Goal: Transaction & Acquisition: Book appointment/travel/reservation

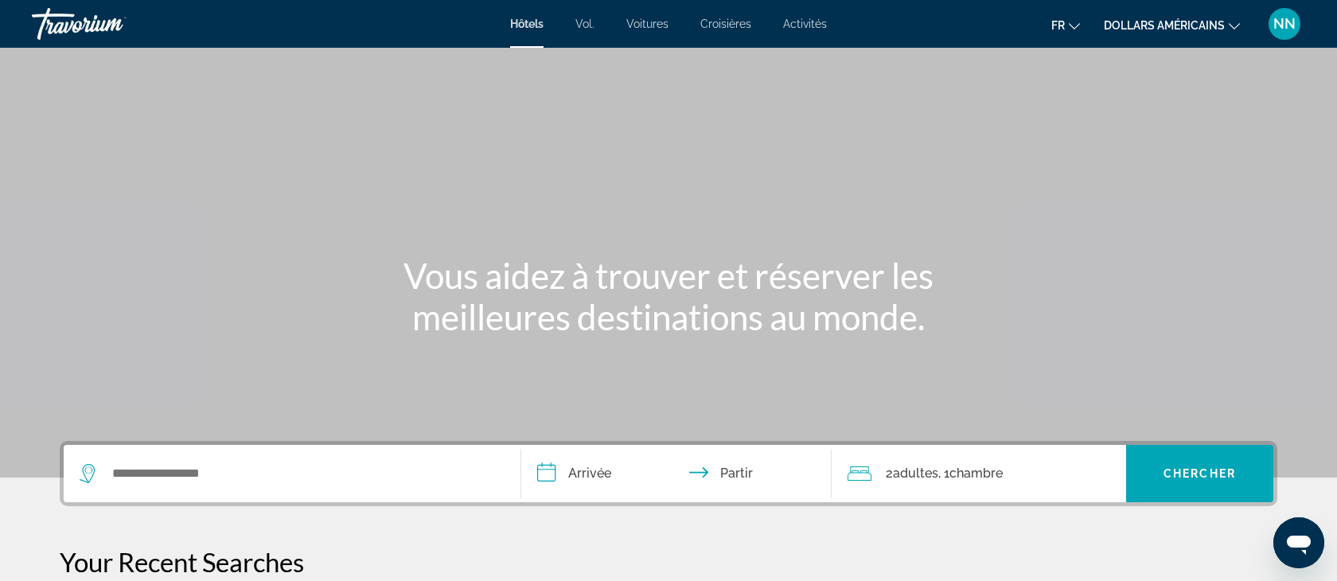
click at [724, 21] on font "Croisières" at bounding box center [725, 24] width 51 height 13
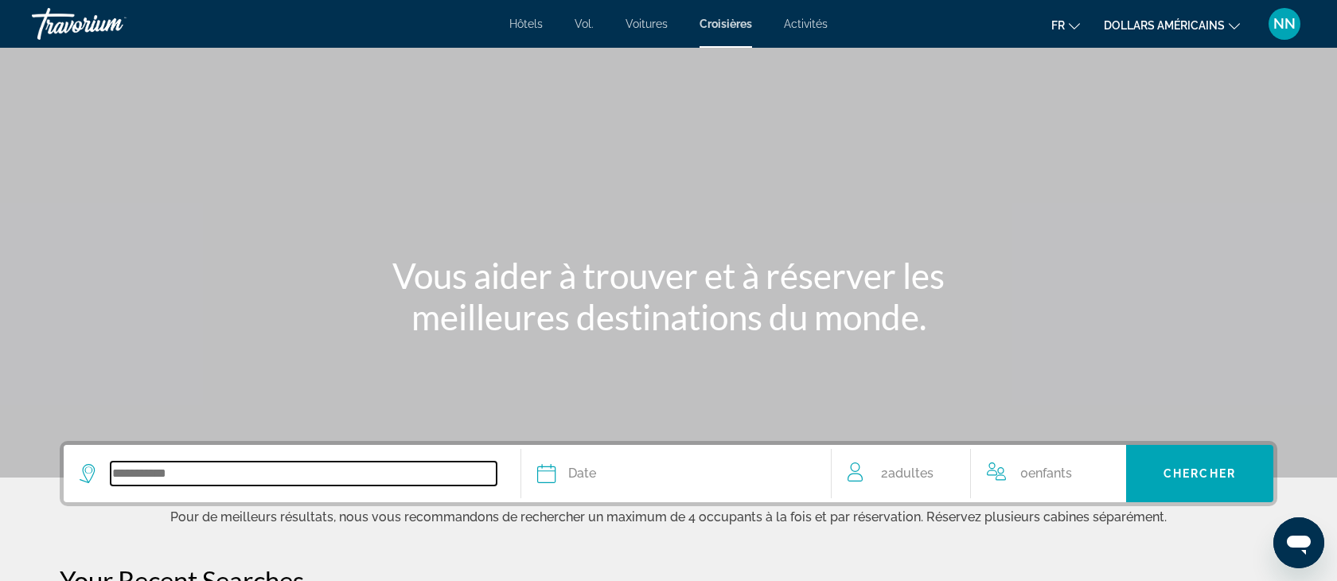
click at [127, 468] on input "Search widget" at bounding box center [304, 474] width 386 height 24
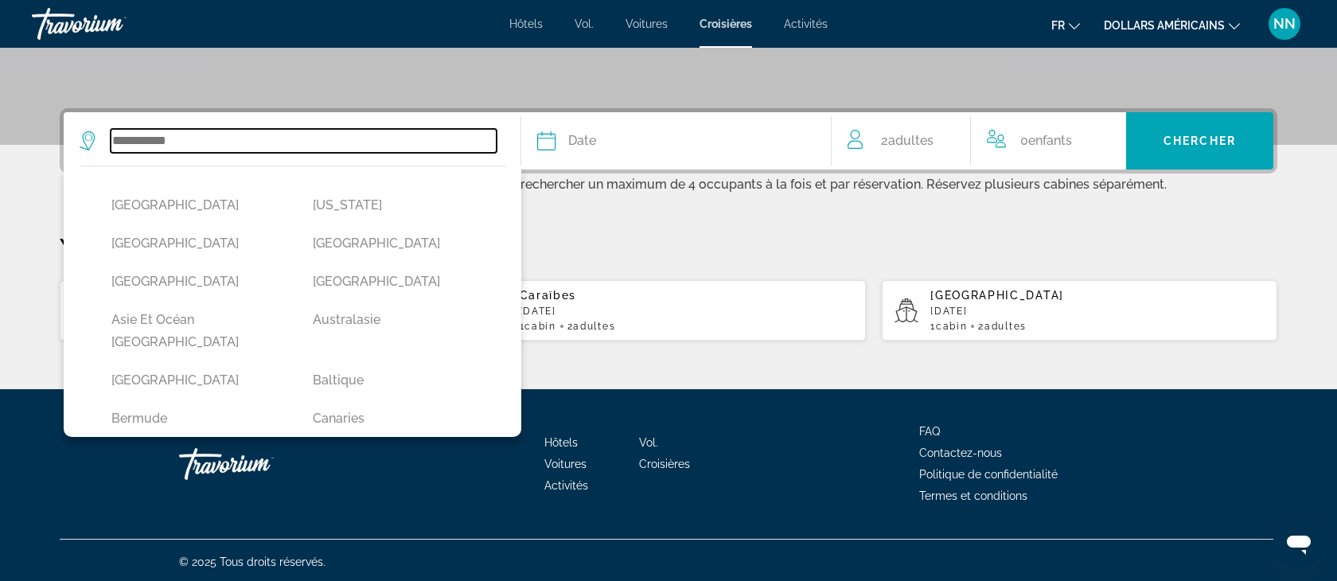
scroll to position [336, 0]
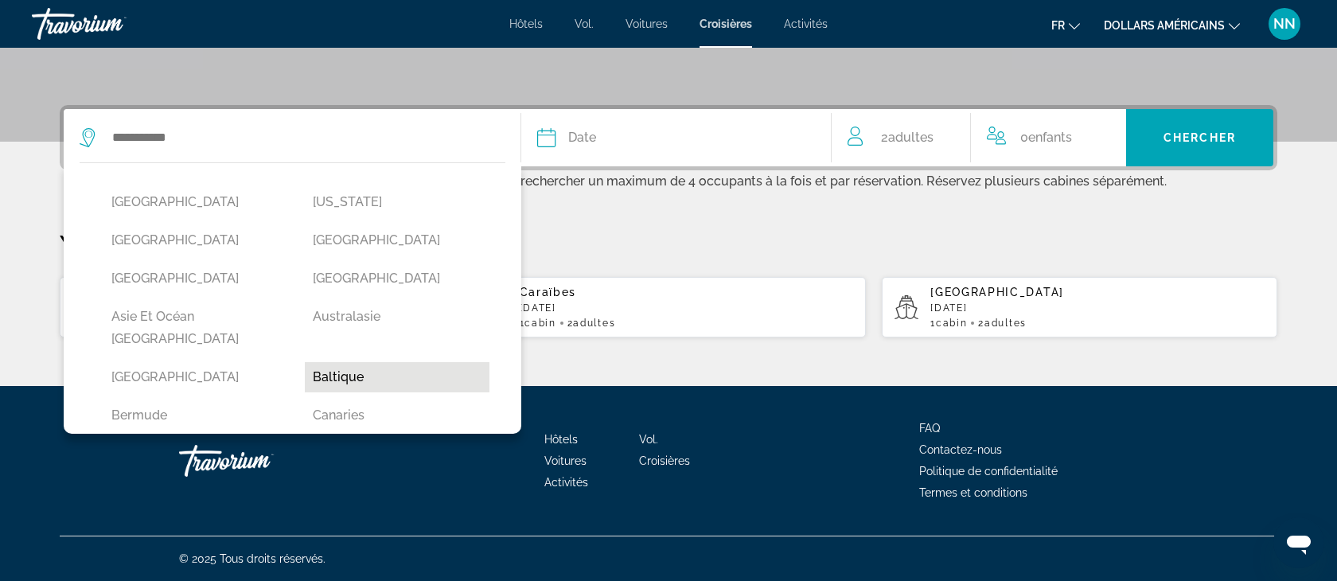
click at [352, 362] on button "Baltique" at bounding box center [397, 377] width 185 height 30
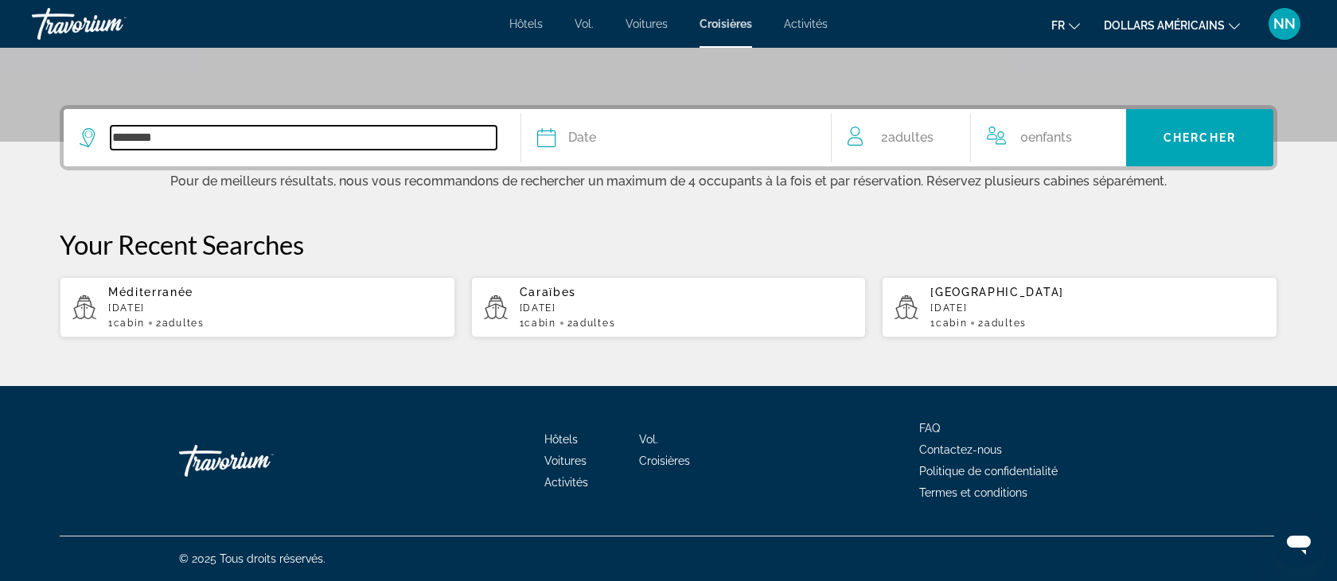
click at [181, 138] on input "********" at bounding box center [304, 138] width 386 height 24
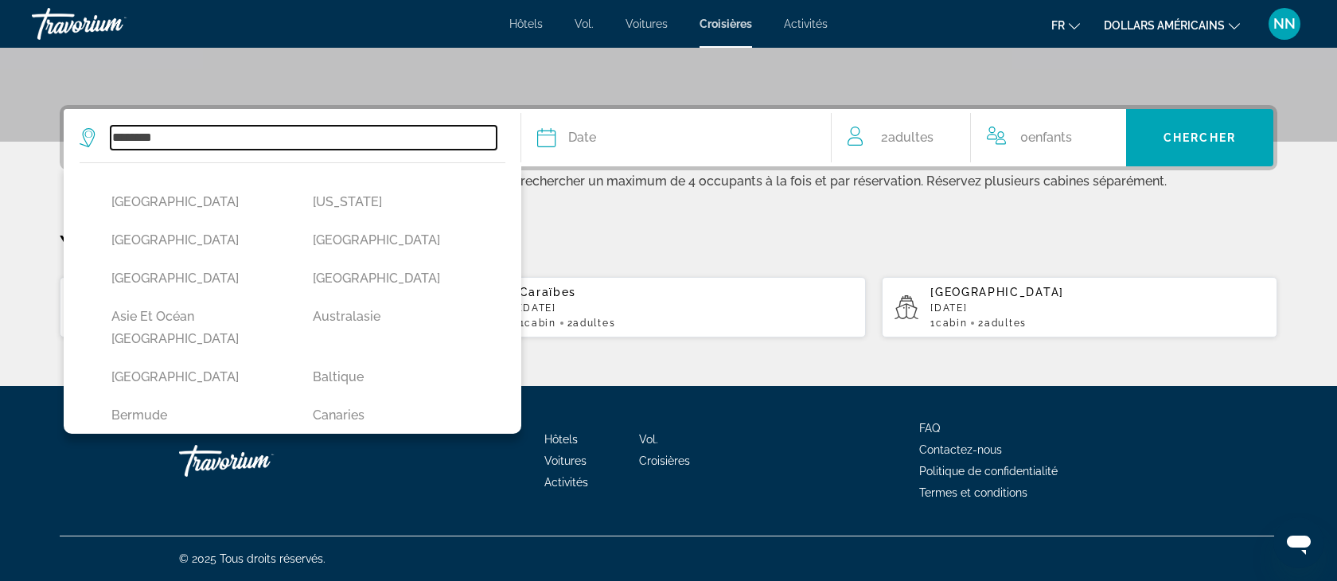
click at [174, 135] on input "********" at bounding box center [304, 138] width 386 height 24
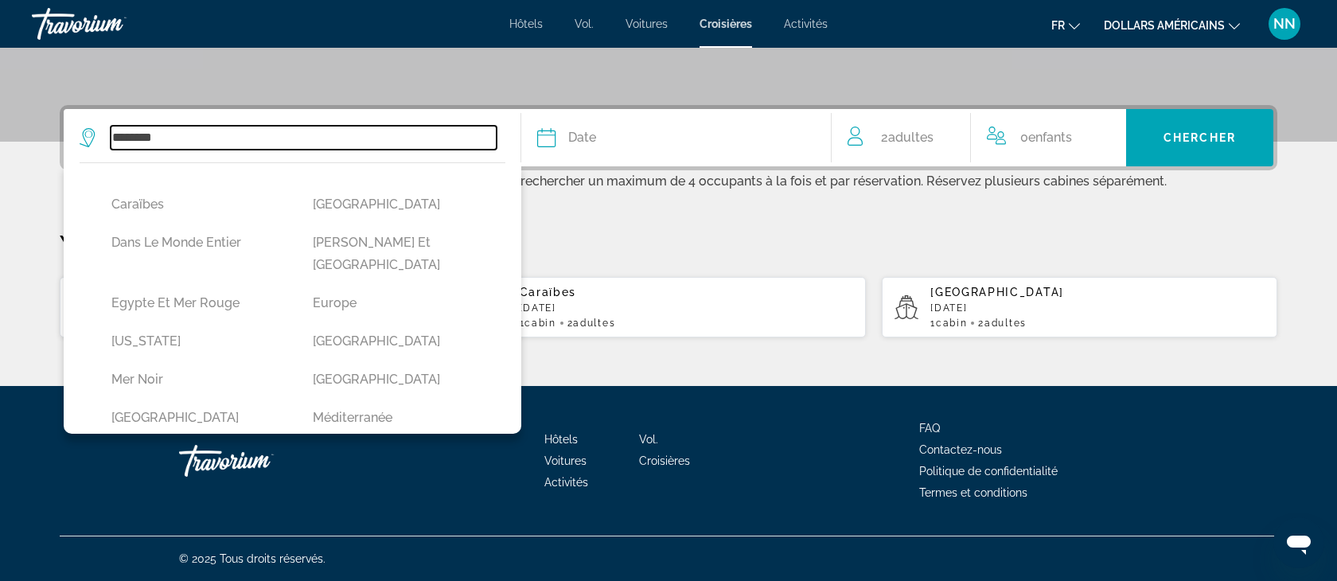
scroll to position [256, 0]
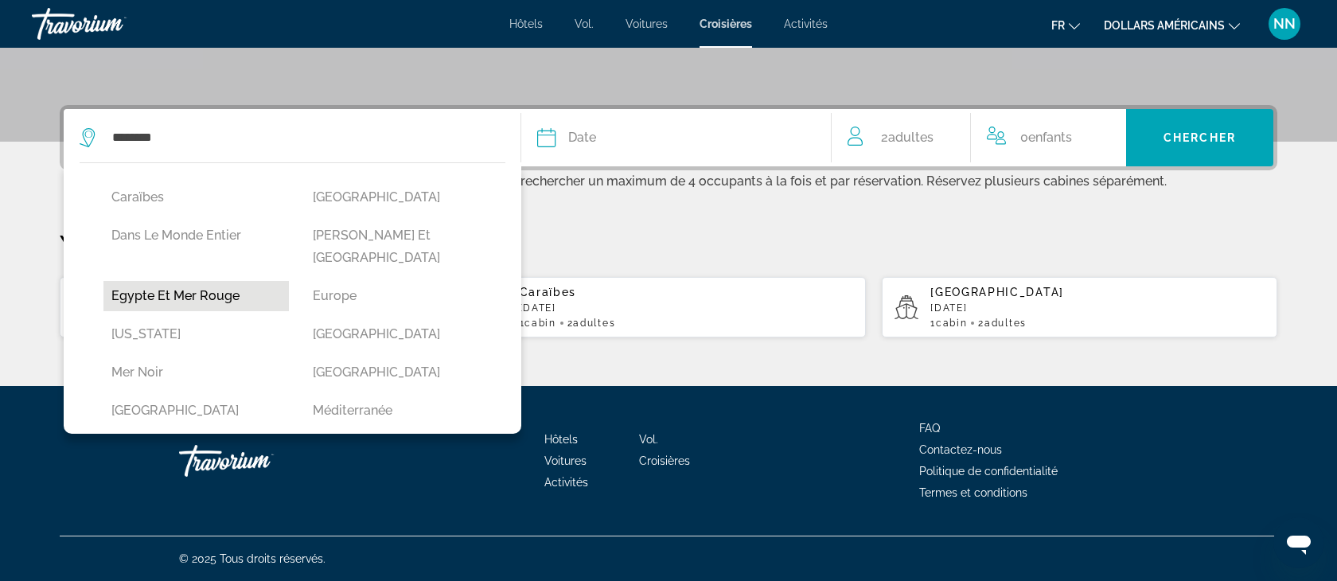
click at [178, 281] on button "Egypte et Mer Rouge" at bounding box center [195, 296] width 185 height 30
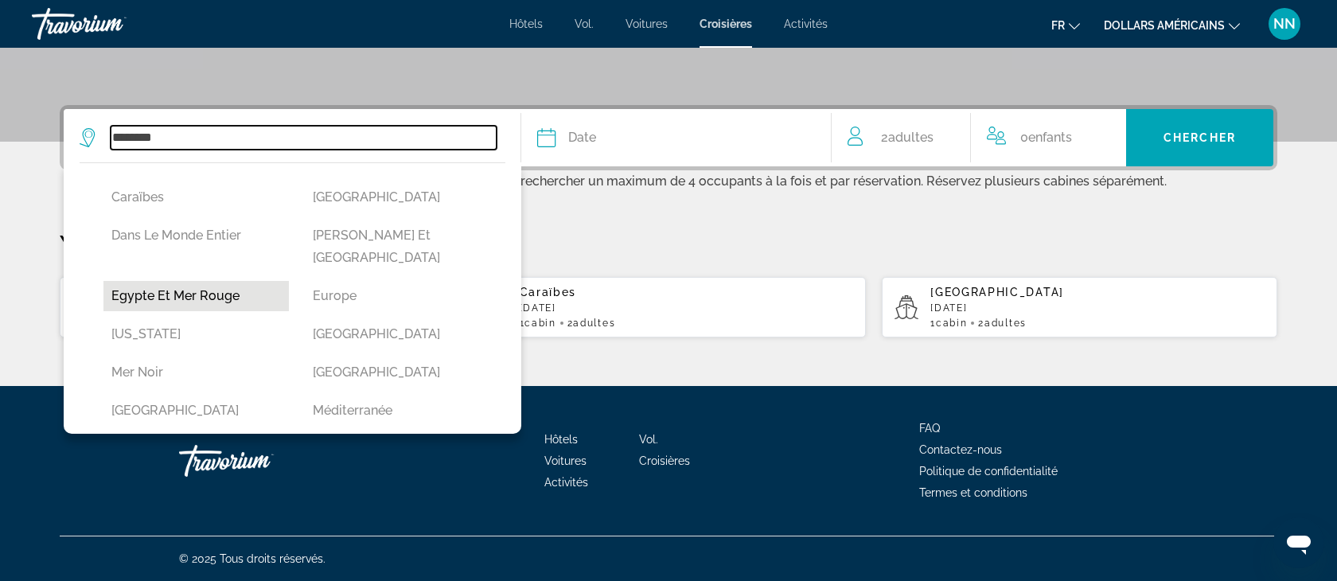
type input "**********"
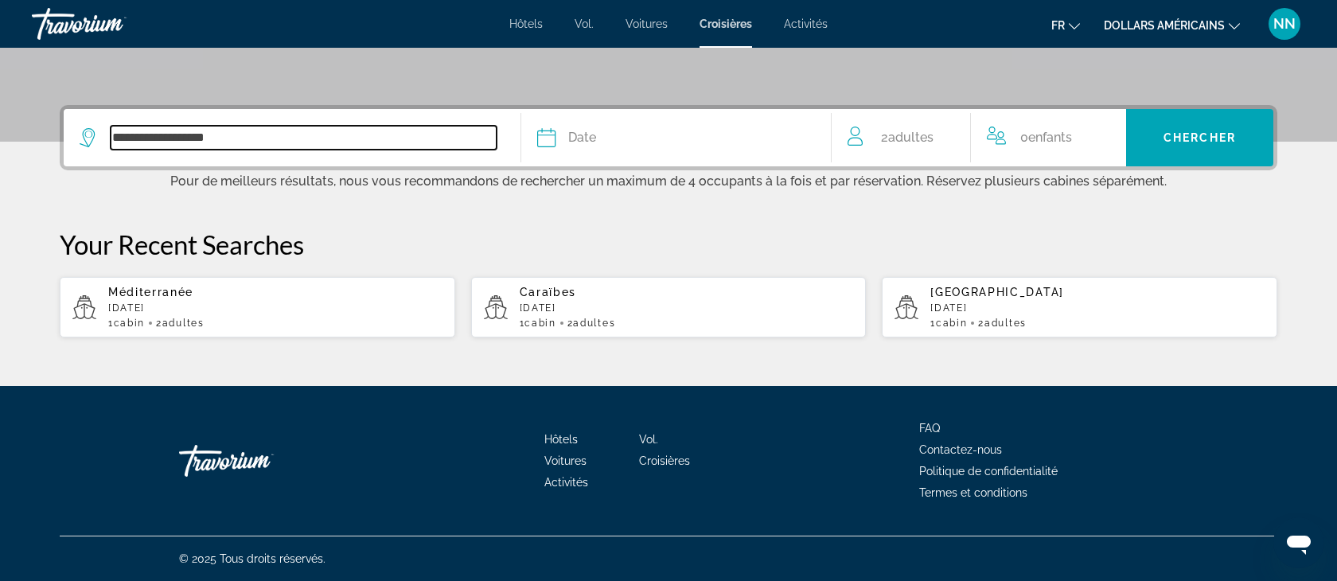
click at [270, 127] on input "**********" at bounding box center [304, 138] width 386 height 24
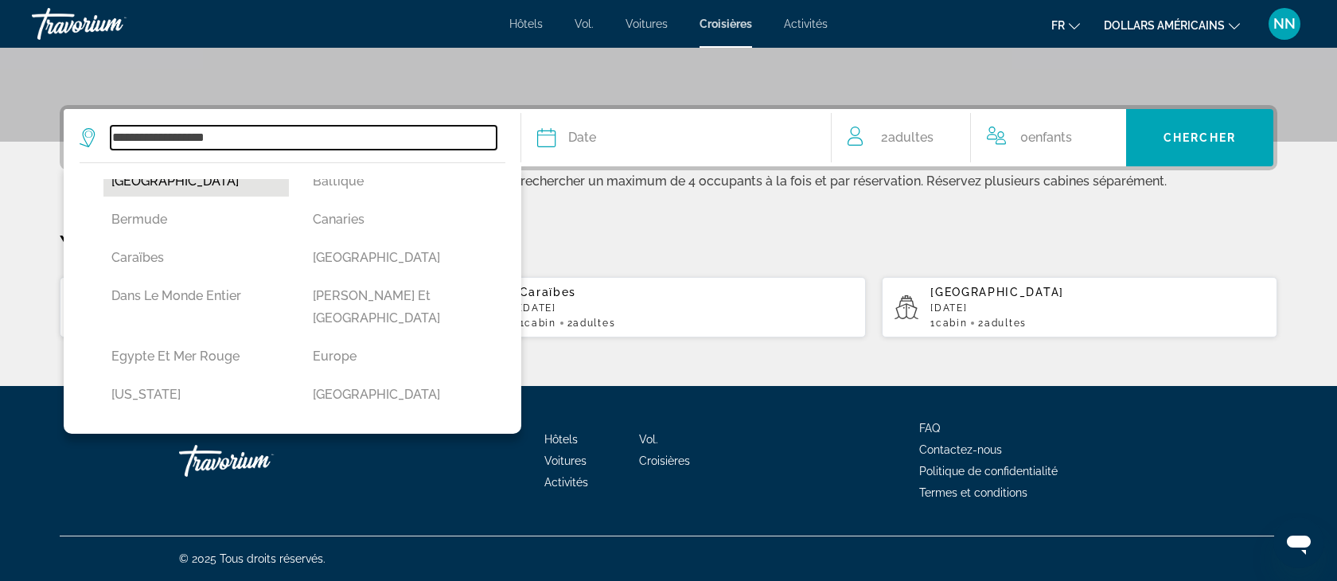
scroll to position [187, 0]
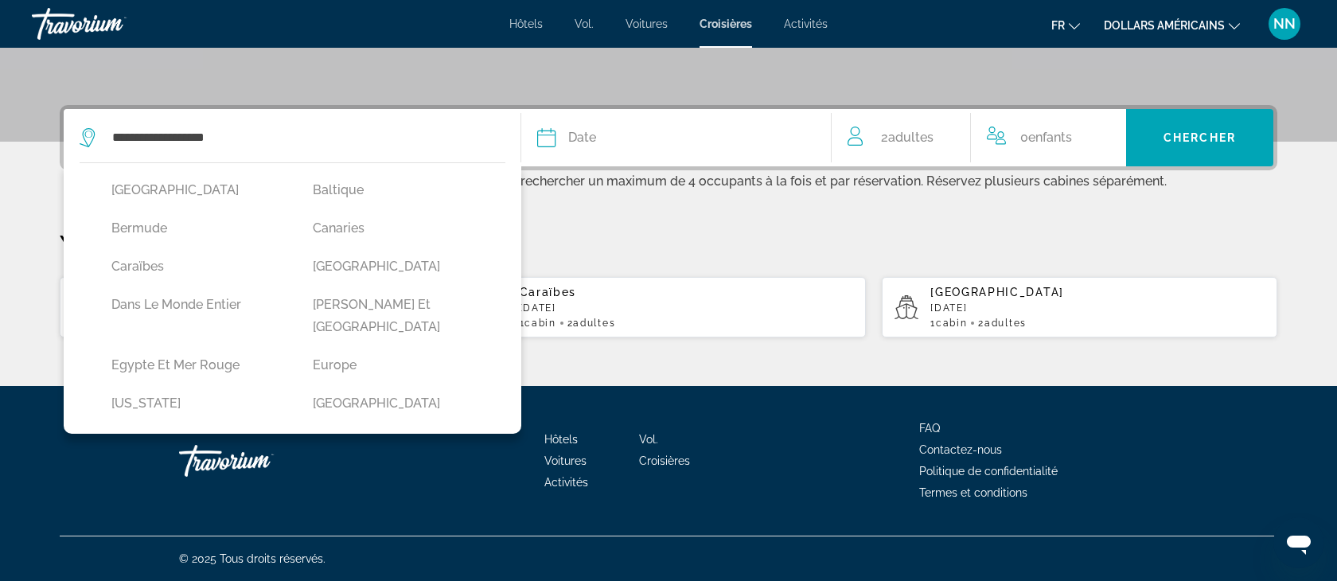
click at [672, 142] on div "Date" at bounding box center [676, 138] width 278 height 22
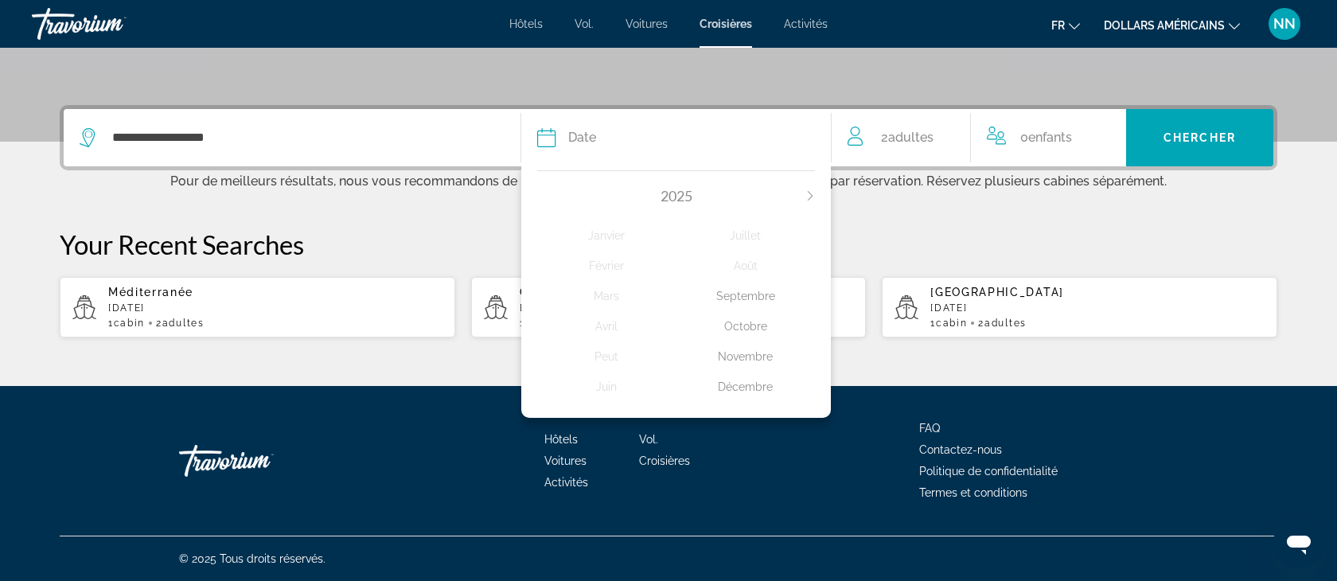
scroll to position [332, 0]
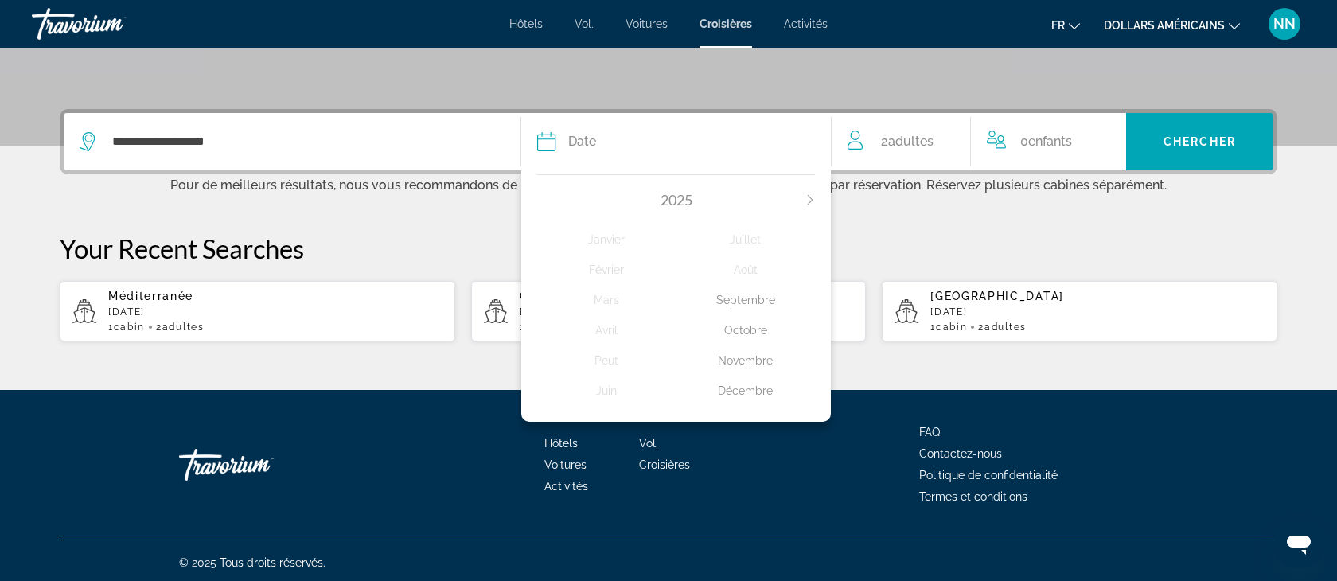
click at [809, 197] on icon "Next month" at bounding box center [811, 200] width 10 height 10
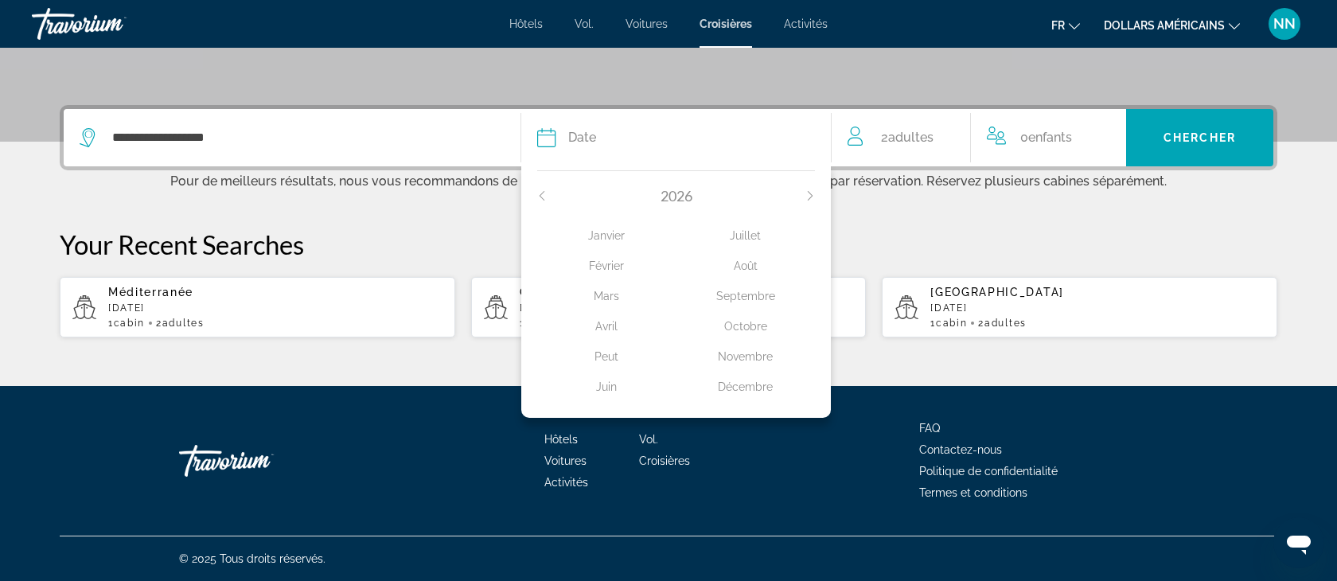
click at [607, 322] on div "Avril" at bounding box center [606, 326] width 139 height 29
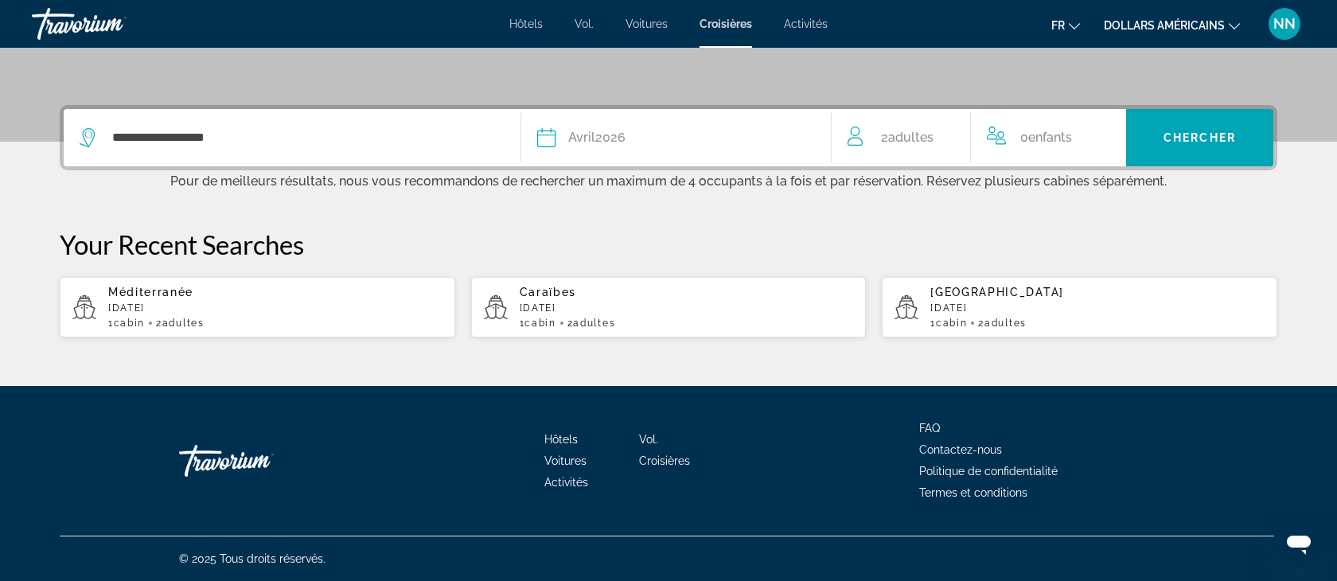
click at [919, 135] on span "Adultes" at bounding box center [910, 137] width 45 height 15
click at [1059, 135] on span "Enfants" at bounding box center [1053, 134] width 44 height 15
click at [1105, 131] on icon "Increment children" at bounding box center [1103, 134] width 14 height 19
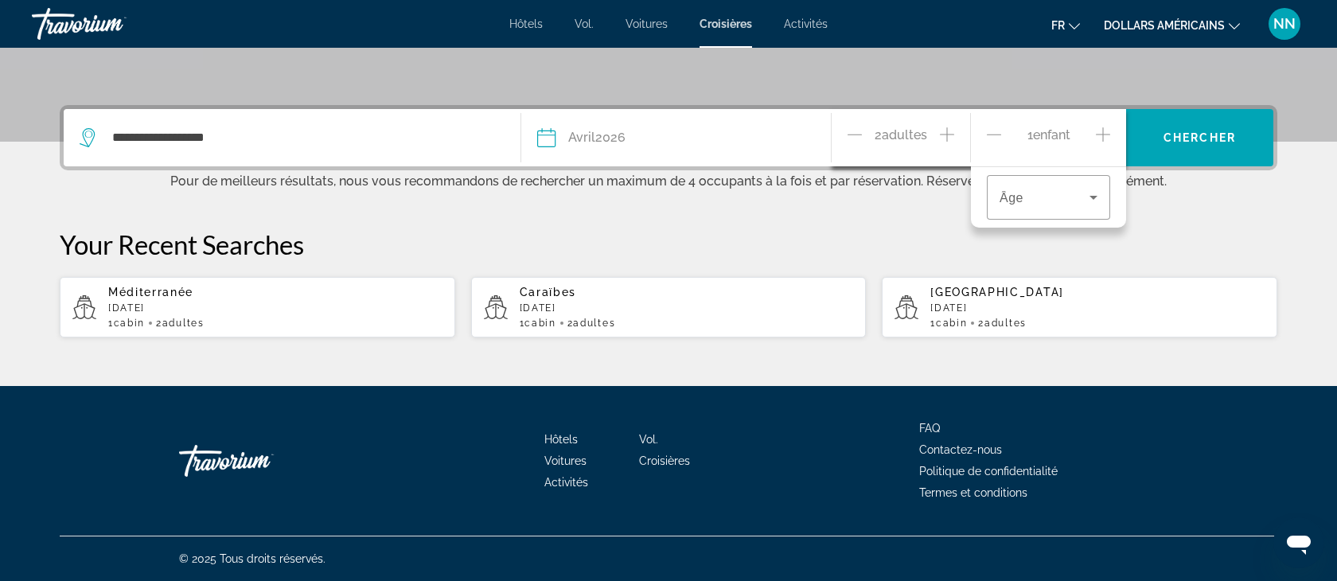
click at [1105, 131] on icon "Increment children" at bounding box center [1103, 134] width 14 height 19
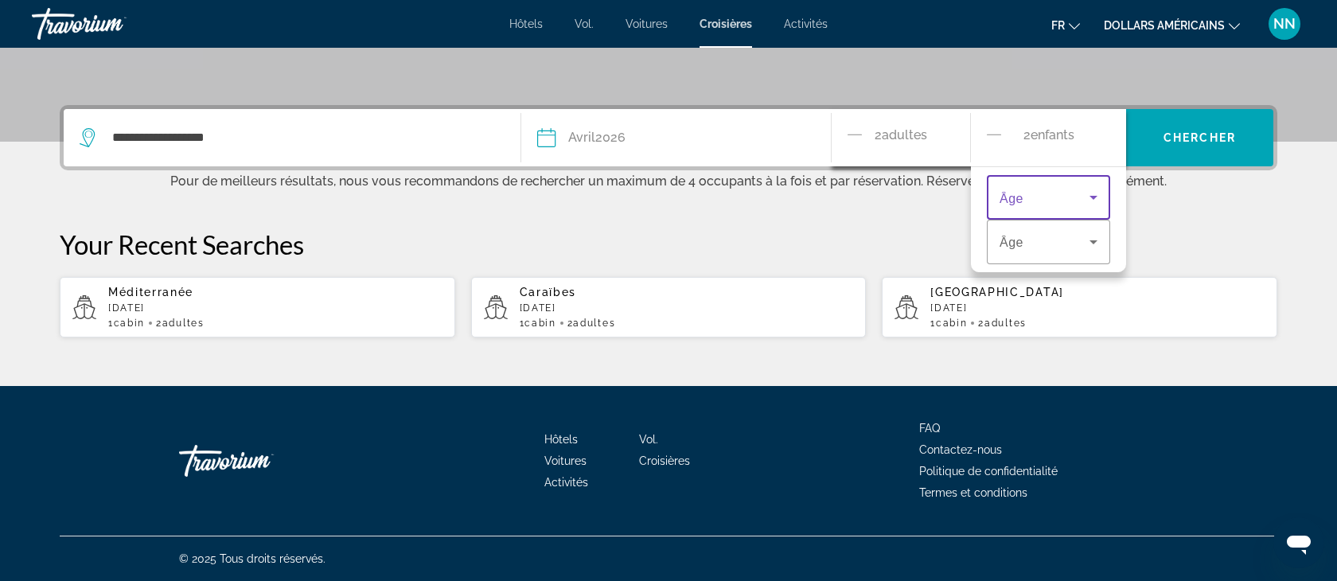
click at [1095, 197] on icon "Travelers: 2 adults, 2 children" at bounding box center [1094, 198] width 8 height 4
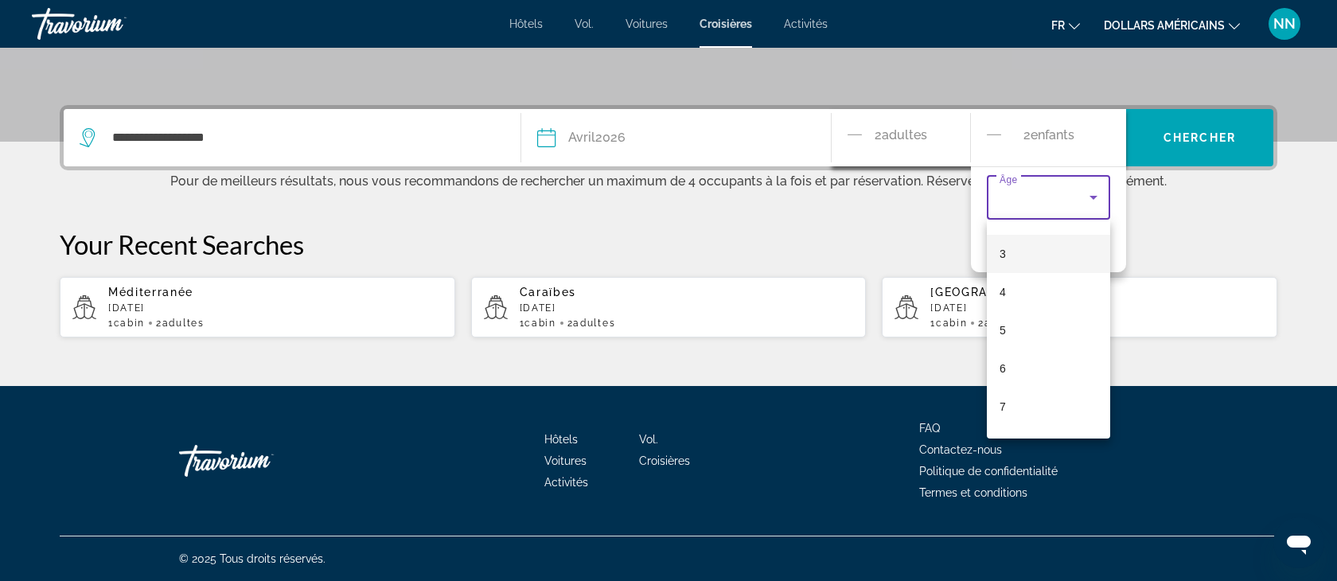
scroll to position [252, 0]
click at [1028, 337] on mat-option "9" at bounding box center [1048, 337] width 123 height 38
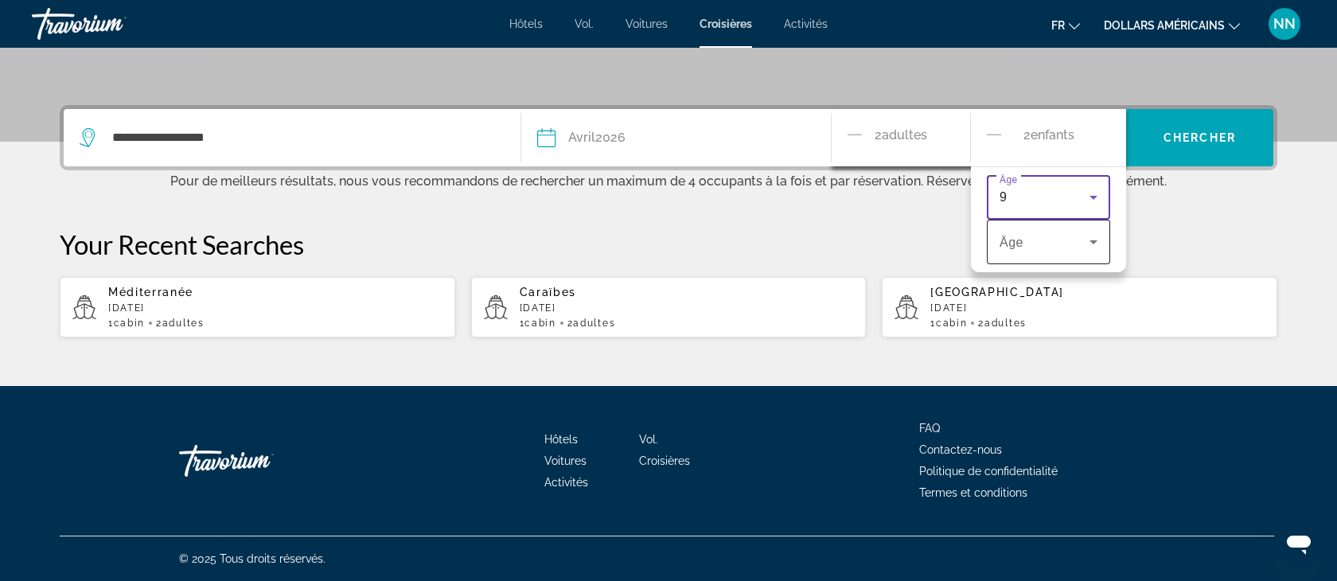
click at [1096, 241] on icon "Travelers: 2 adults, 2 children" at bounding box center [1094, 242] width 8 height 4
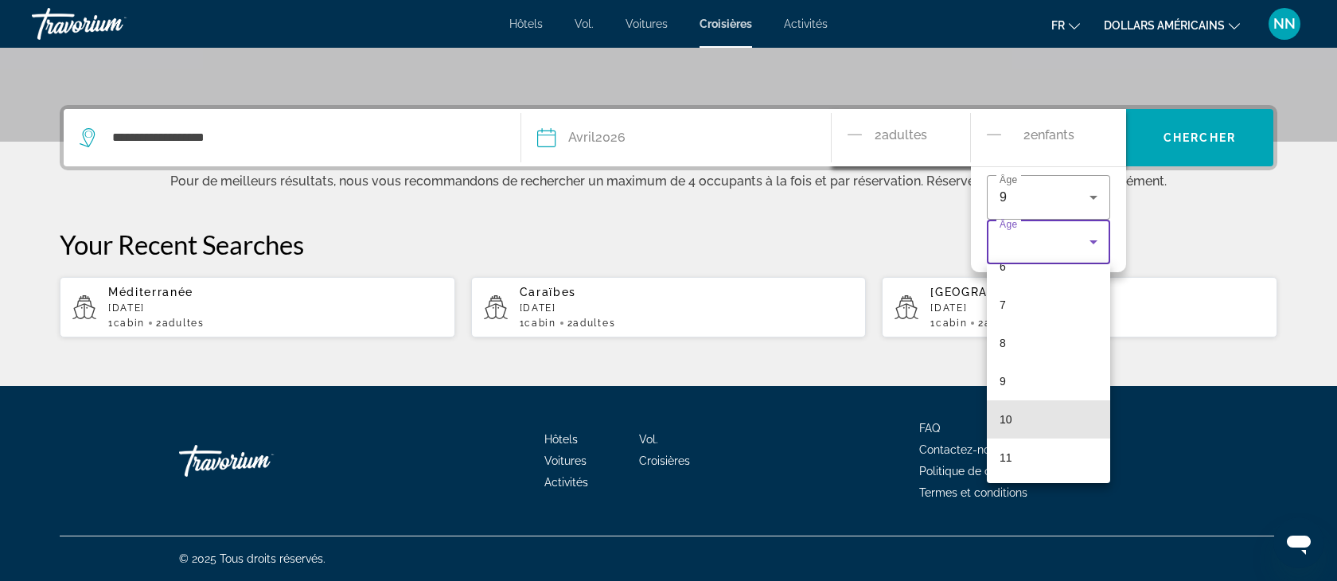
click at [1034, 424] on mat-option "10" at bounding box center [1048, 419] width 123 height 38
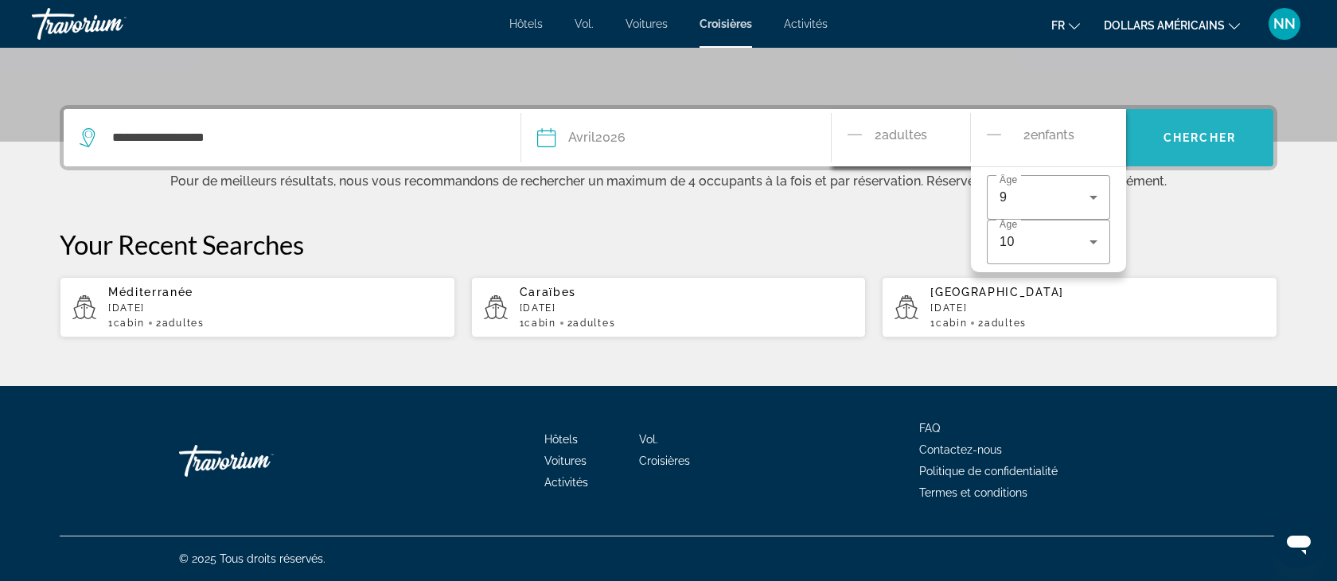
click at [1200, 140] on span "Chercher" at bounding box center [1200, 137] width 72 height 13
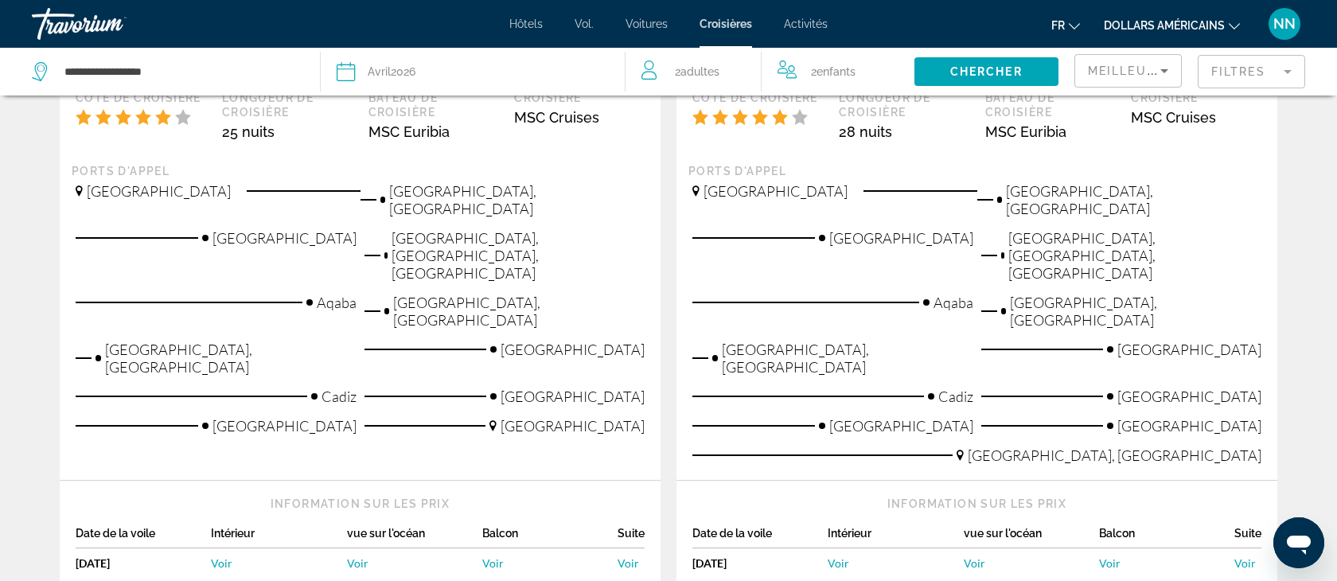
scroll to position [2051, 0]
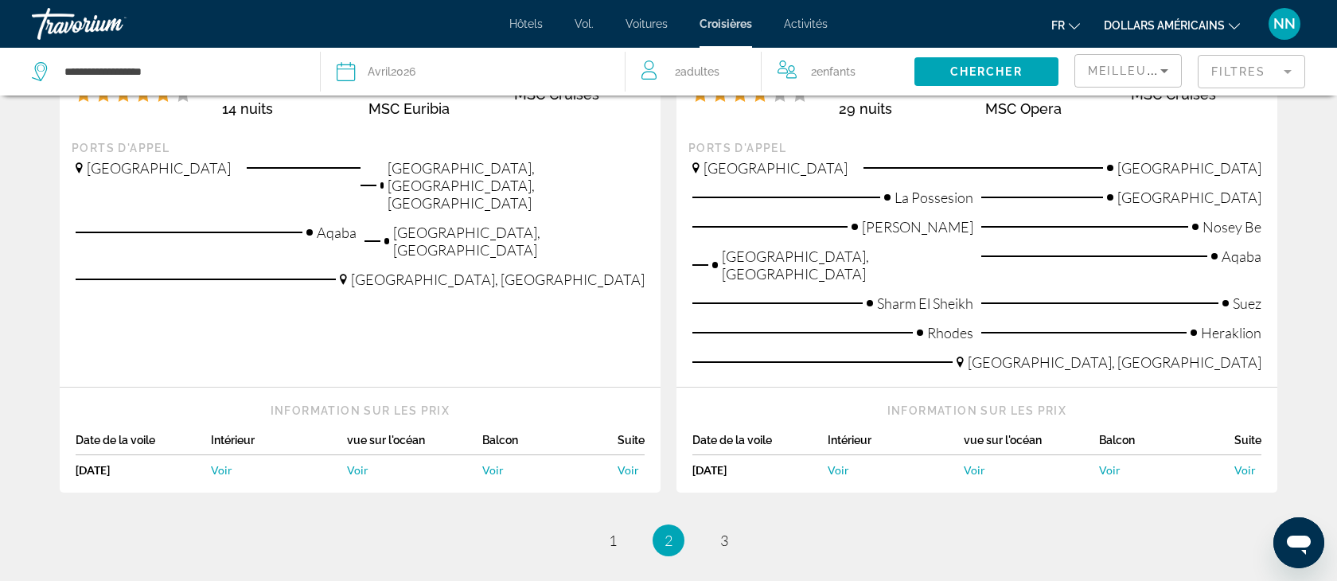
scroll to position [1963, 0]
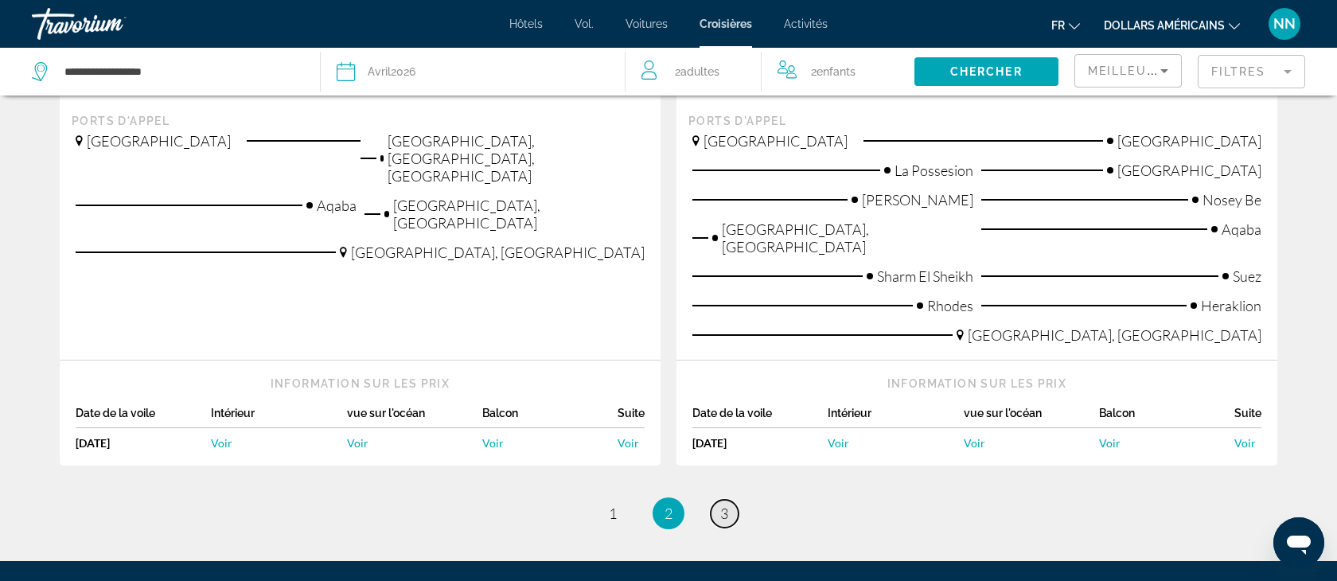
click at [729, 500] on link "page 3" at bounding box center [725, 514] width 28 height 28
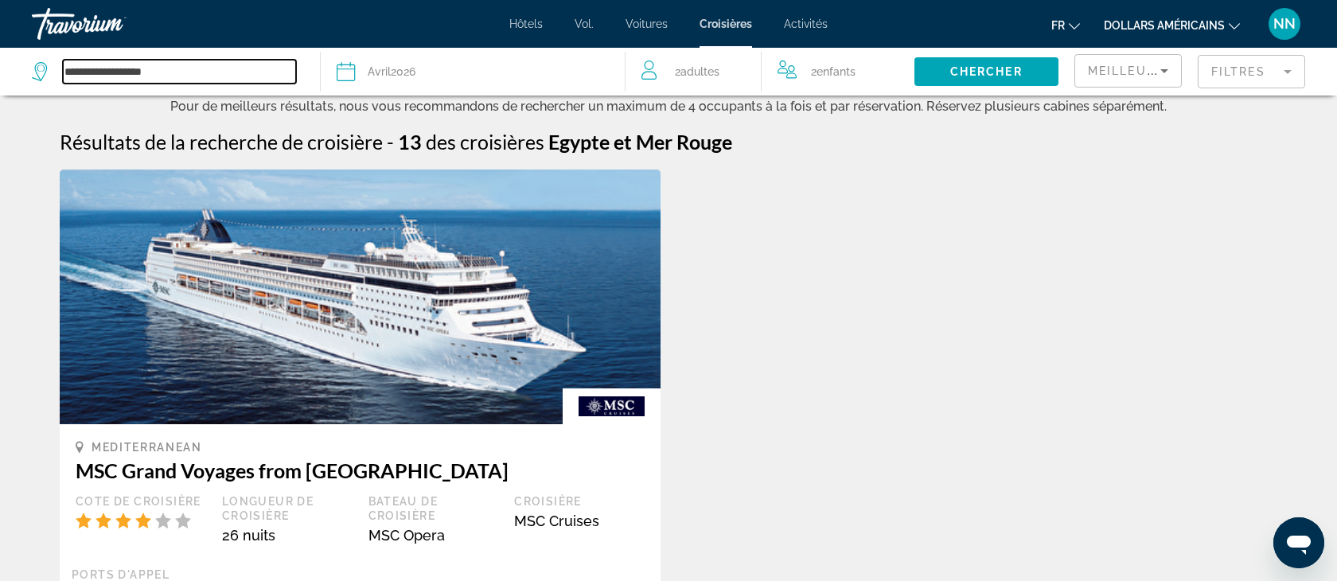
click at [105, 64] on input "**********" at bounding box center [179, 72] width 233 height 24
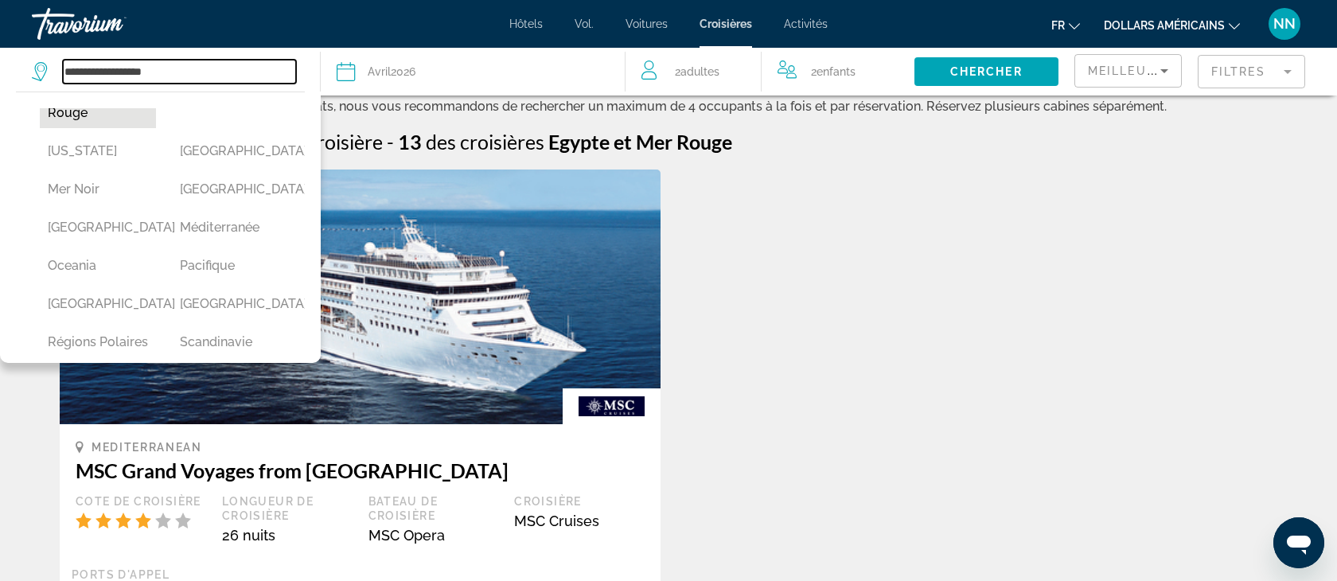
scroll to position [415, 0]
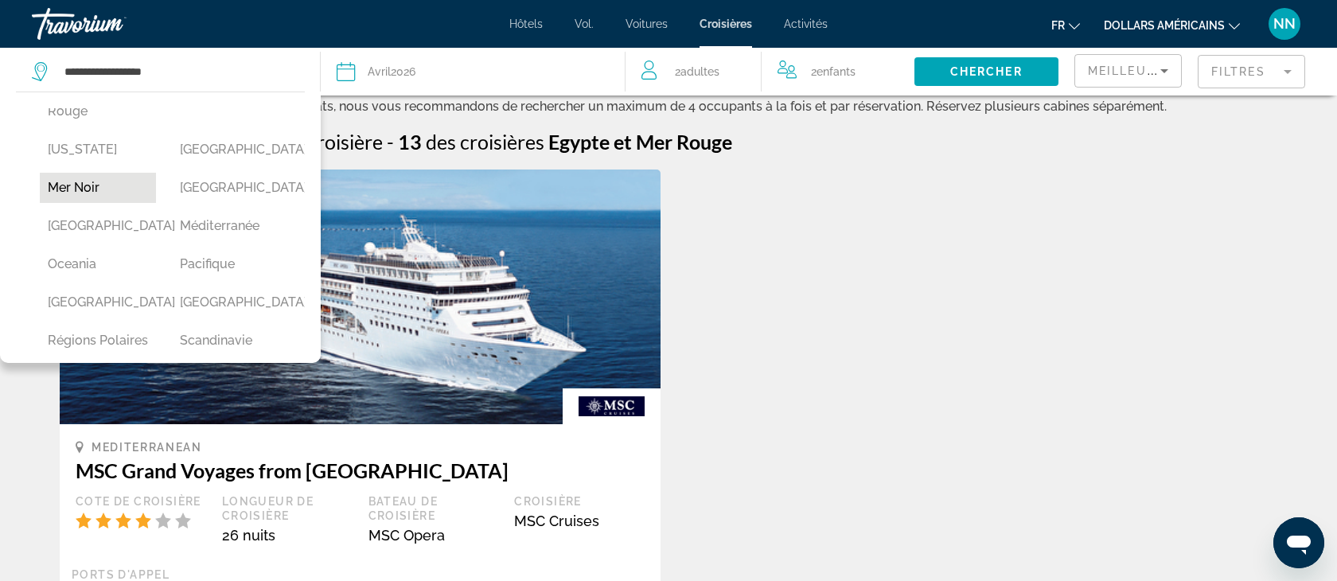
click at [80, 203] on button "Mer noir" at bounding box center [98, 188] width 116 height 30
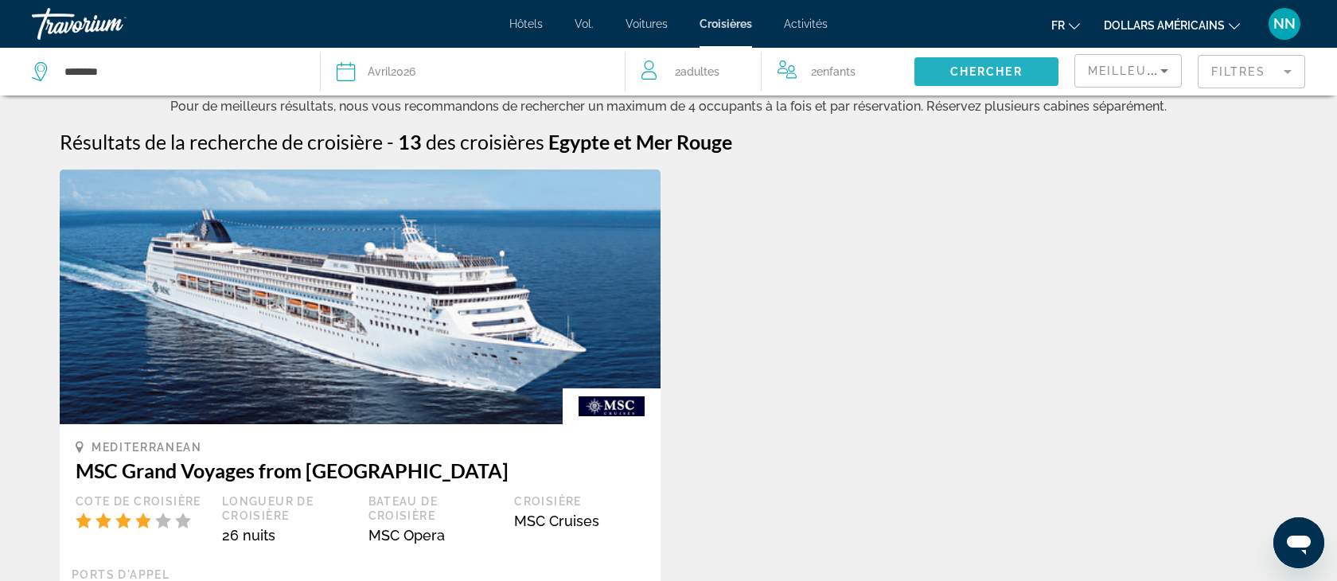
click at [981, 75] on span "Chercher" at bounding box center [986, 71] width 72 height 13
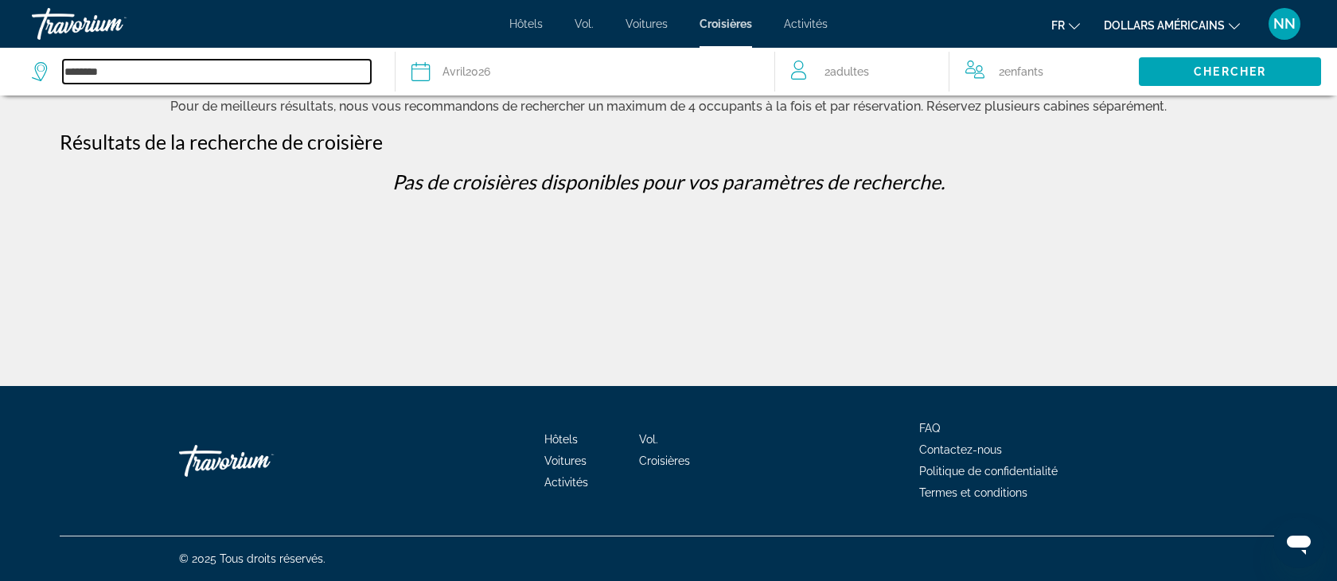
click at [150, 60] on input "********" at bounding box center [217, 72] width 308 height 24
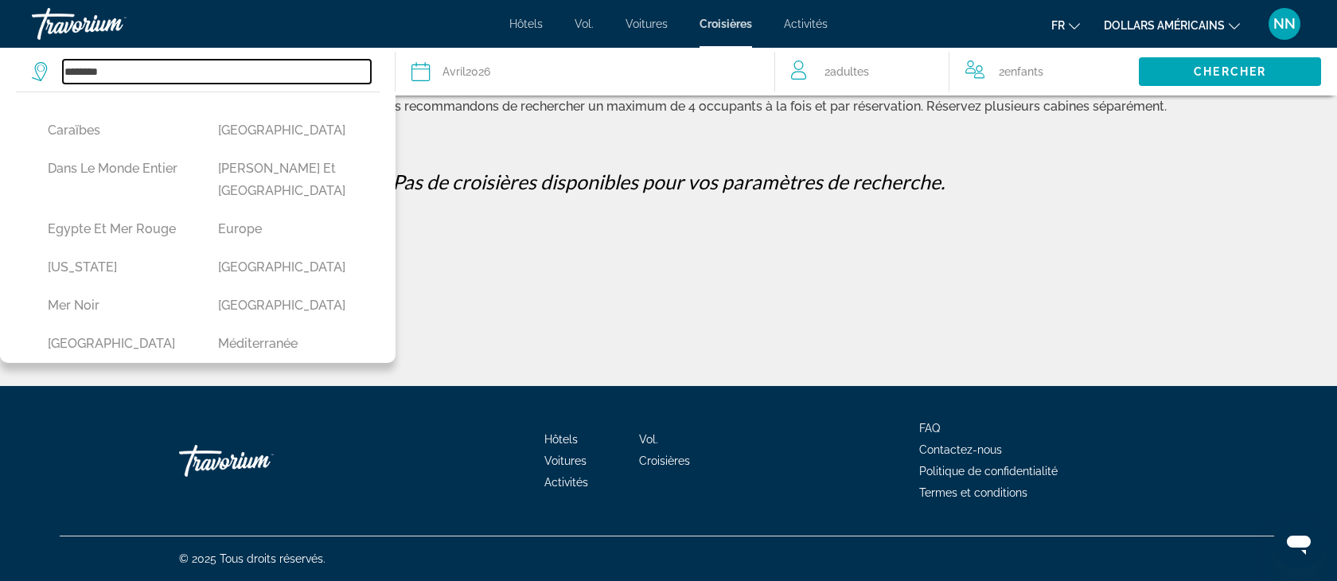
scroll to position [248, 0]
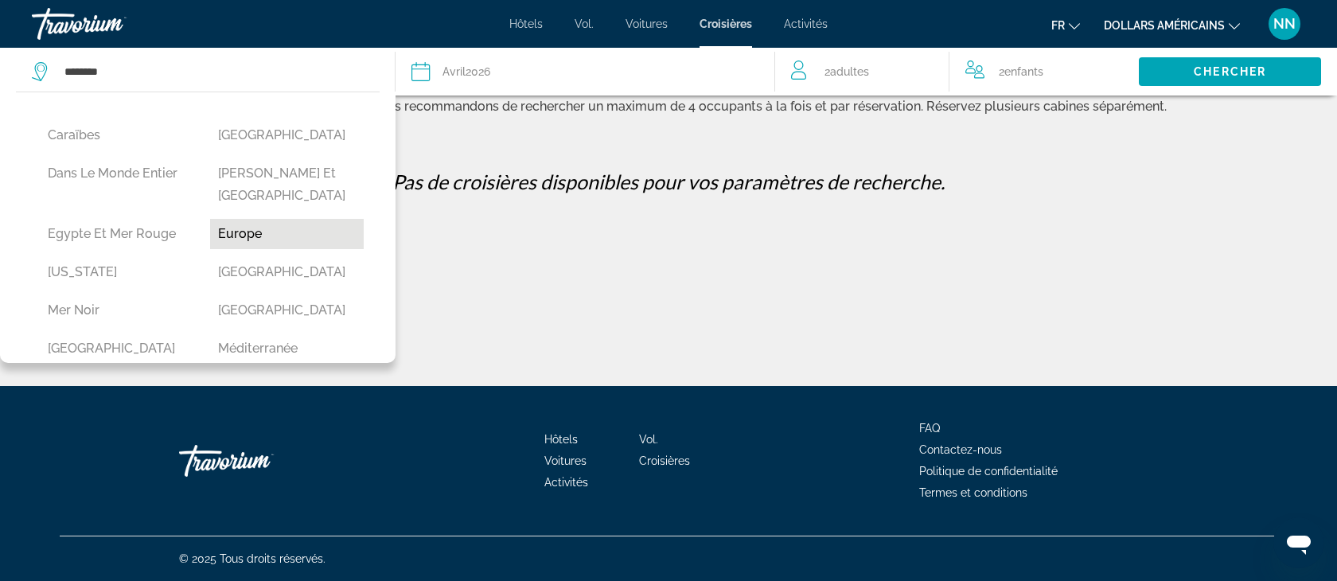
click at [249, 219] on button "Europe" at bounding box center [287, 234] width 154 height 30
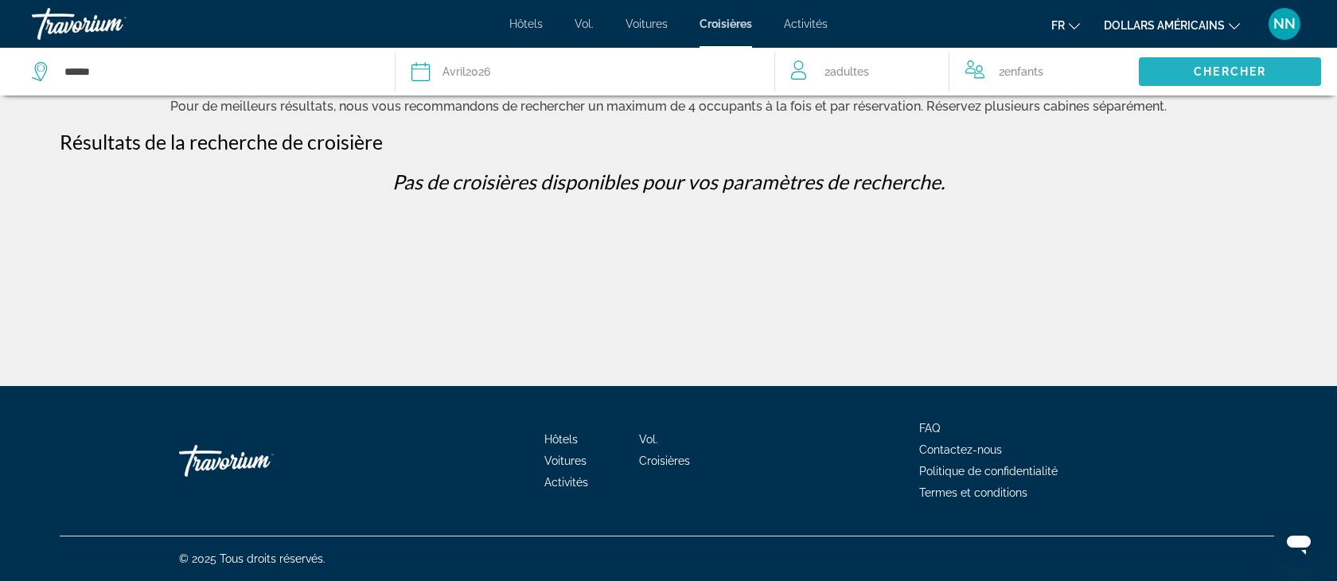
click at [1190, 69] on span "Search widget" at bounding box center [1230, 72] width 182 height 38
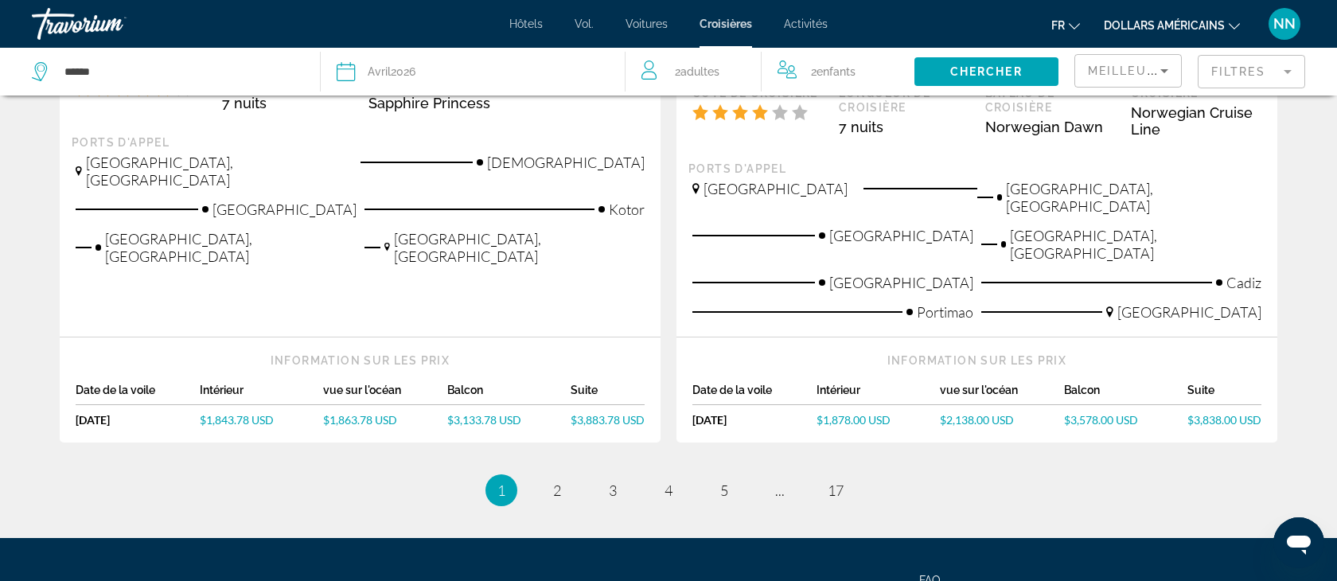
scroll to position [1867, 0]
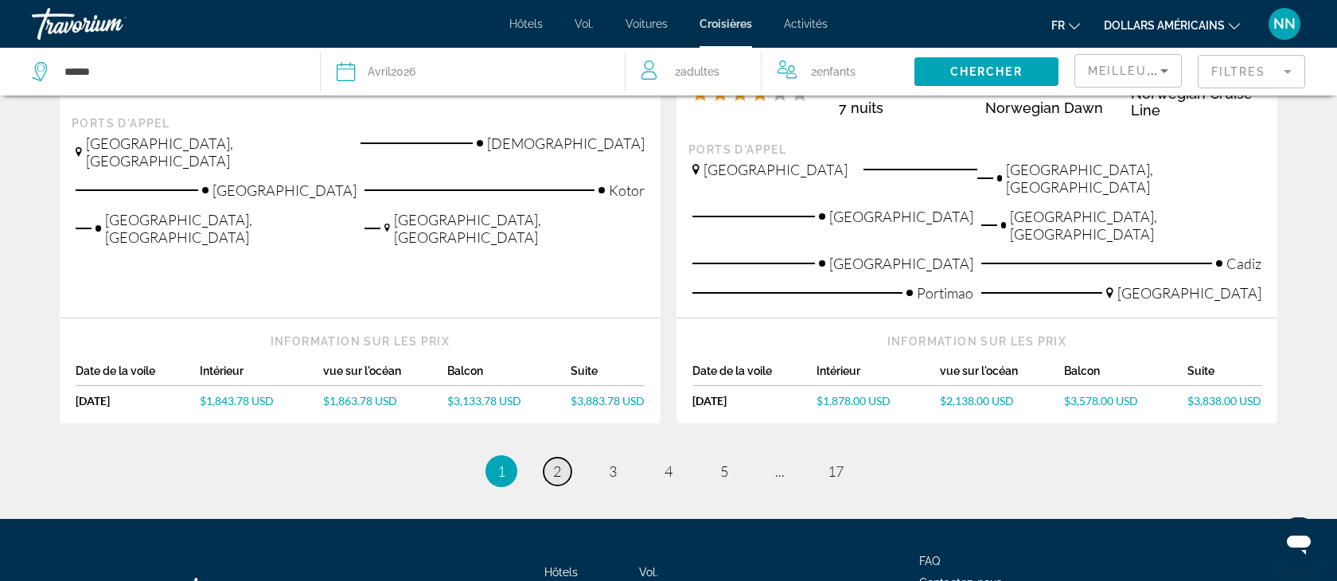
click at [559, 462] on span "2" at bounding box center [557, 471] width 8 height 18
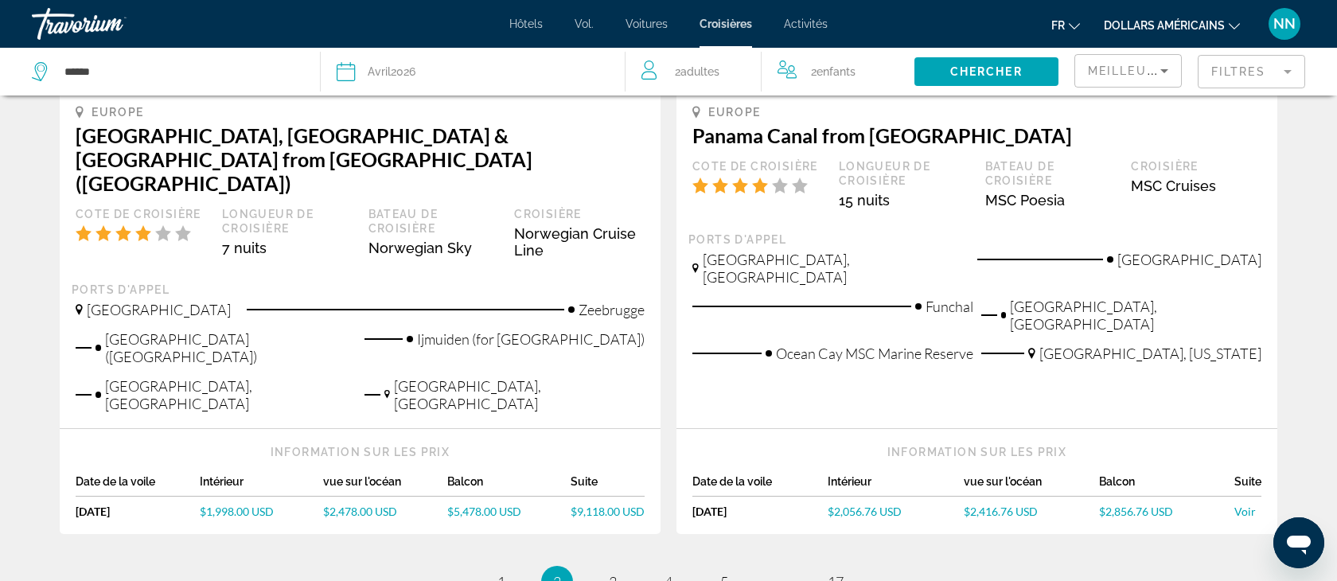
scroll to position [1823, 0]
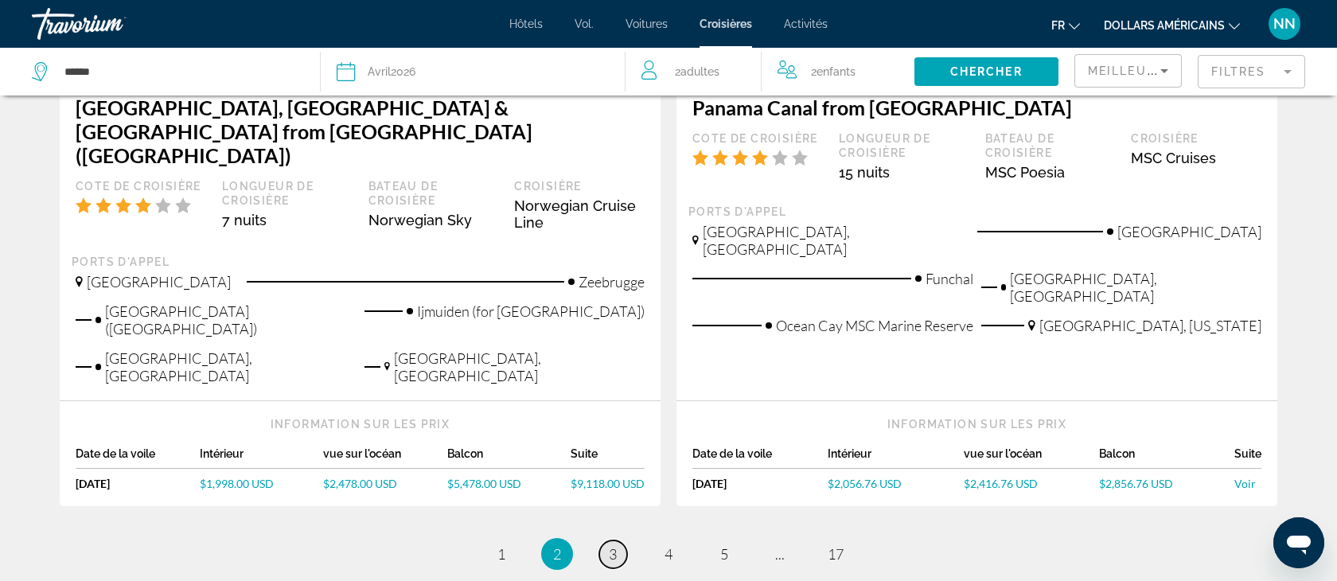
click at [618, 540] on link "page 3" at bounding box center [613, 554] width 28 height 28
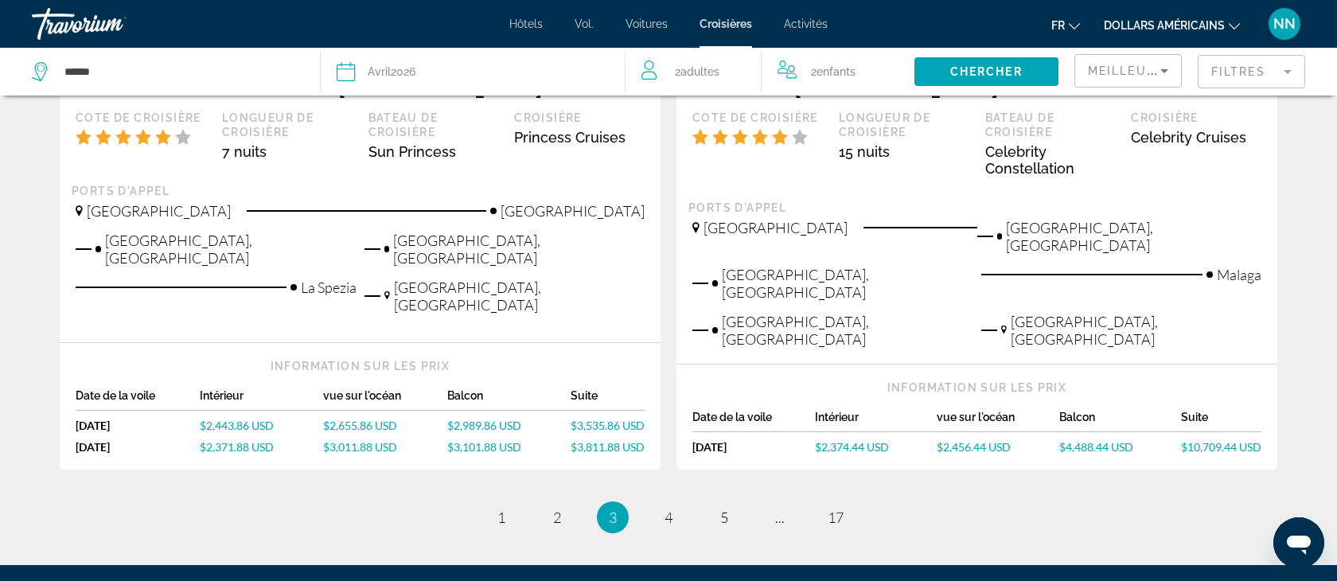
scroll to position [1841, 0]
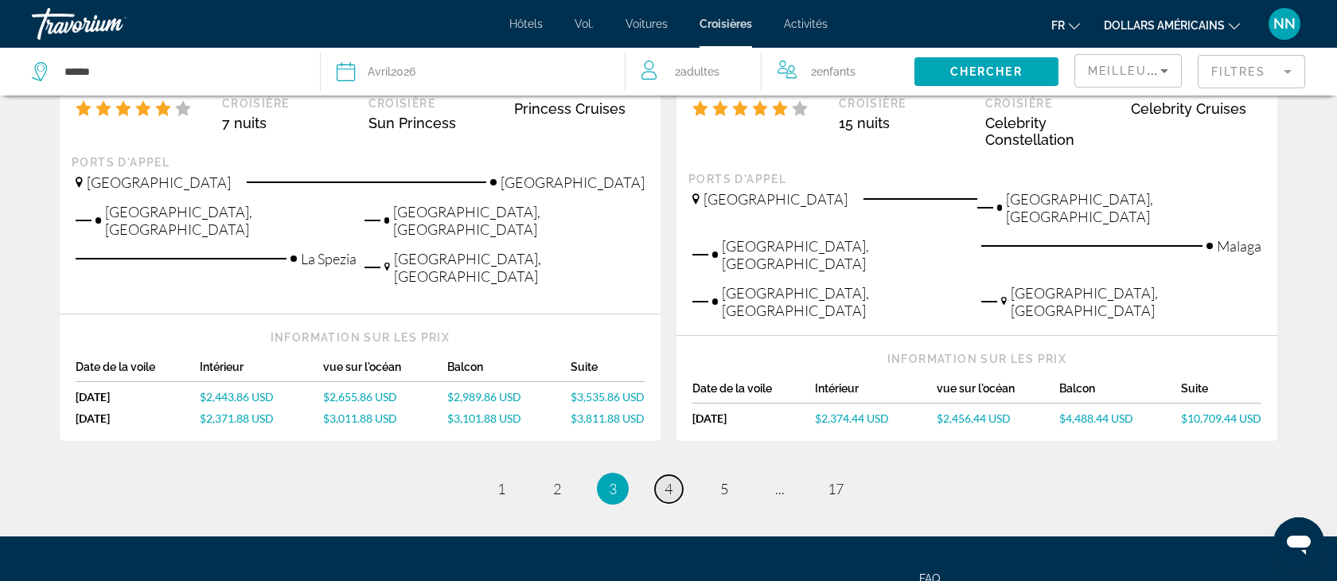
click at [667, 480] on span "4" at bounding box center [669, 489] width 8 height 18
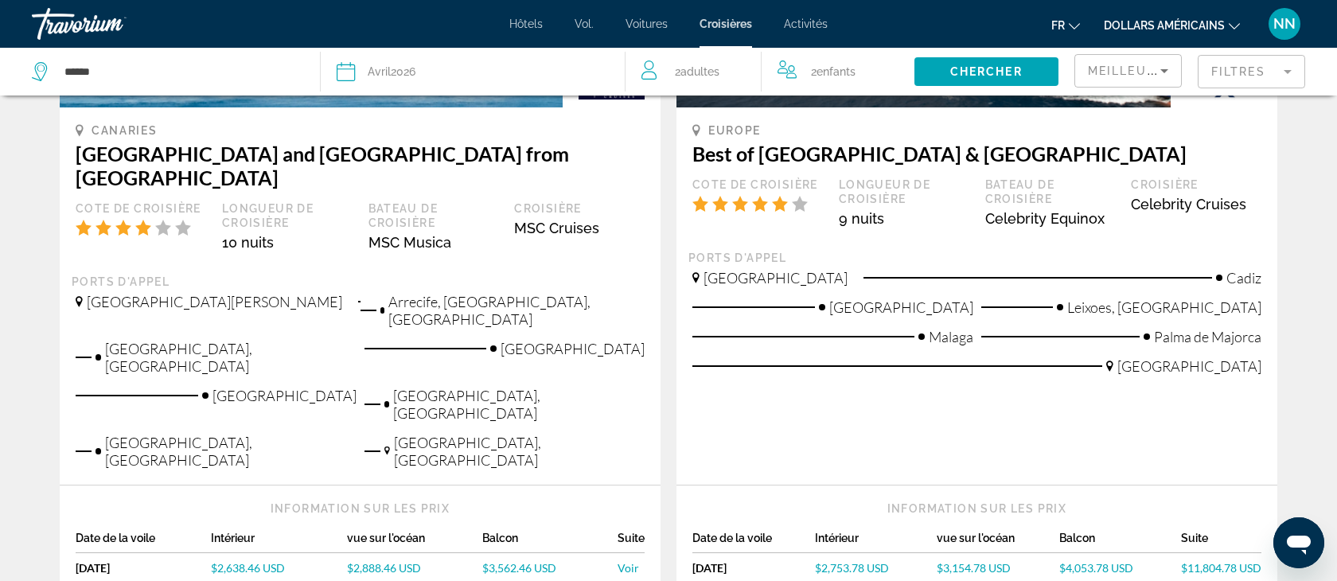
scroll to position [1845, 0]
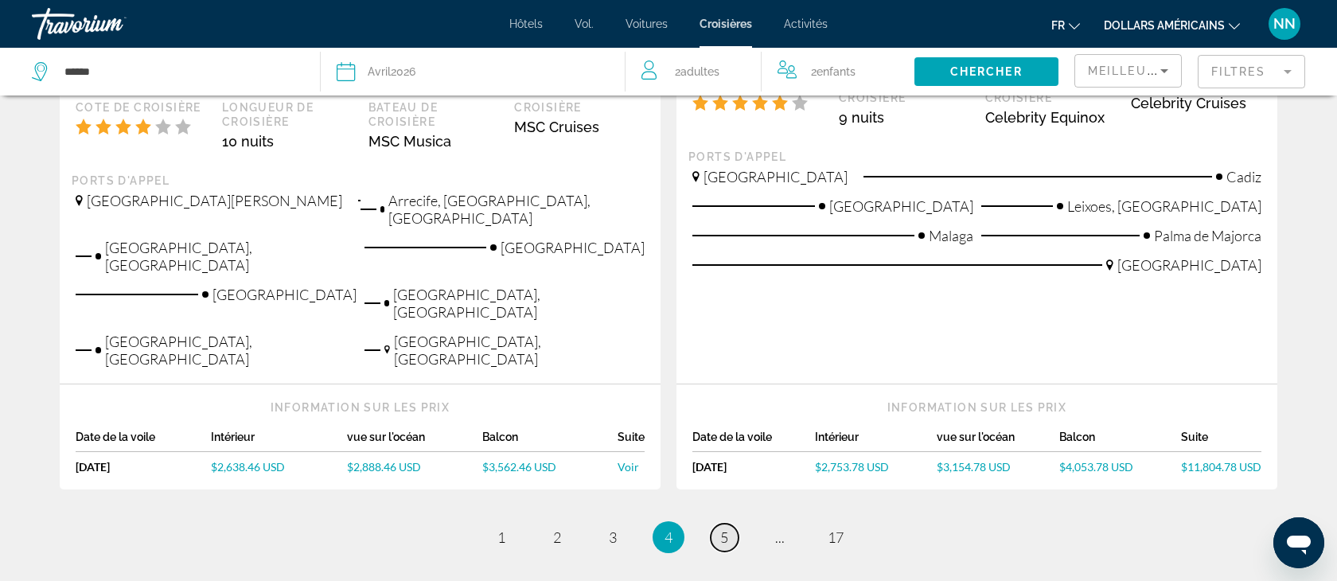
click at [728, 529] on span "5" at bounding box center [724, 538] width 8 height 18
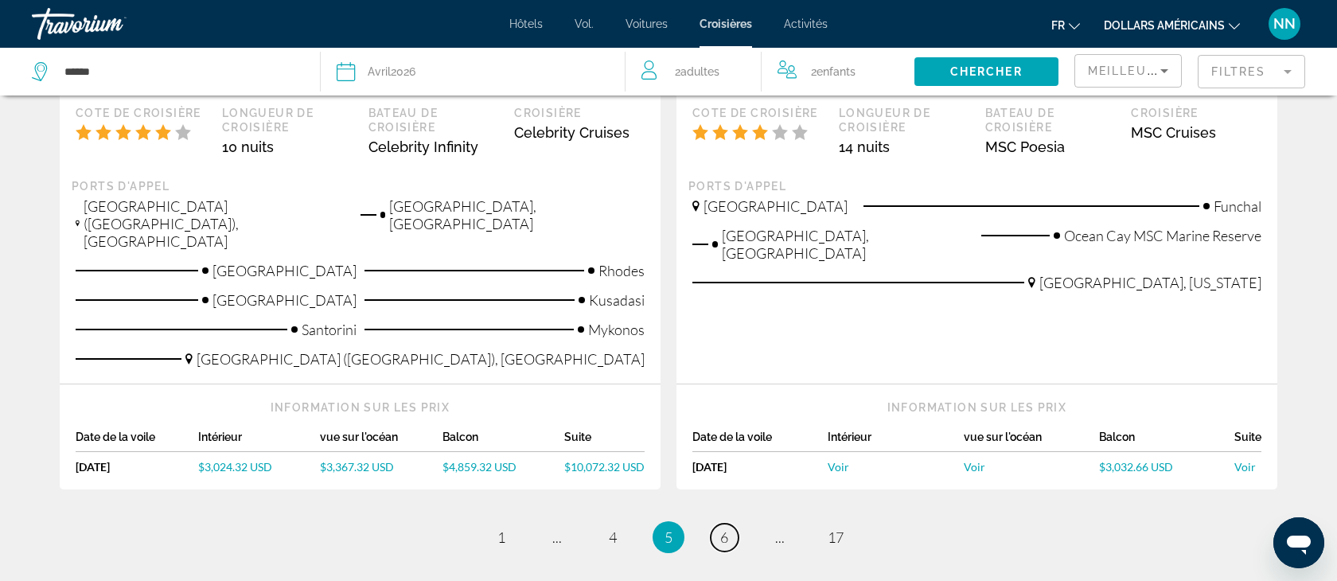
scroll to position [1849, 0]
click at [732, 523] on link "page 6" at bounding box center [725, 537] width 28 height 28
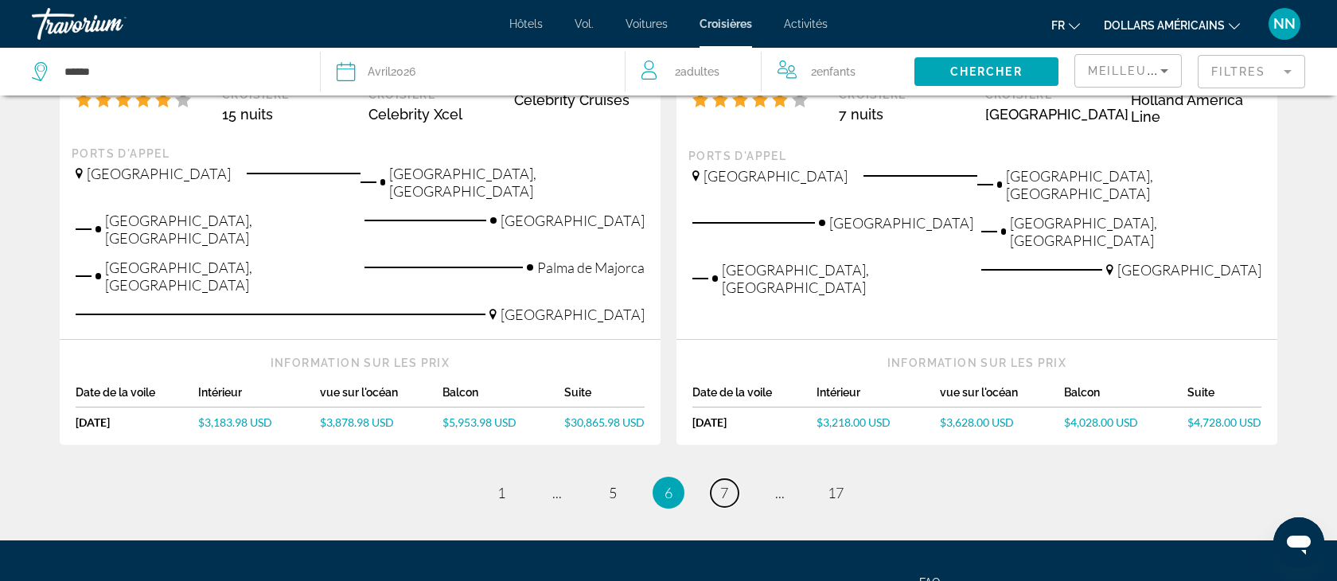
scroll to position [1953, 0]
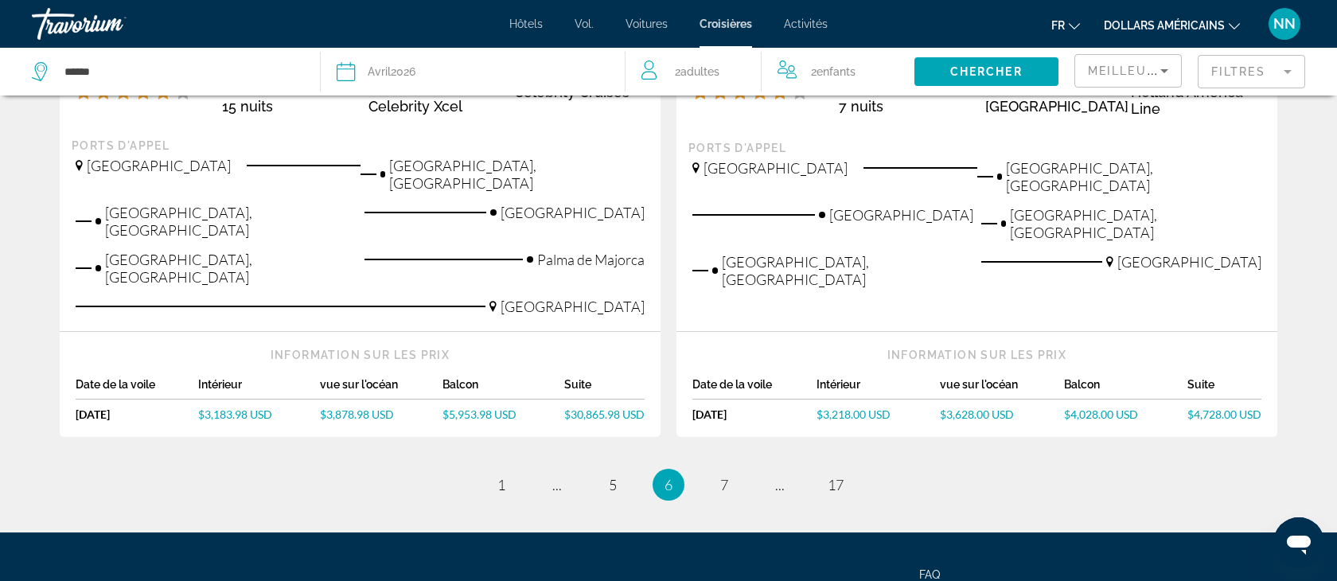
click at [709, 469] on ul "6 / 17 page 1 page ... page 5 You're on page 6 page 7 page ... page 17" at bounding box center [669, 485] width 1218 height 32
click at [724, 476] on span "7" at bounding box center [724, 485] width 8 height 18
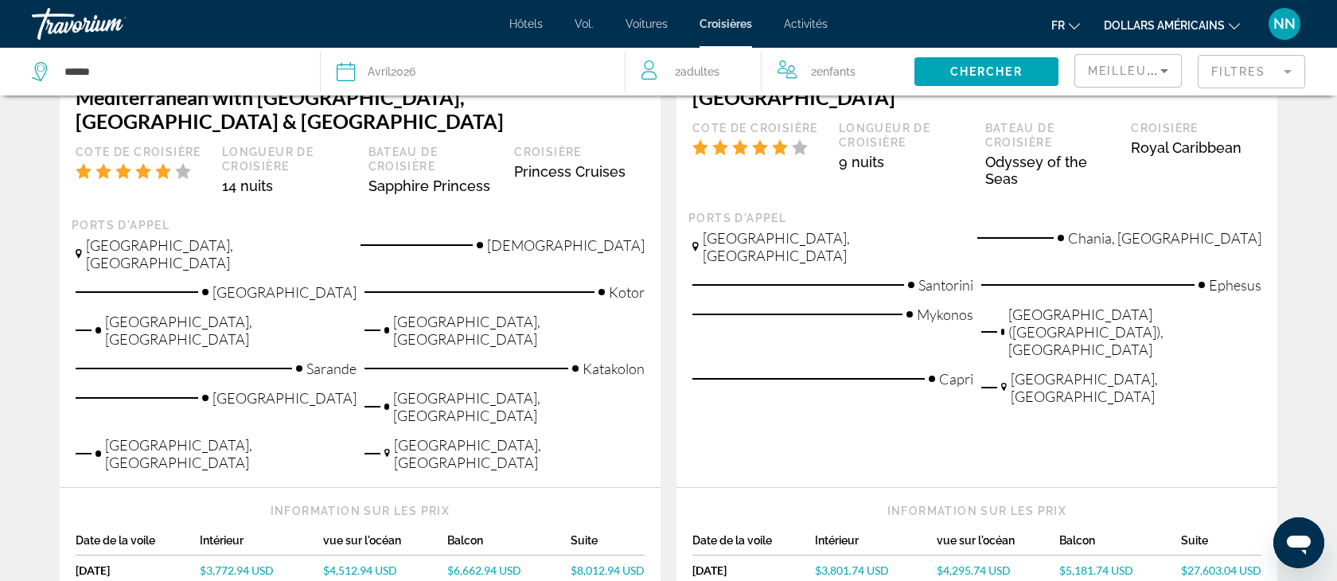
scroll to position [1936, 0]
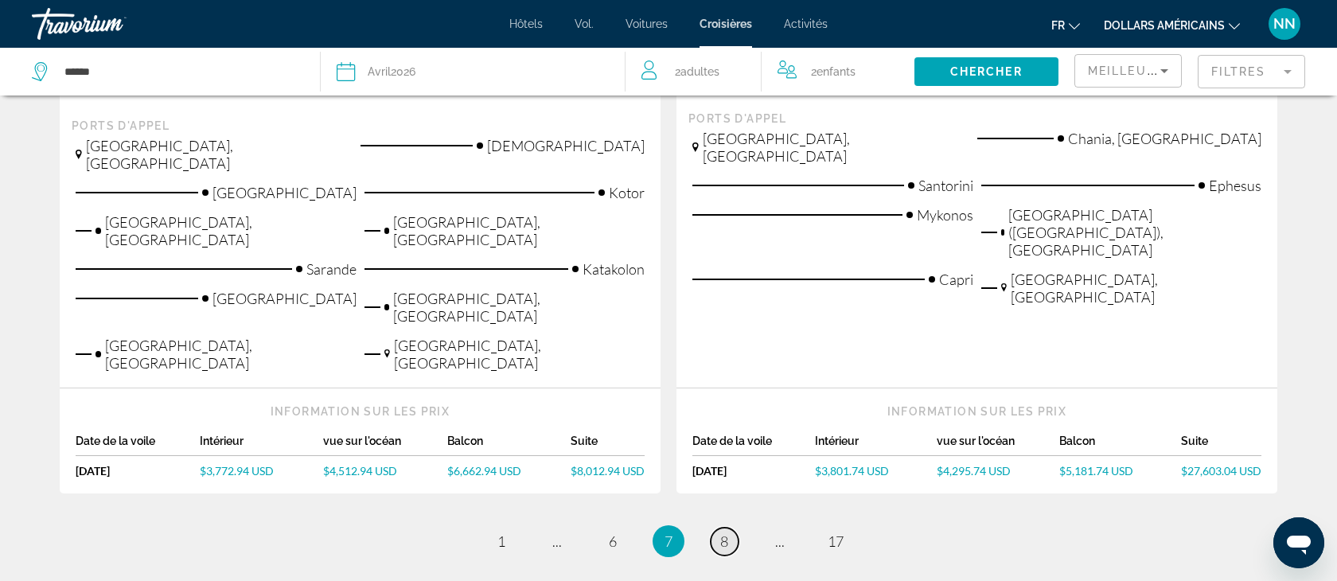
click at [730, 528] on link "page 8" at bounding box center [725, 542] width 28 height 28
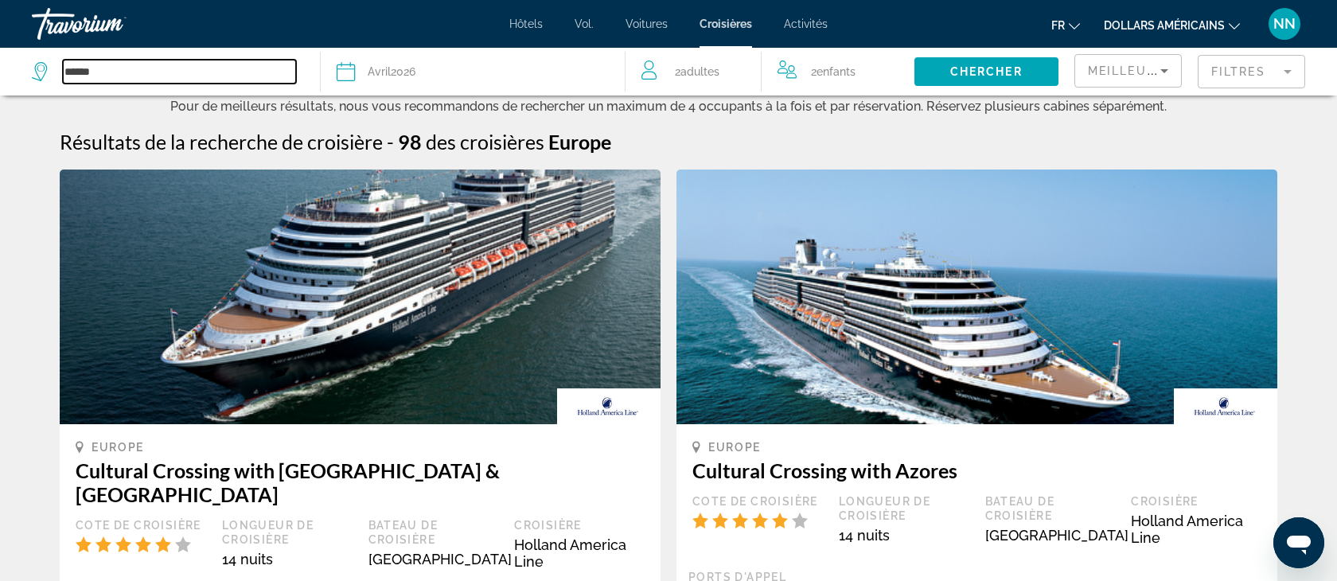
click at [123, 77] on input "******" at bounding box center [179, 72] width 233 height 24
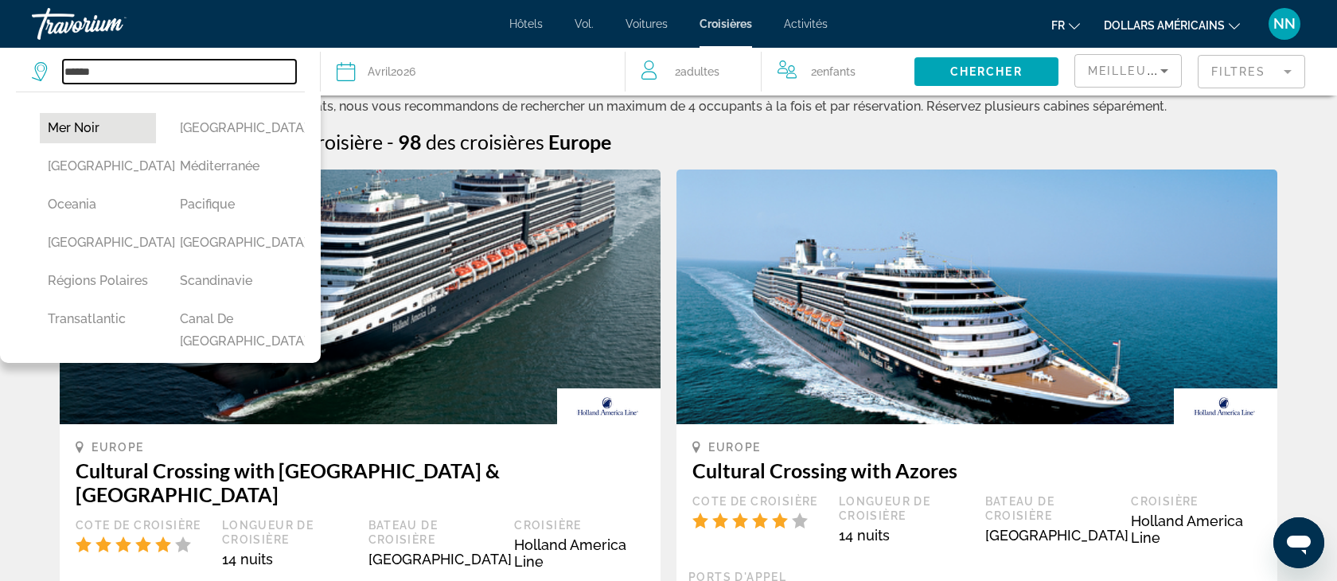
scroll to position [475, 0]
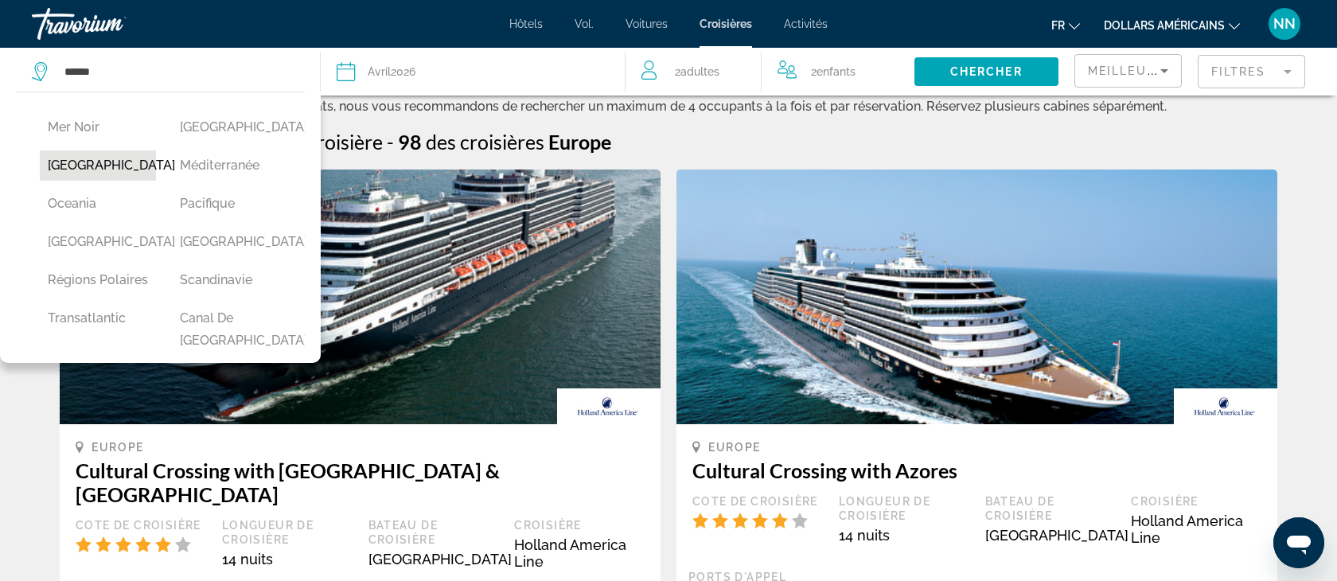
click at [87, 181] on button "[GEOGRAPHIC_DATA]" at bounding box center [98, 165] width 116 height 30
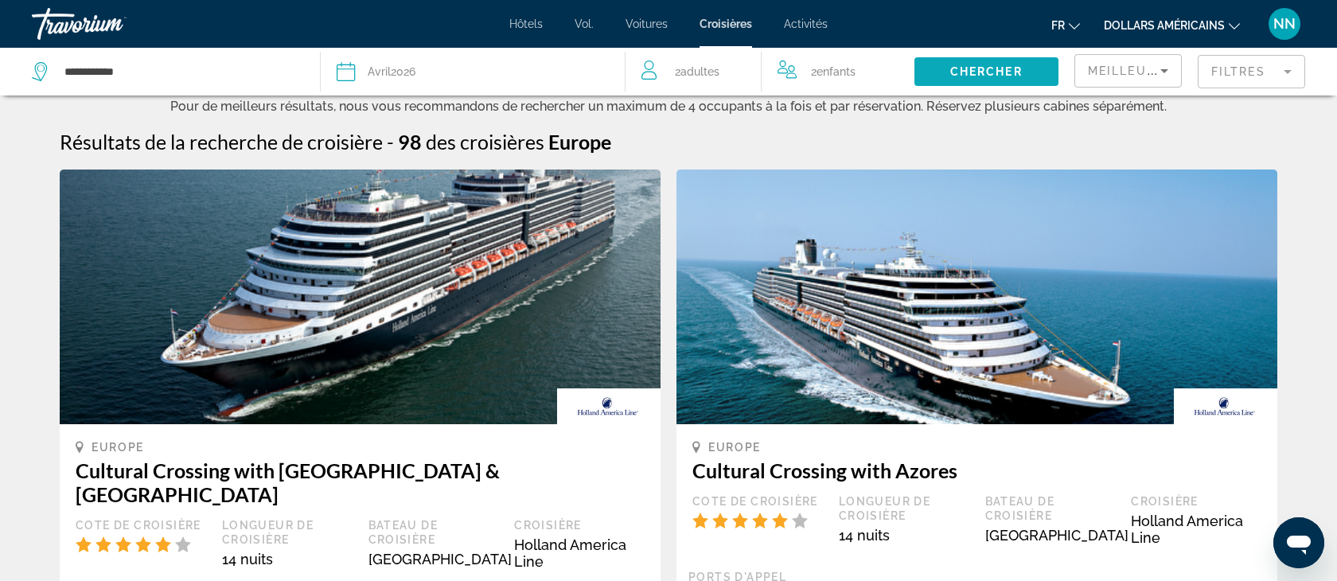
click at [998, 76] on span "Chercher" at bounding box center [986, 71] width 72 height 13
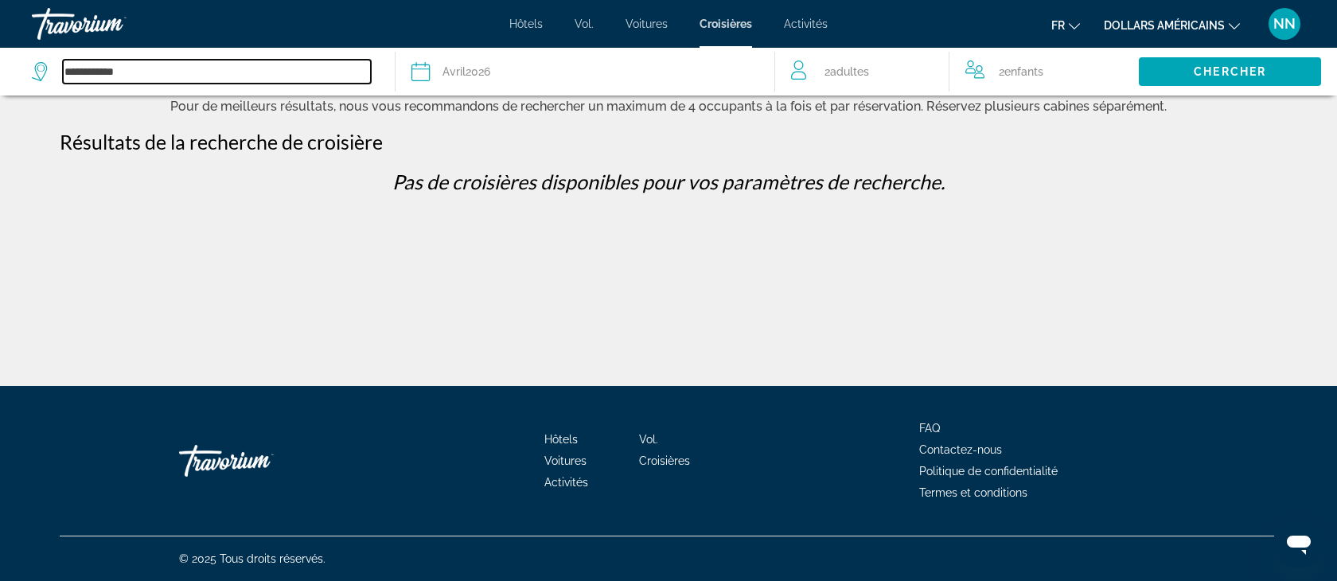
click at [156, 61] on input "**********" at bounding box center [217, 72] width 308 height 24
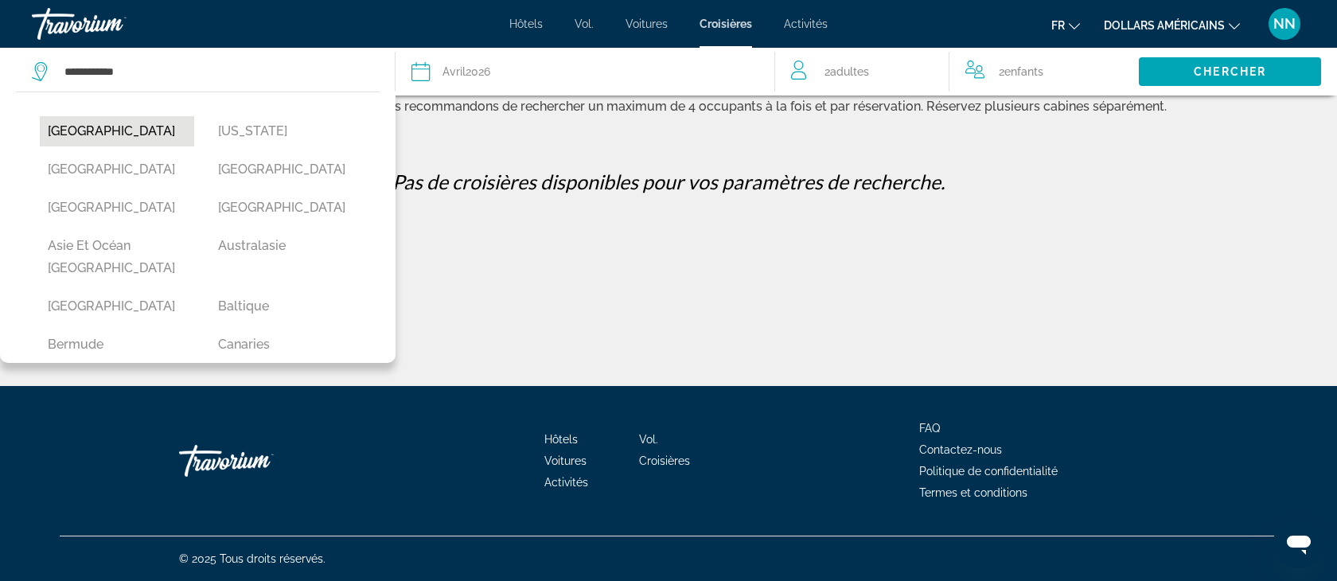
click at [78, 128] on button "[GEOGRAPHIC_DATA]" at bounding box center [117, 131] width 154 height 30
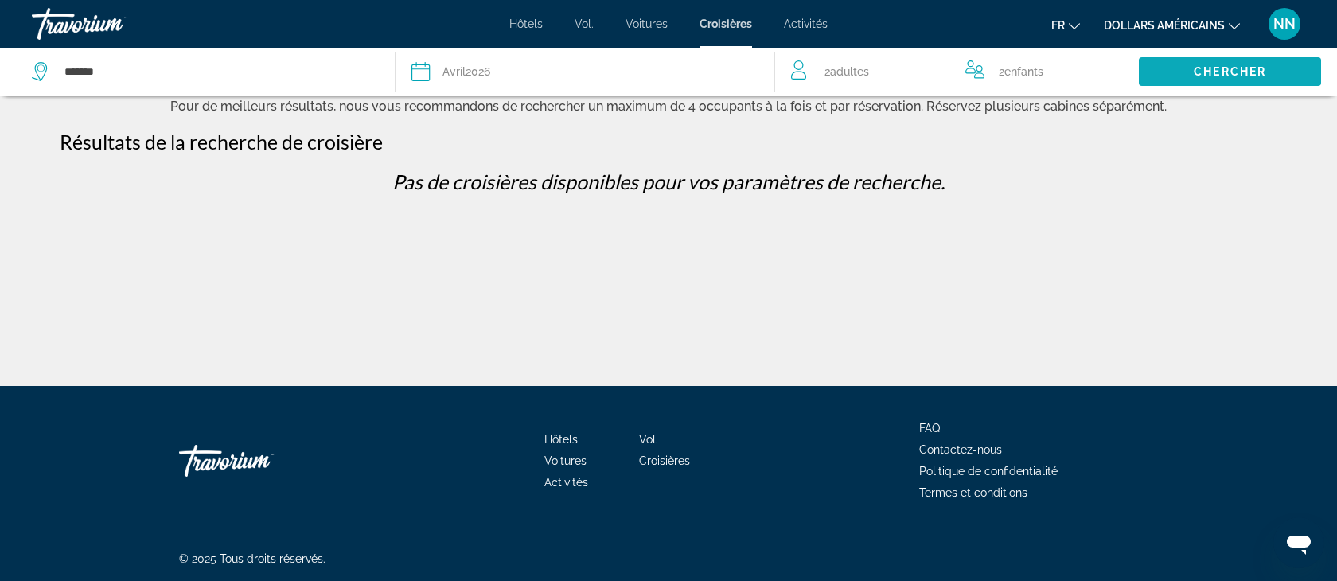
click at [1260, 68] on span "Chercher" at bounding box center [1230, 71] width 72 height 13
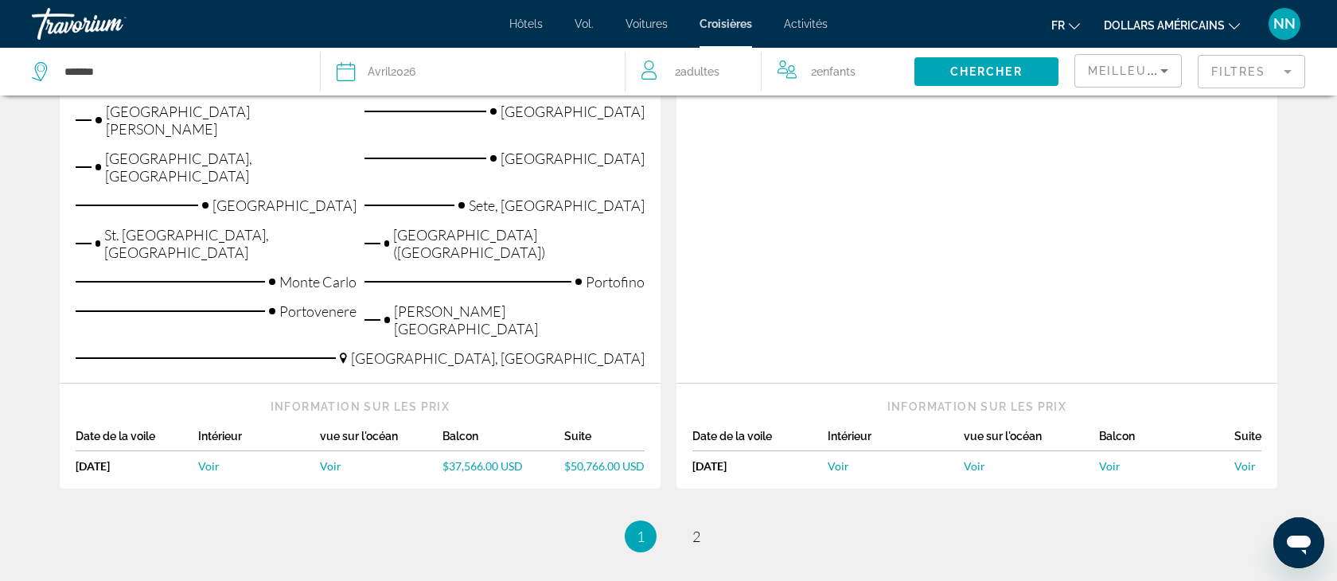
scroll to position [2101, 0]
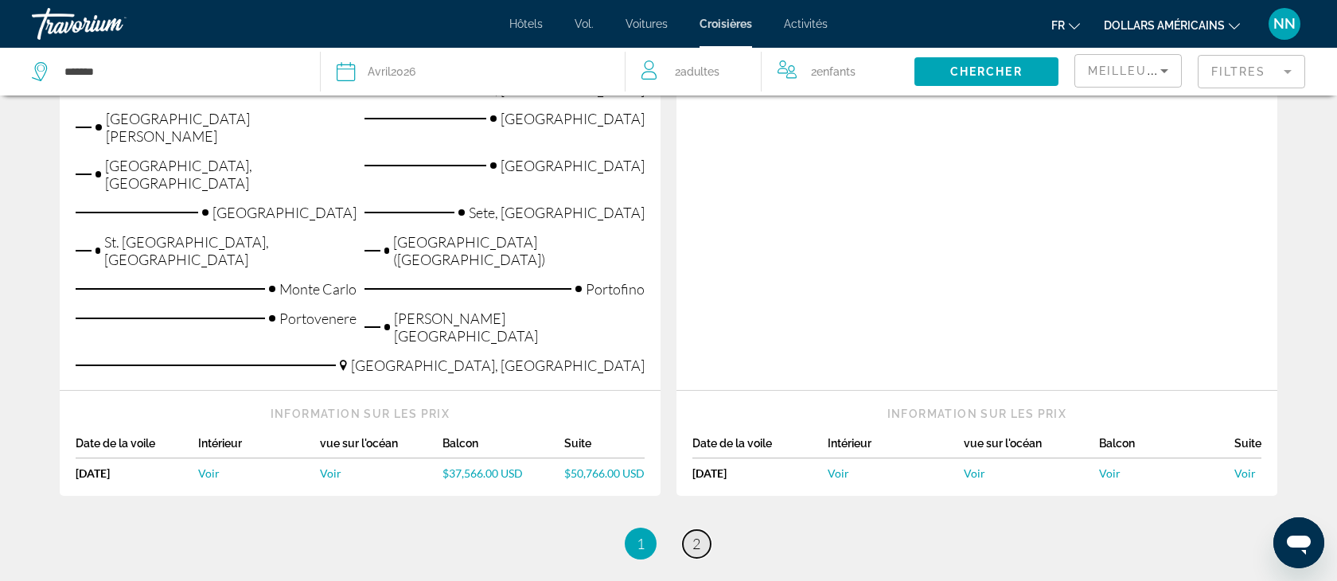
click at [698, 535] on span "2" at bounding box center [696, 544] width 8 height 18
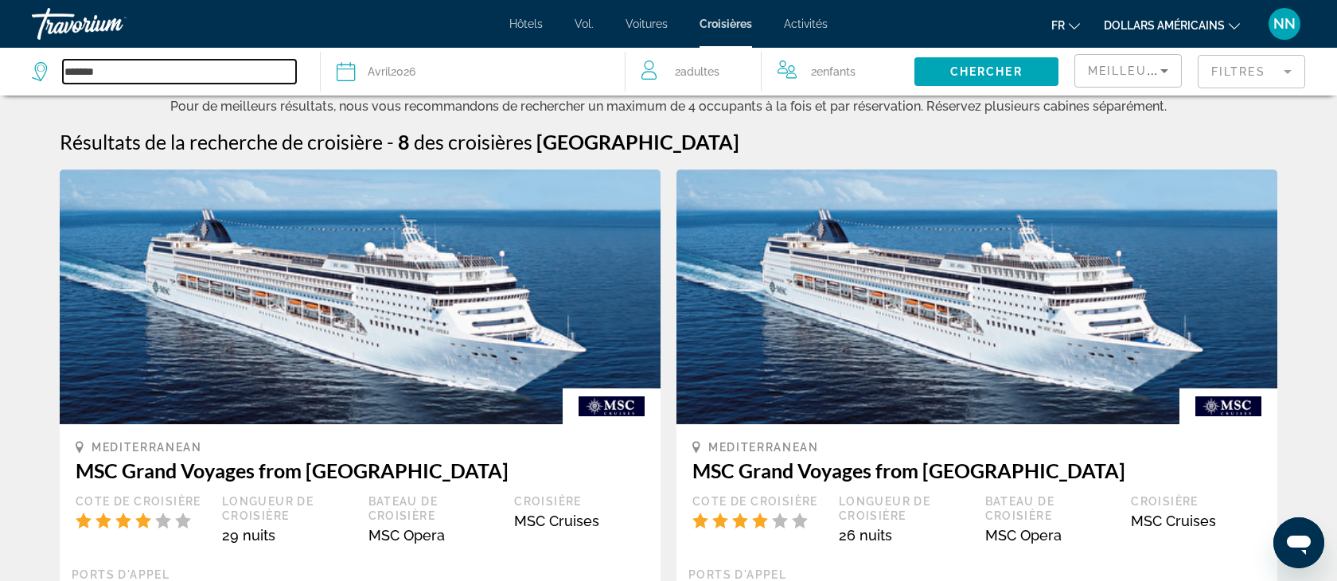
click at [188, 71] on input "*******" at bounding box center [179, 72] width 233 height 24
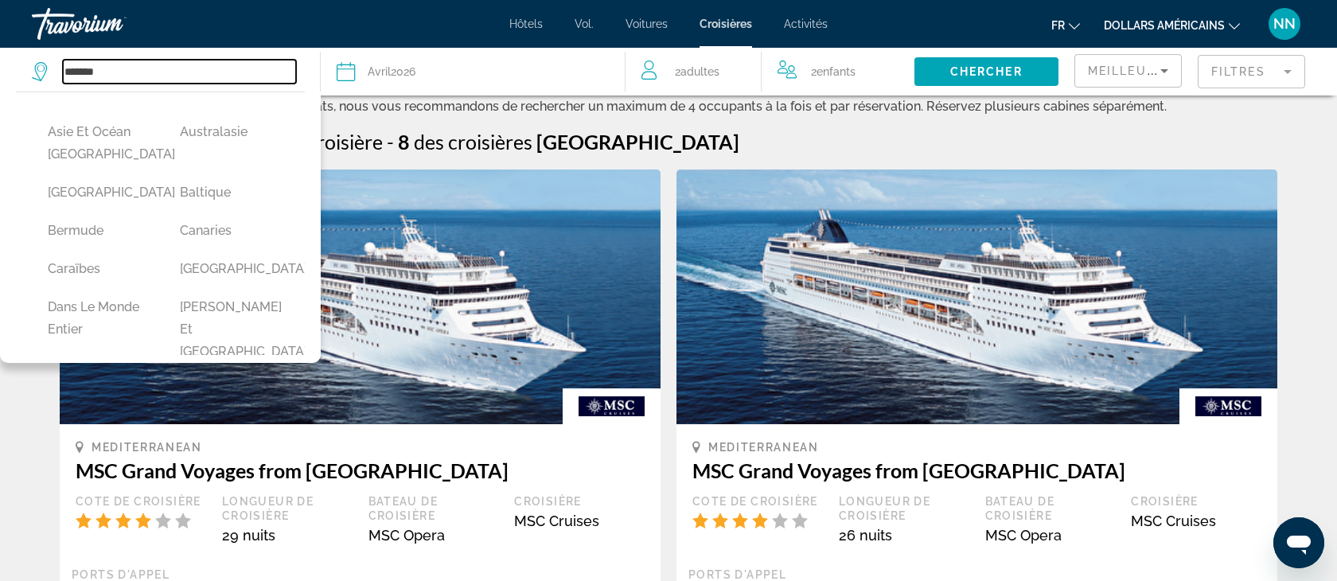
scroll to position [112, 0]
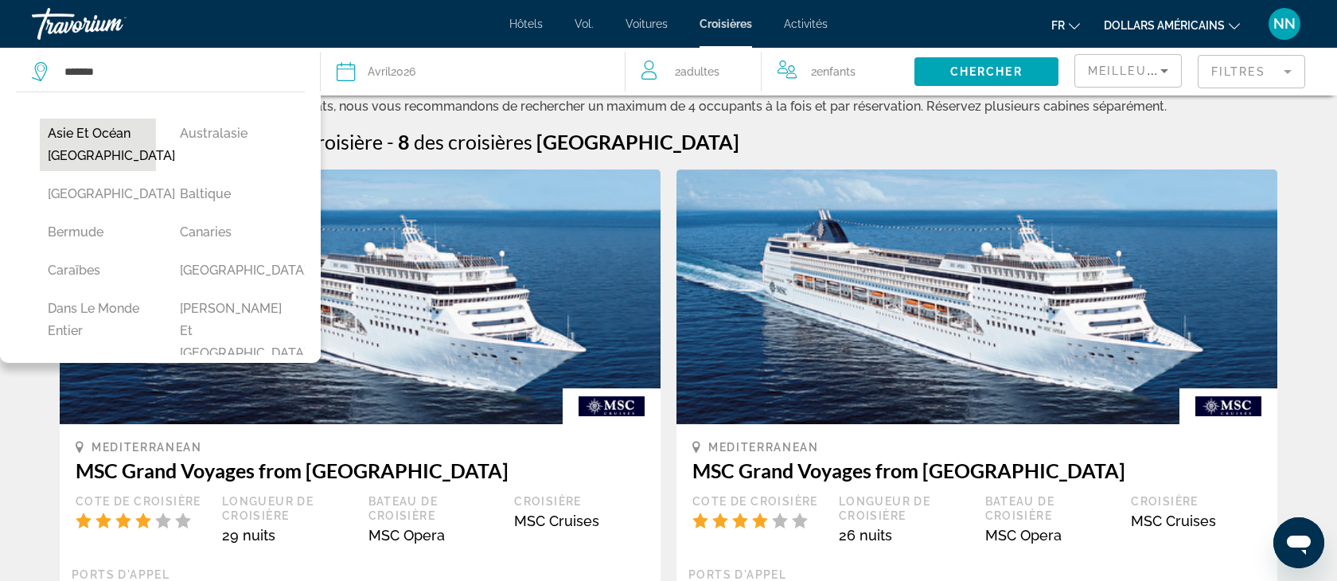
click at [92, 171] on button "Asie et Océan [GEOGRAPHIC_DATA]" at bounding box center [98, 145] width 116 height 53
type input "**********"
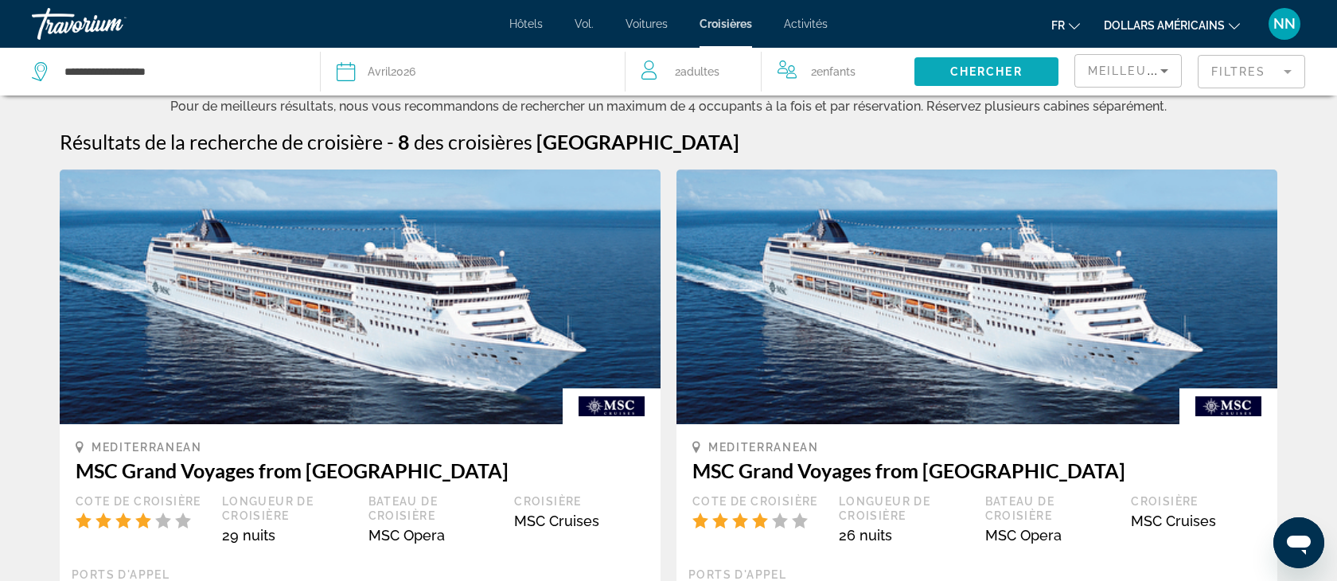
click at [1008, 63] on span "Search widget" at bounding box center [987, 72] width 144 height 38
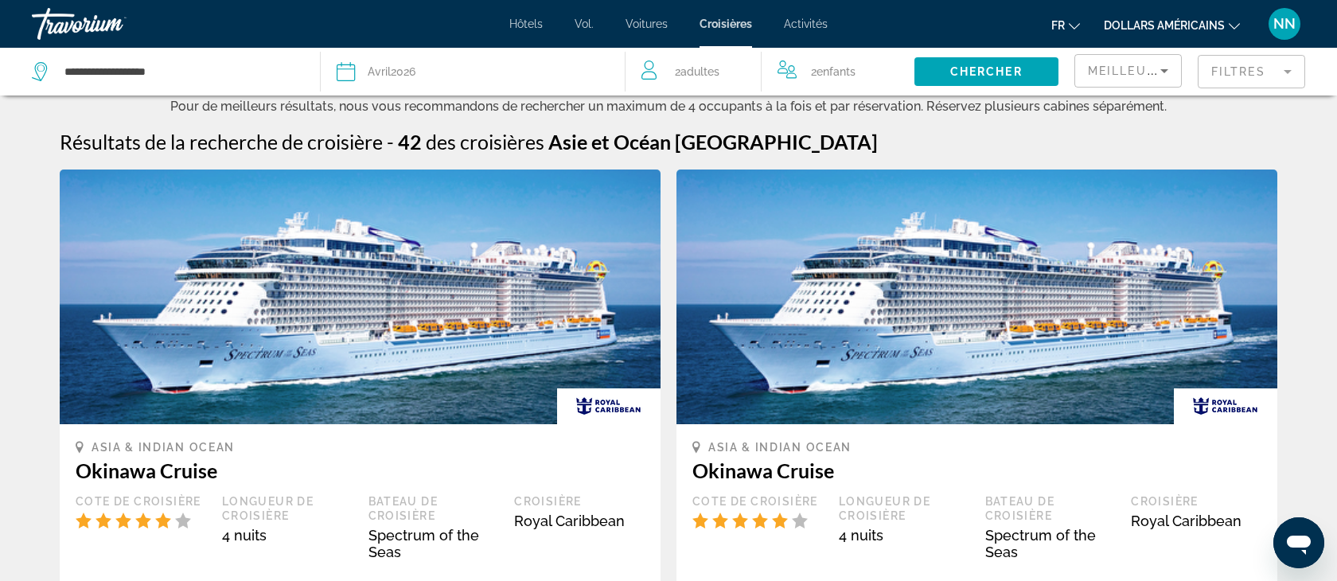
click at [796, 24] on font "Activités" at bounding box center [806, 24] width 44 height 13
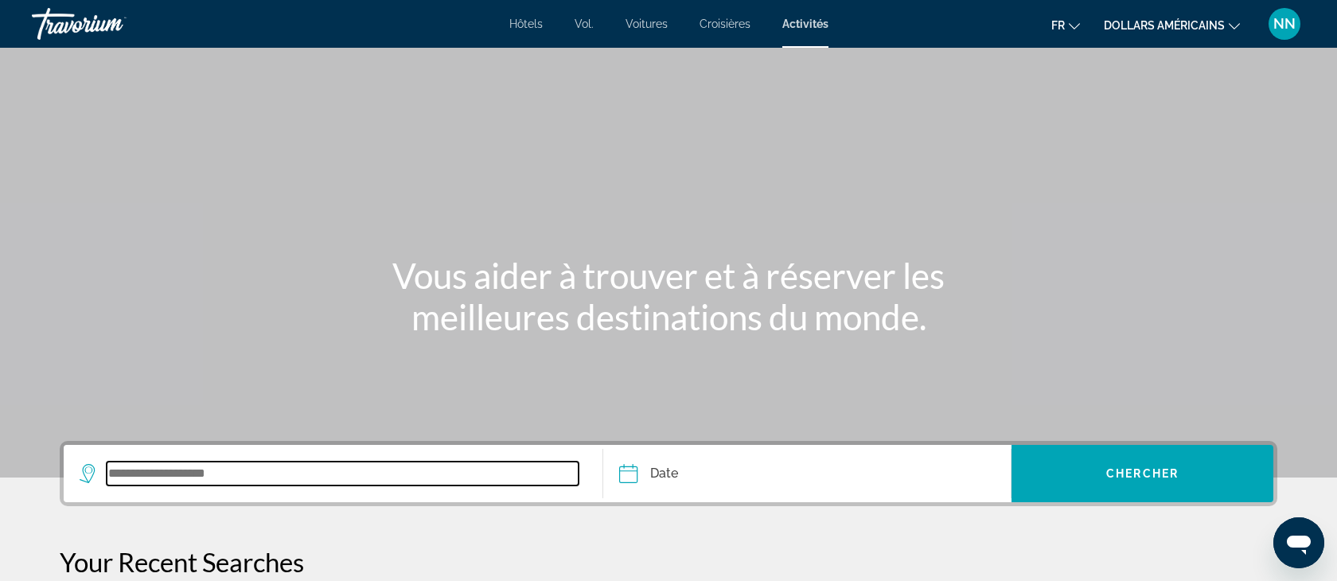
click at [162, 467] on input "Search widget" at bounding box center [343, 474] width 472 height 24
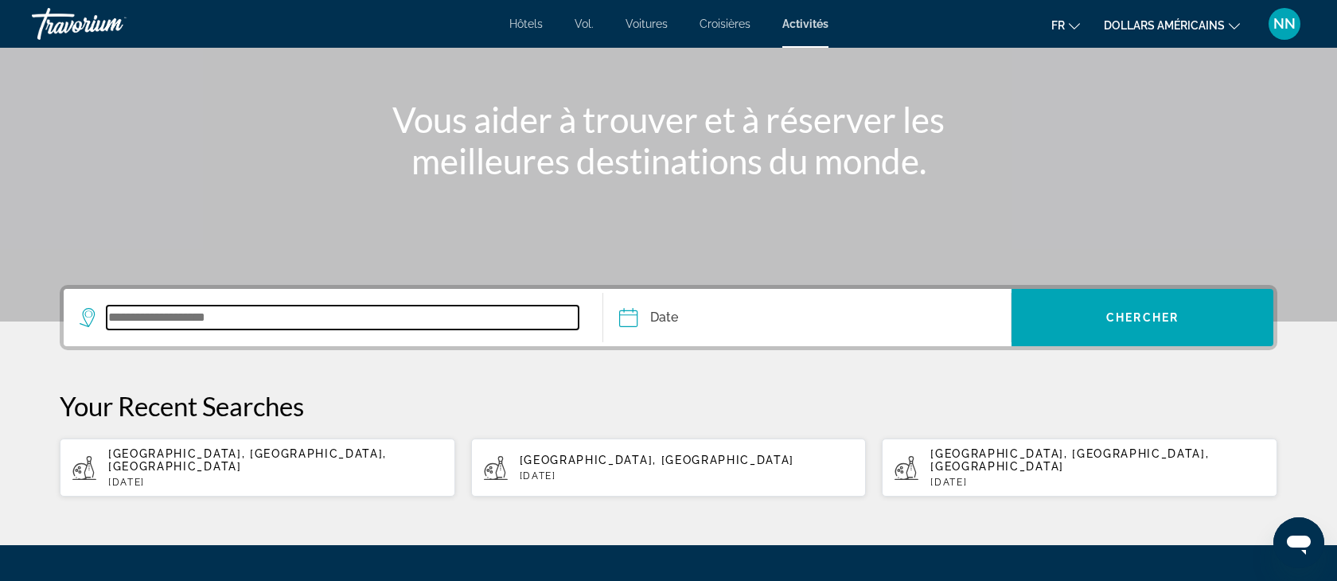
scroll to position [302, 0]
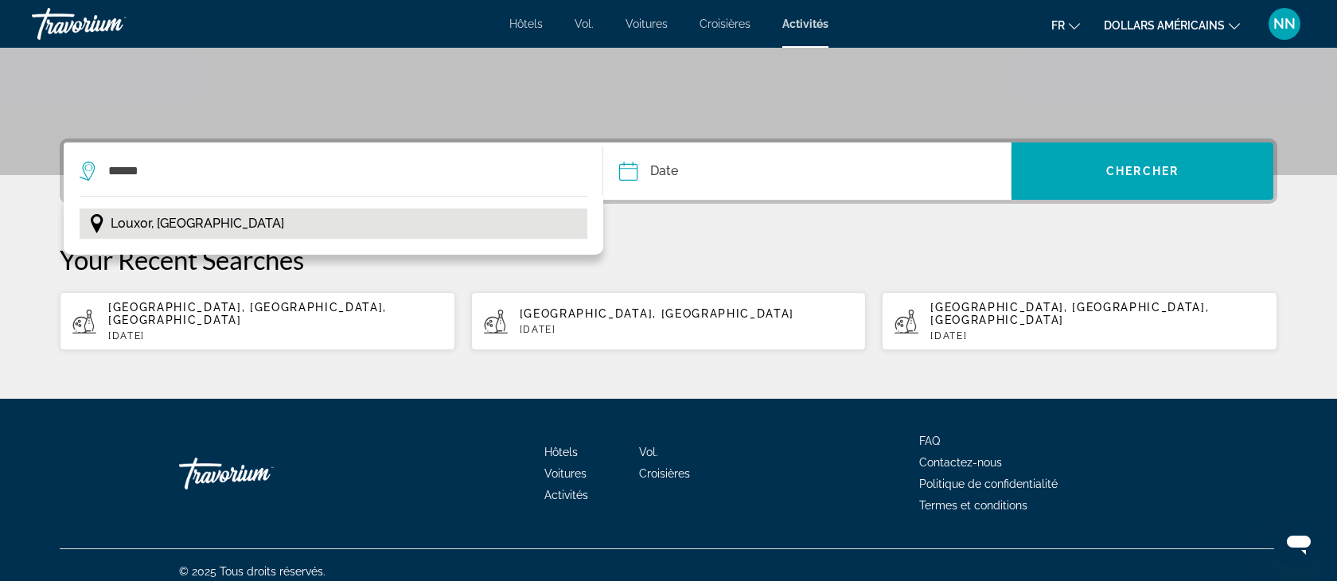
click at [158, 220] on span "Louxor, [GEOGRAPHIC_DATA]" at bounding box center [198, 224] width 174 height 22
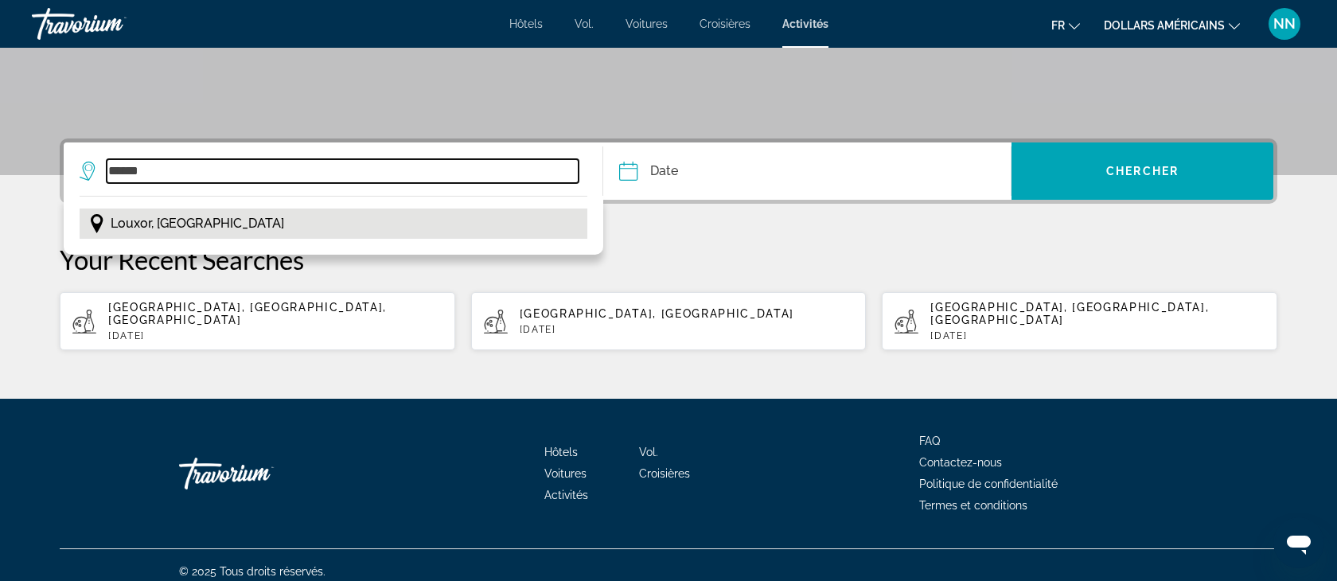
type input "**********"
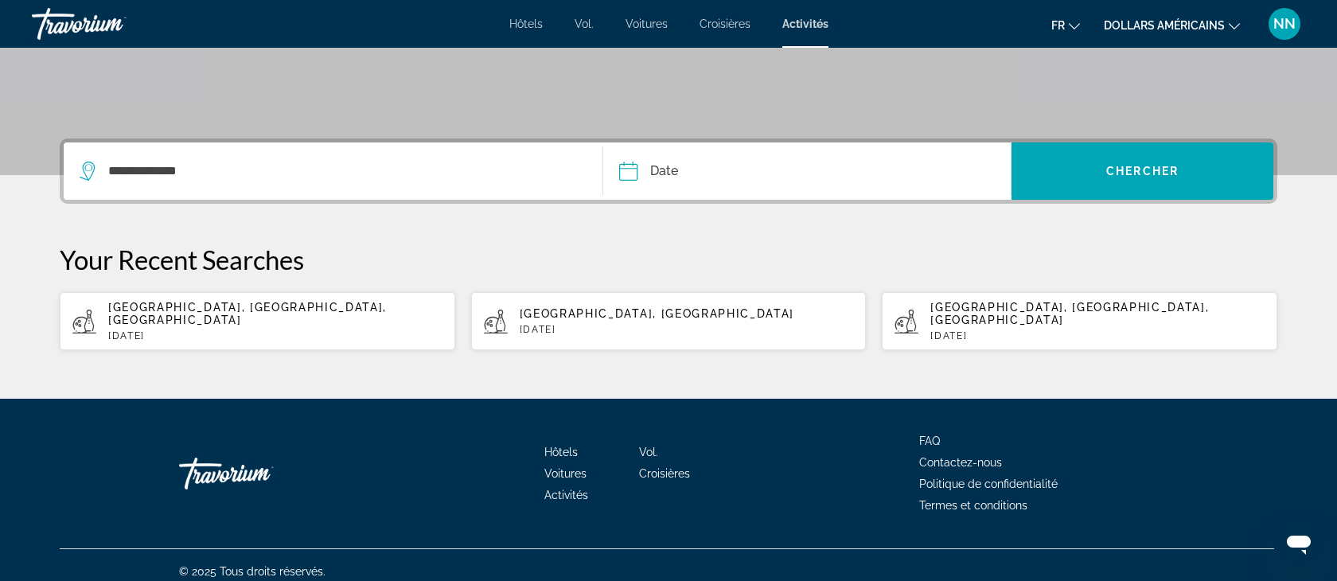
click at [672, 173] on input "Date" at bounding box center [716, 173] width 202 height 62
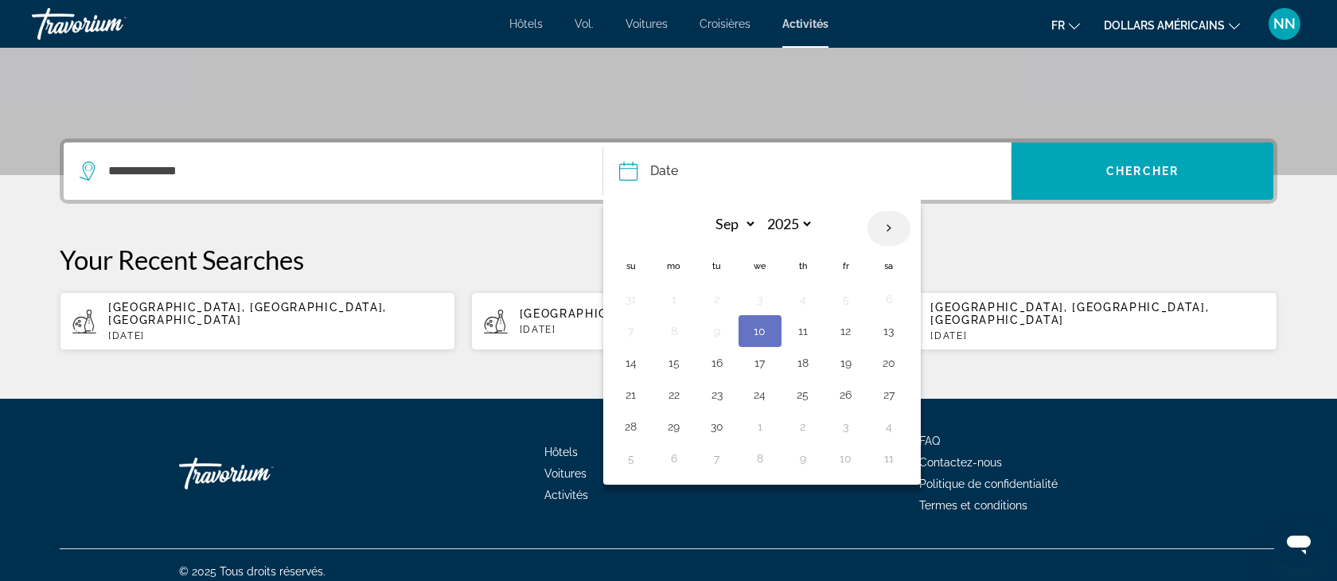
click at [885, 225] on th "Next month" at bounding box center [889, 228] width 43 height 35
select select "*"
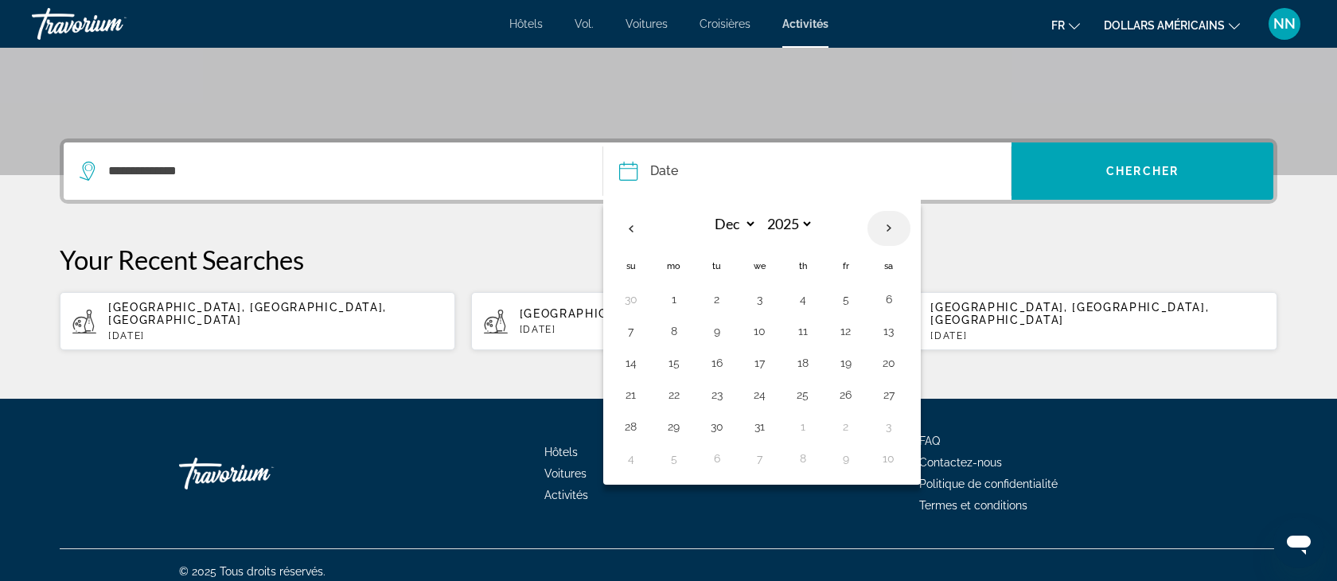
select select "****"
click at [885, 225] on th "Next month" at bounding box center [889, 228] width 43 height 35
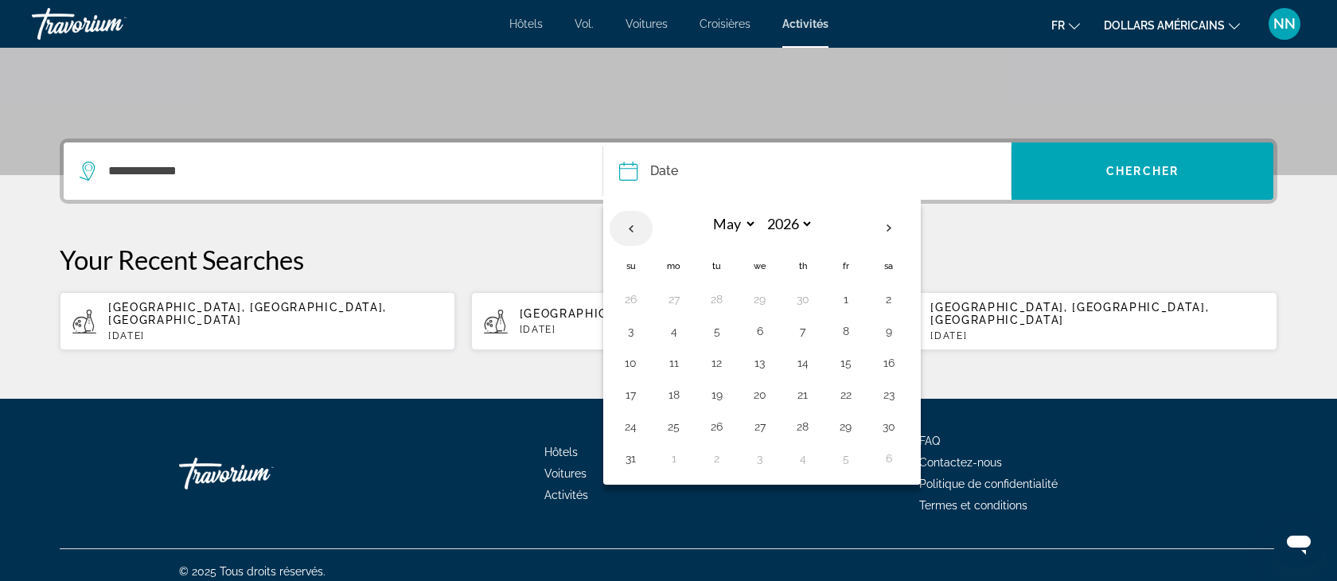
click at [635, 224] on th "Previous month" at bounding box center [631, 228] width 43 height 35
select select "*"
click at [890, 357] on button "18" at bounding box center [888, 363] width 25 height 22
type input "**********"
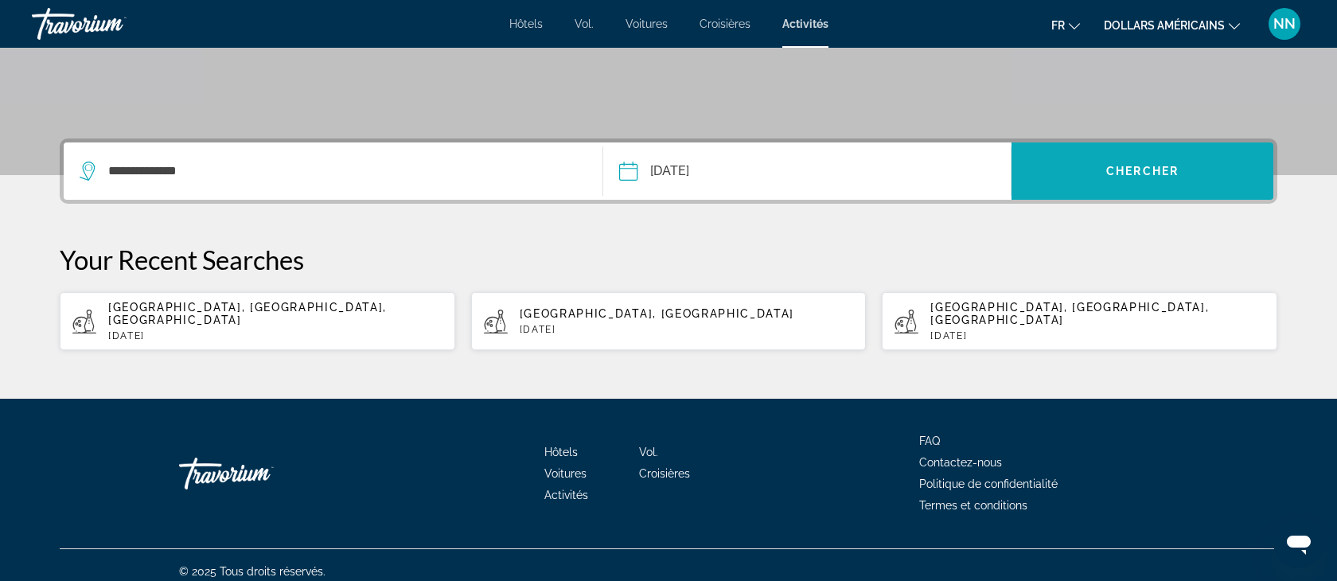
click at [1141, 178] on span "Search widget" at bounding box center [1143, 171] width 262 height 38
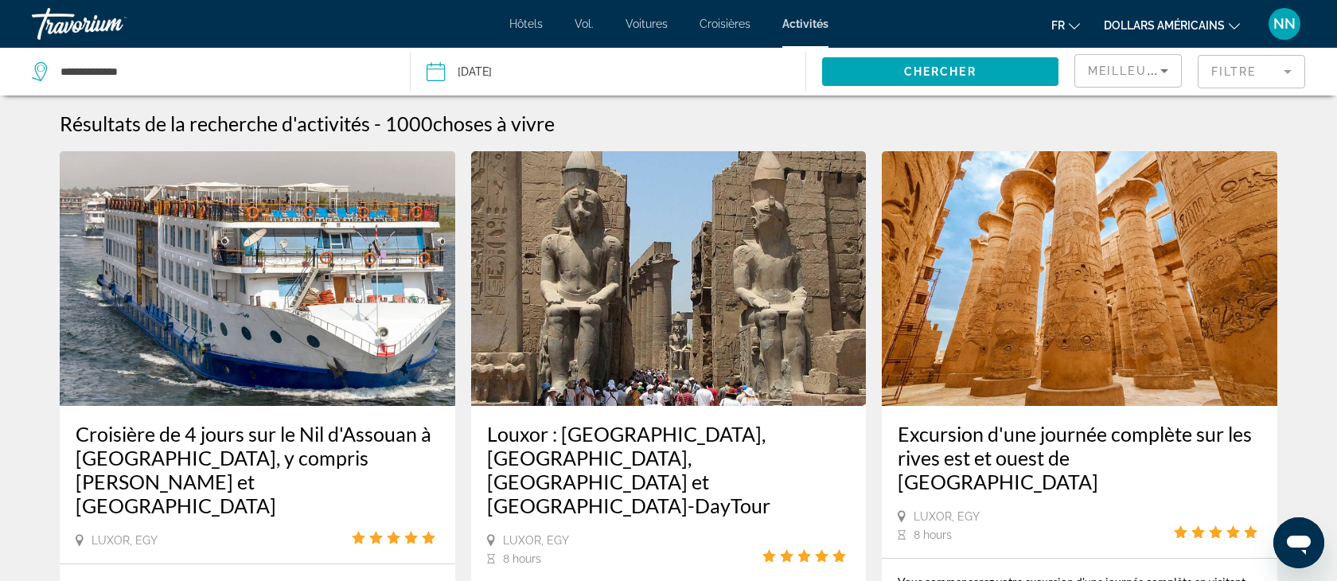
click at [1237, 21] on icon "Changer de devise" at bounding box center [1234, 26] width 11 height 11
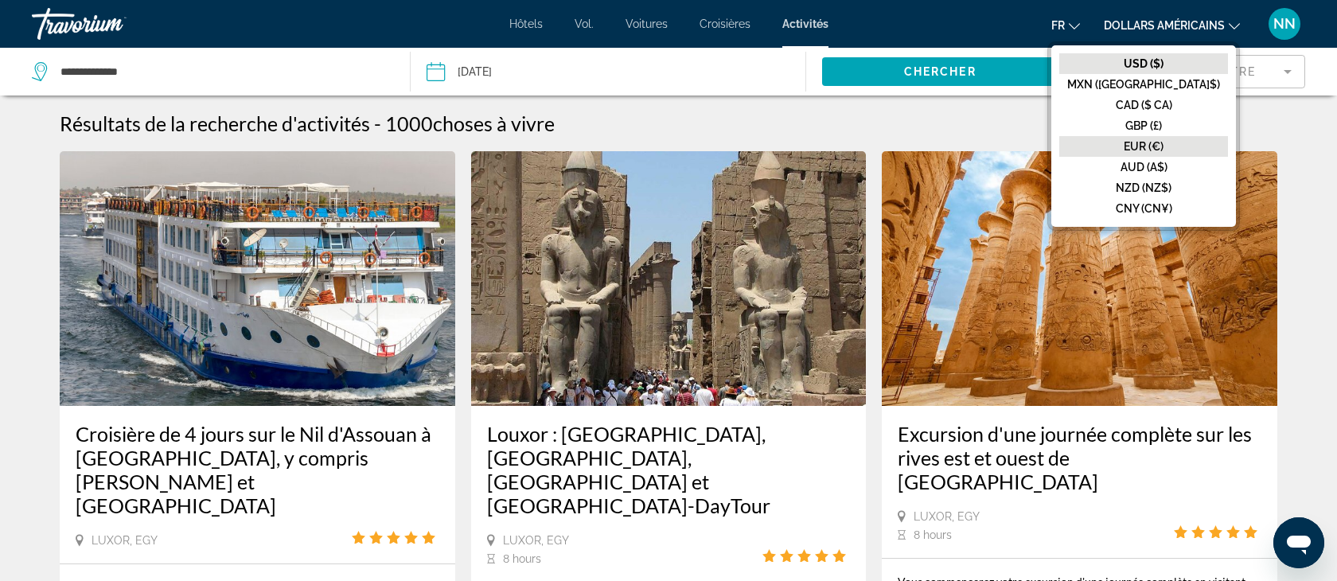
click at [1164, 142] on font "EUR (€)" at bounding box center [1144, 146] width 40 height 13
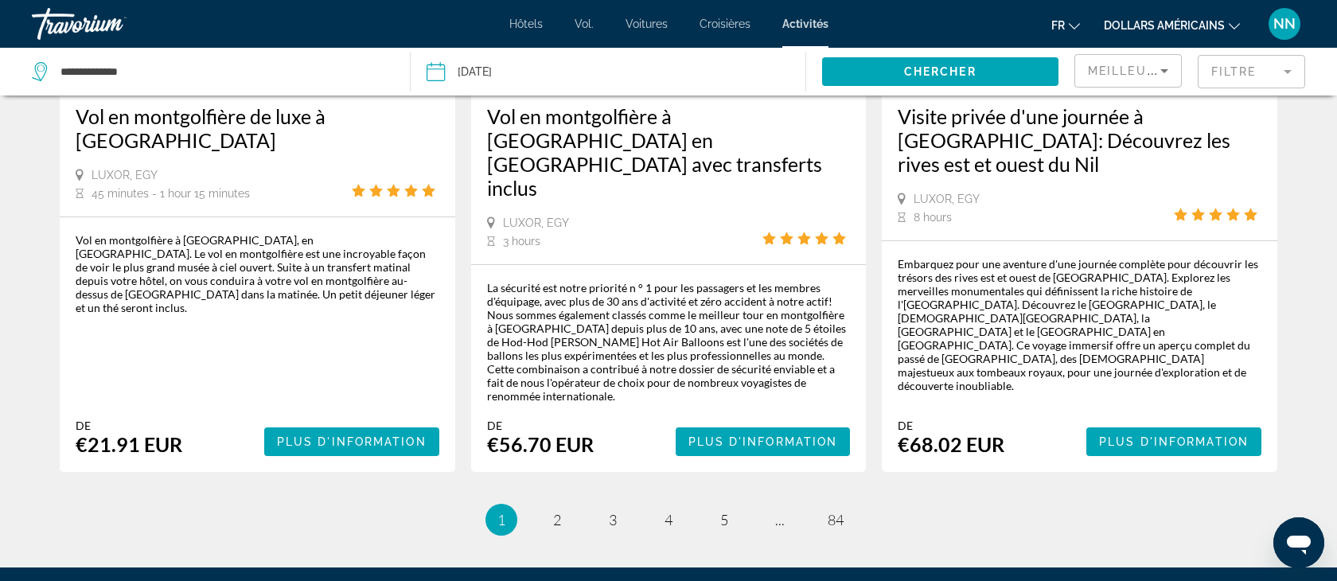
scroll to position [2525, 0]
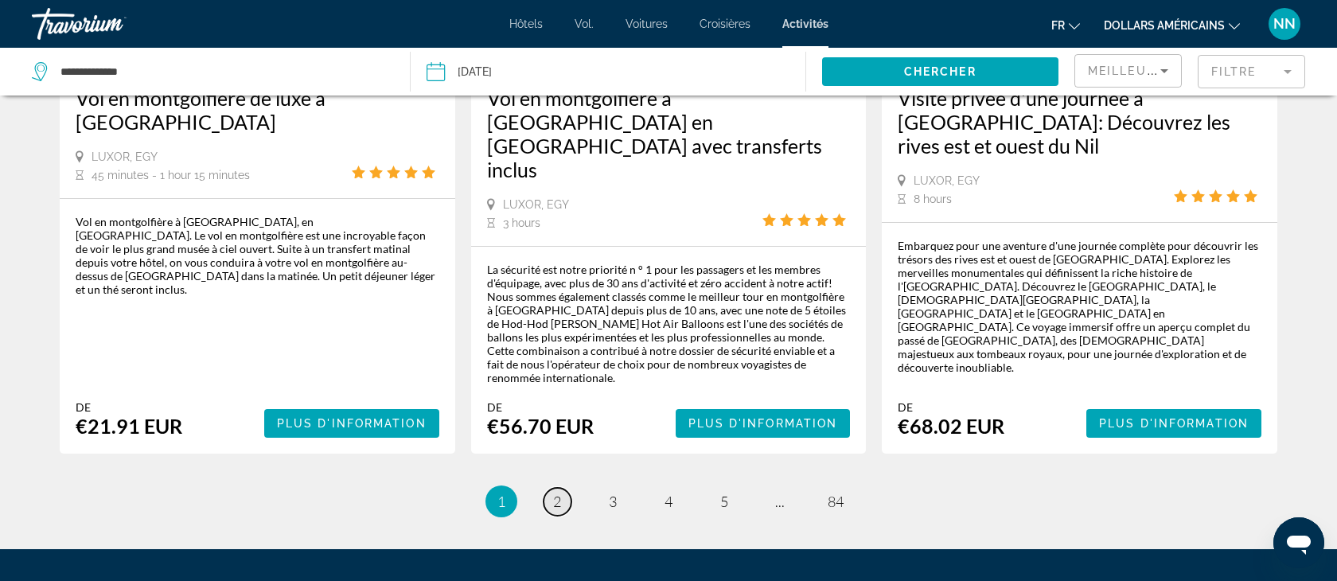
click at [553, 493] on span "2" at bounding box center [557, 502] width 8 height 18
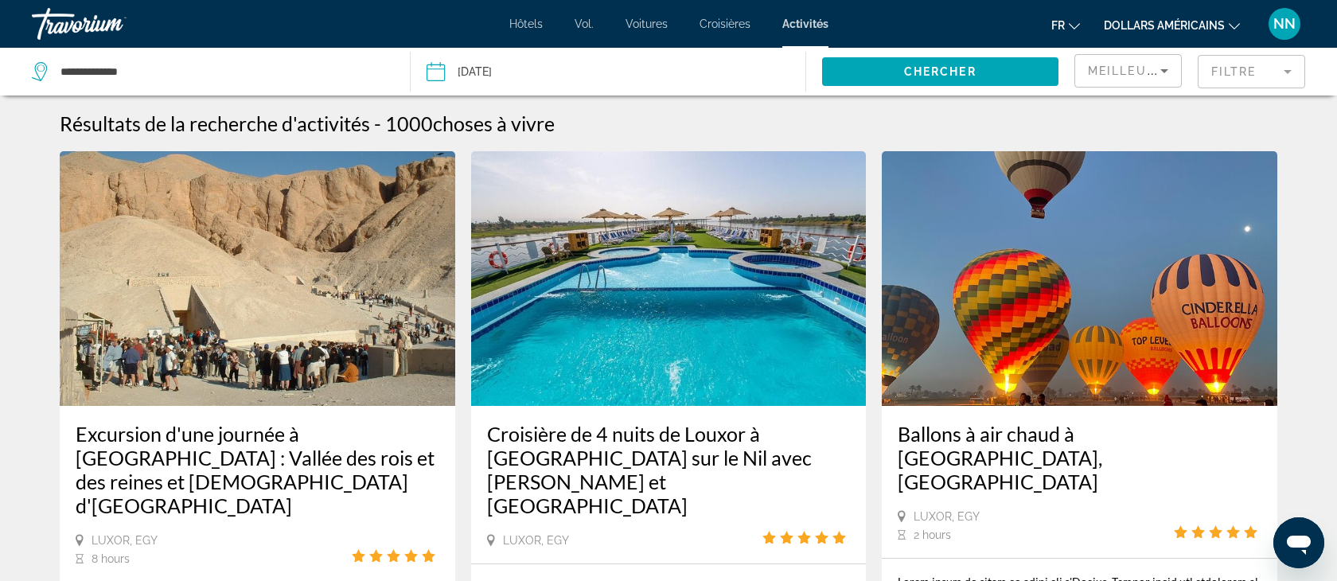
click at [1289, 72] on mat-form-field "Filtre" at bounding box center [1251, 71] width 107 height 33
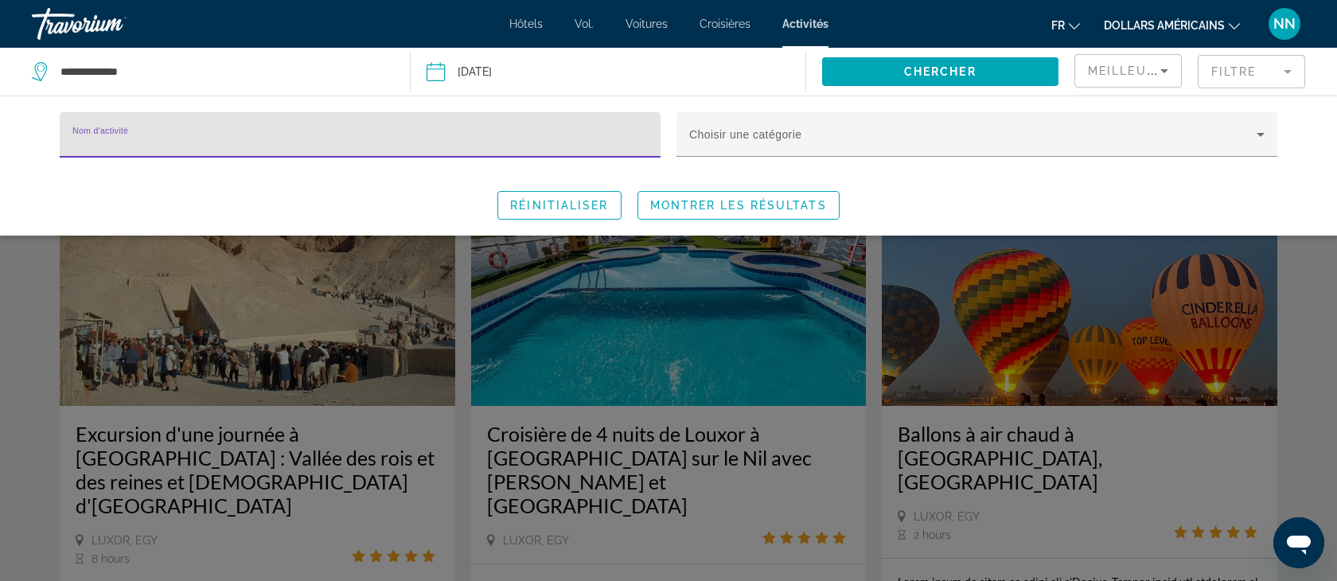
click at [72, 141] on input "Nom d'activité" at bounding box center [359, 141] width 575 height 19
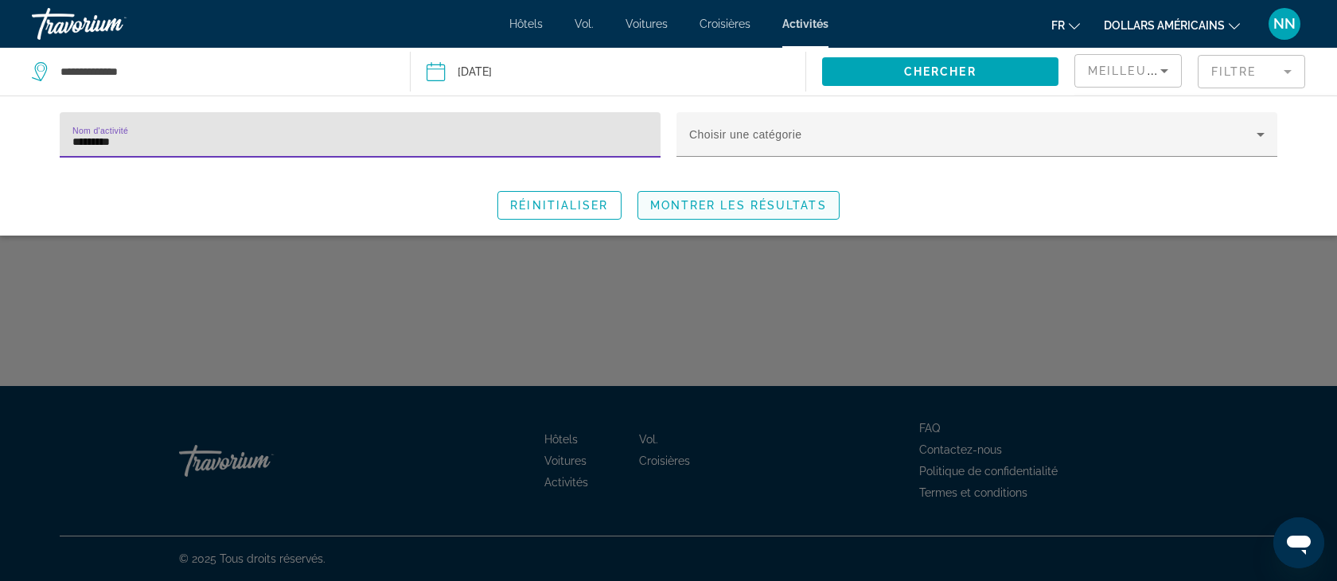
type input "*********"
click at [669, 197] on span "Search widget" at bounding box center [738, 205] width 201 height 38
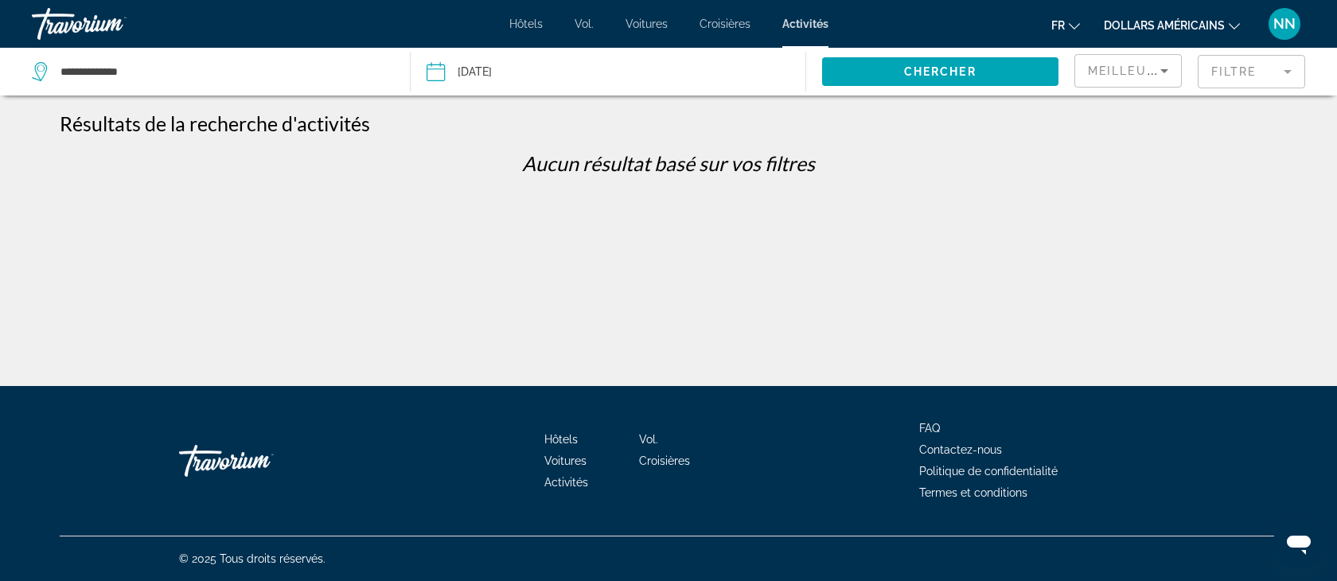
click at [1255, 71] on mat-form-field "Filtre" at bounding box center [1251, 71] width 107 height 33
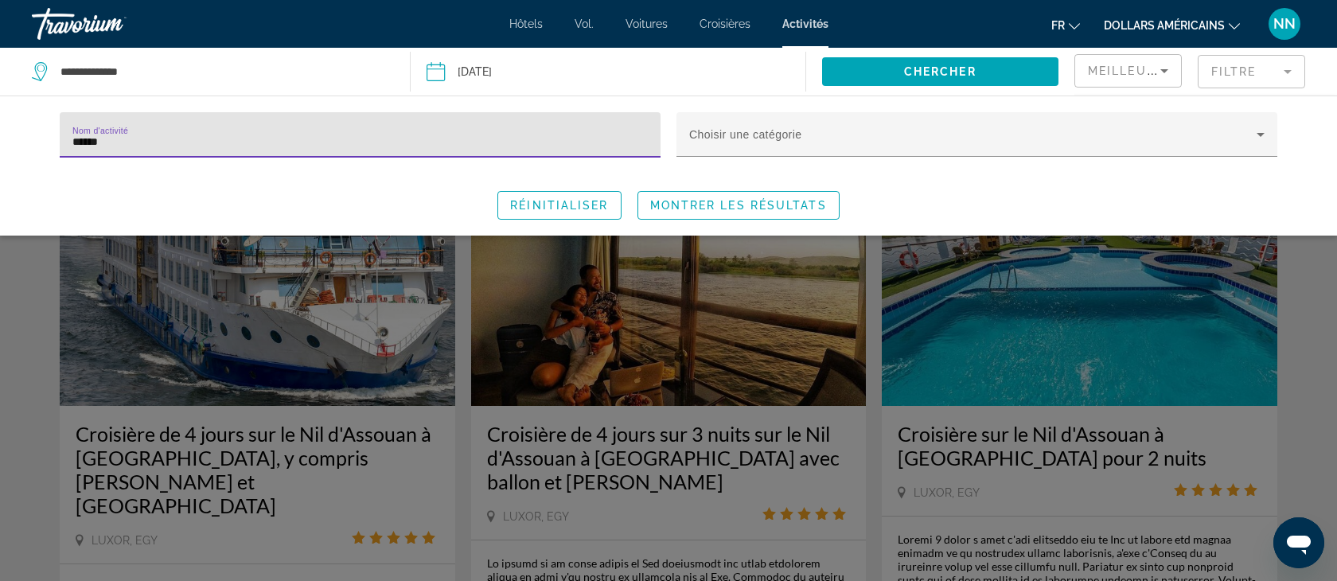
type input "******"
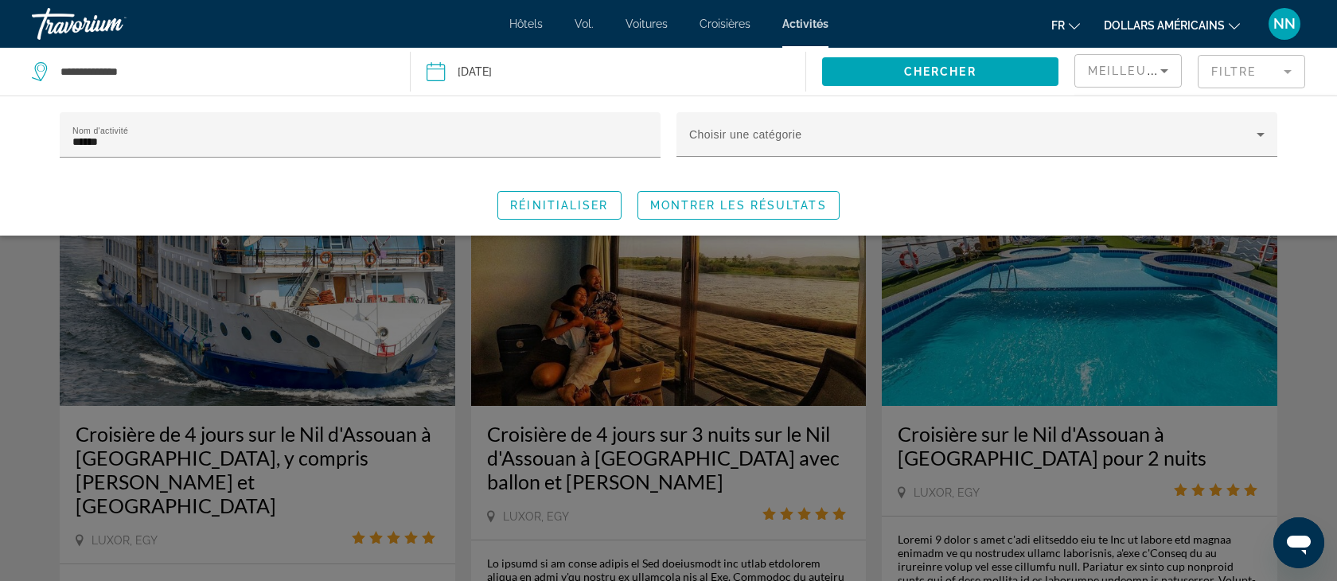
click at [208, 323] on div "Search widget" at bounding box center [668, 406] width 1337 height 350
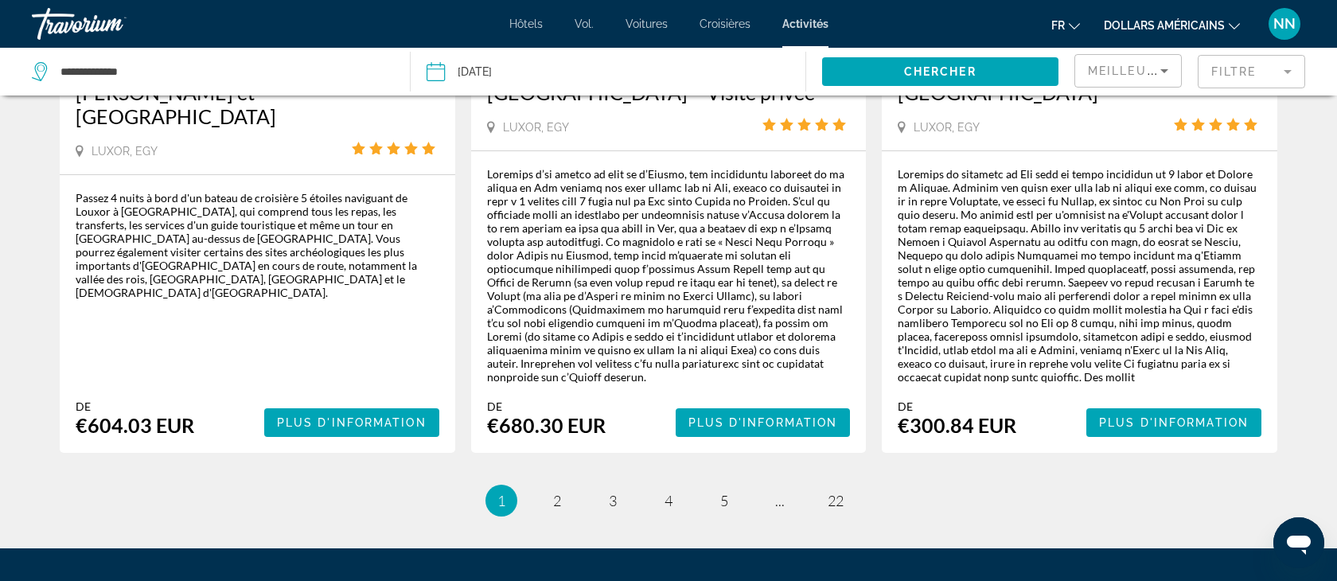
scroll to position [2669, 0]
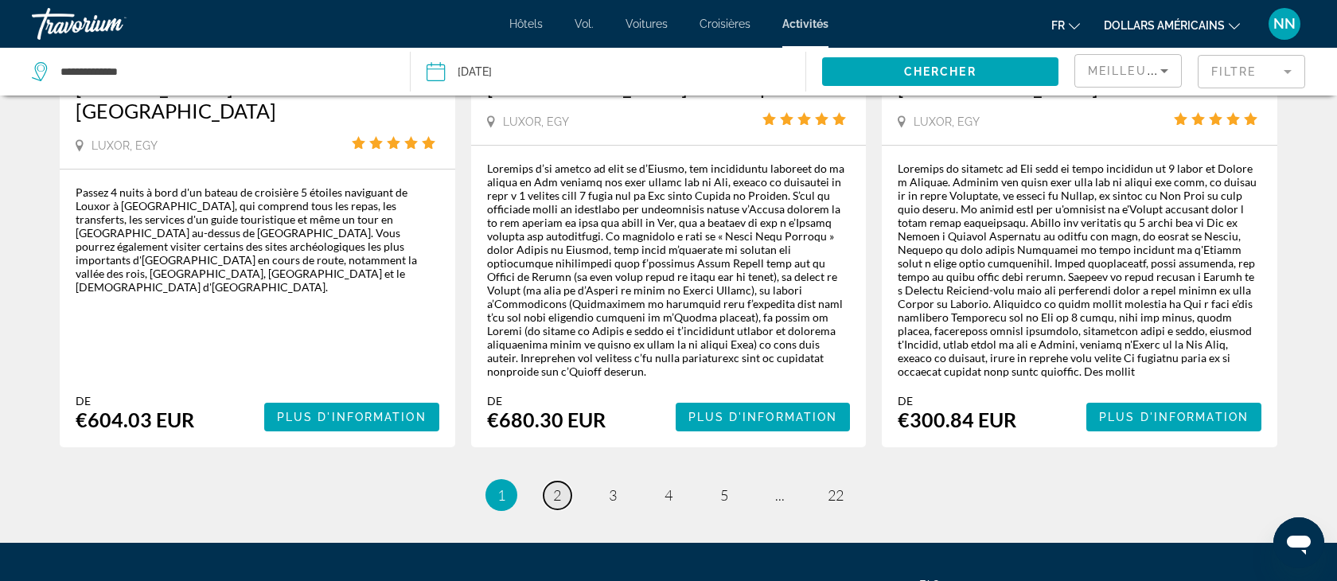
click at [559, 486] on span "2" at bounding box center [557, 495] width 8 height 18
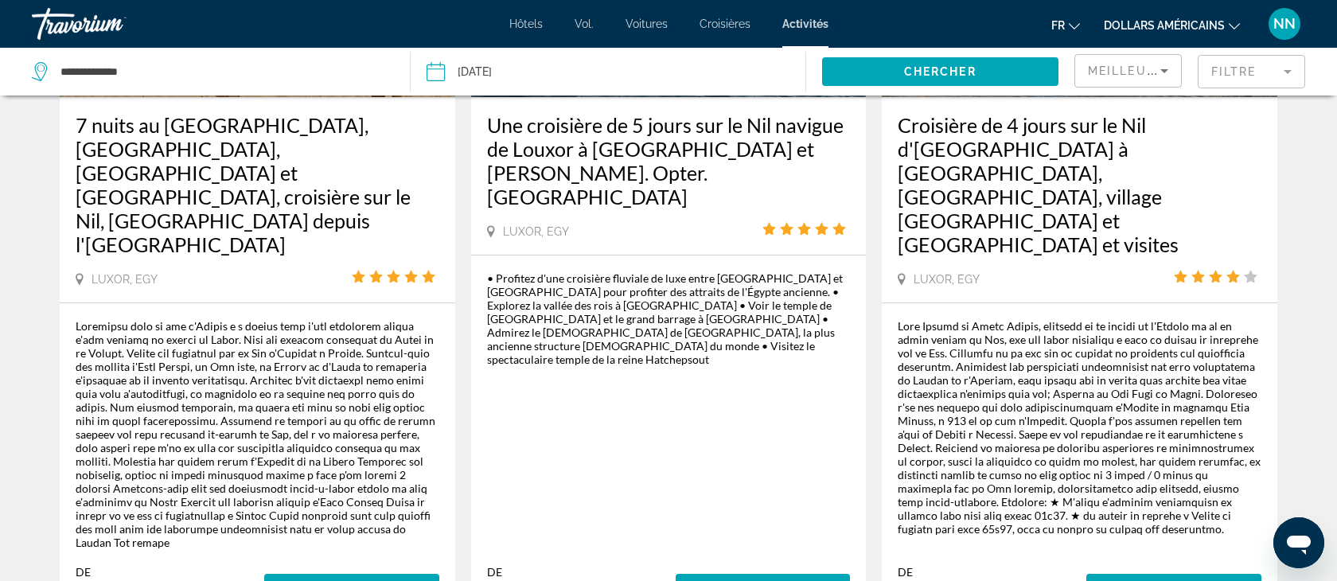
scroll to position [2550, 0]
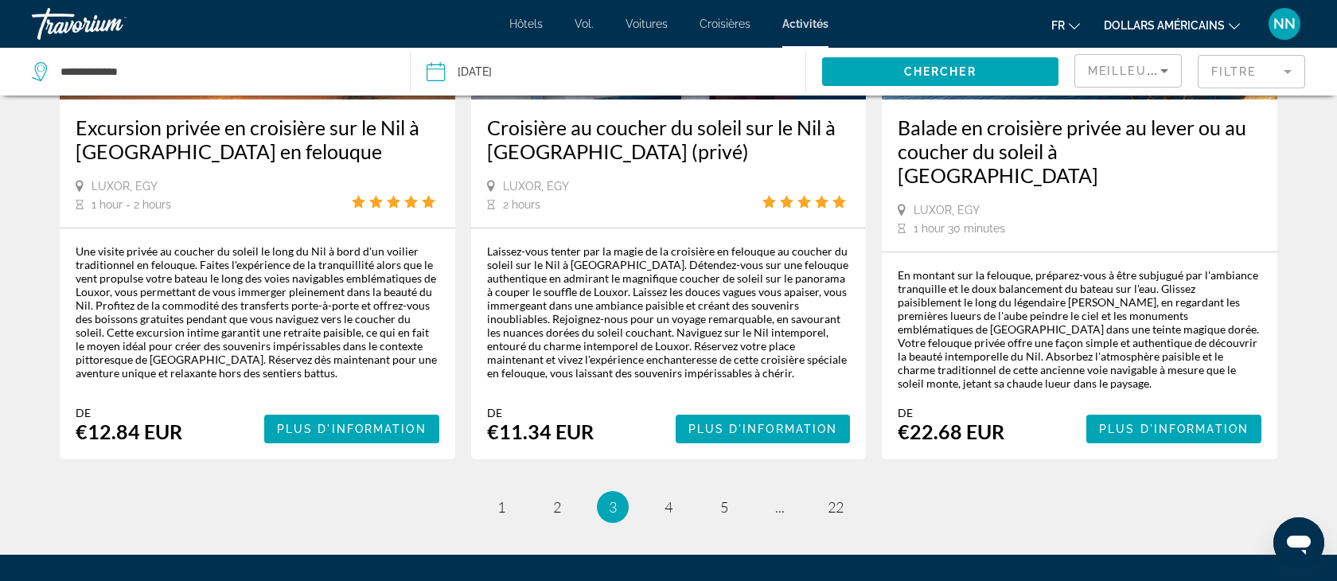
scroll to position [2491, 0]
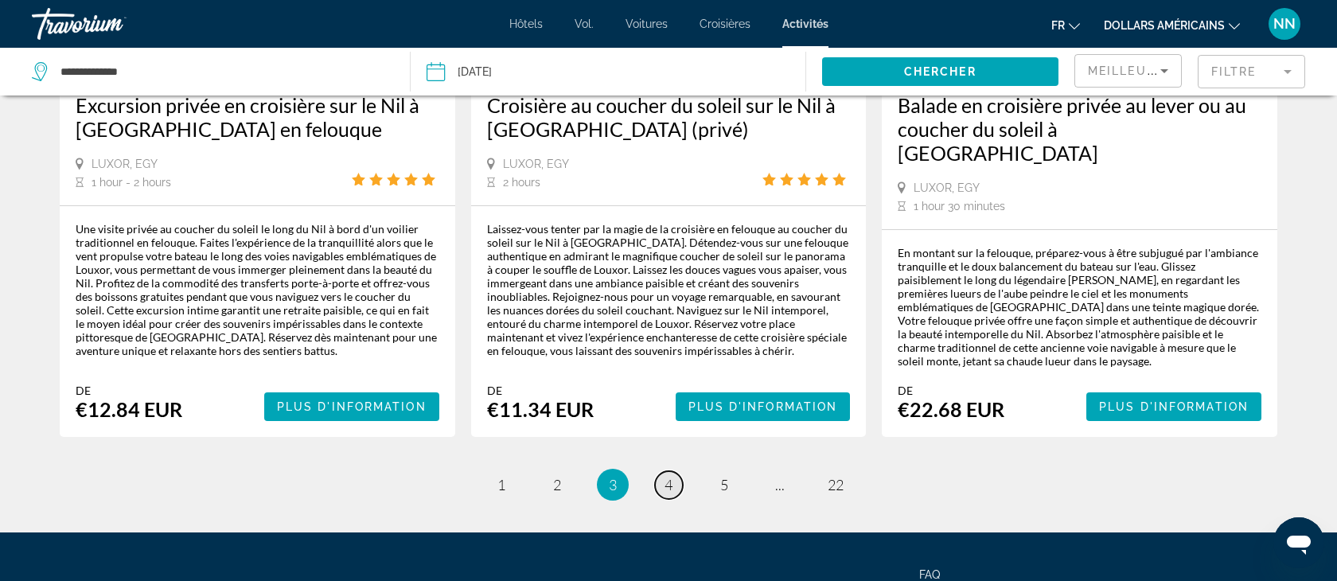
click at [669, 476] on span "4" at bounding box center [669, 485] width 8 height 18
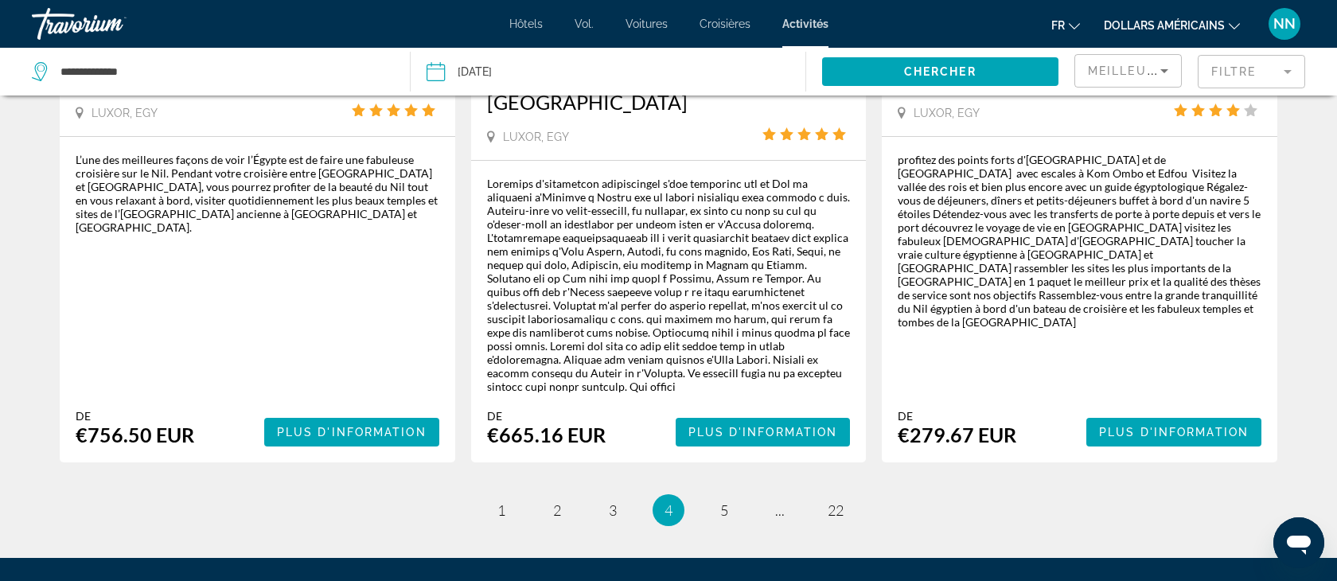
scroll to position [2610, 0]
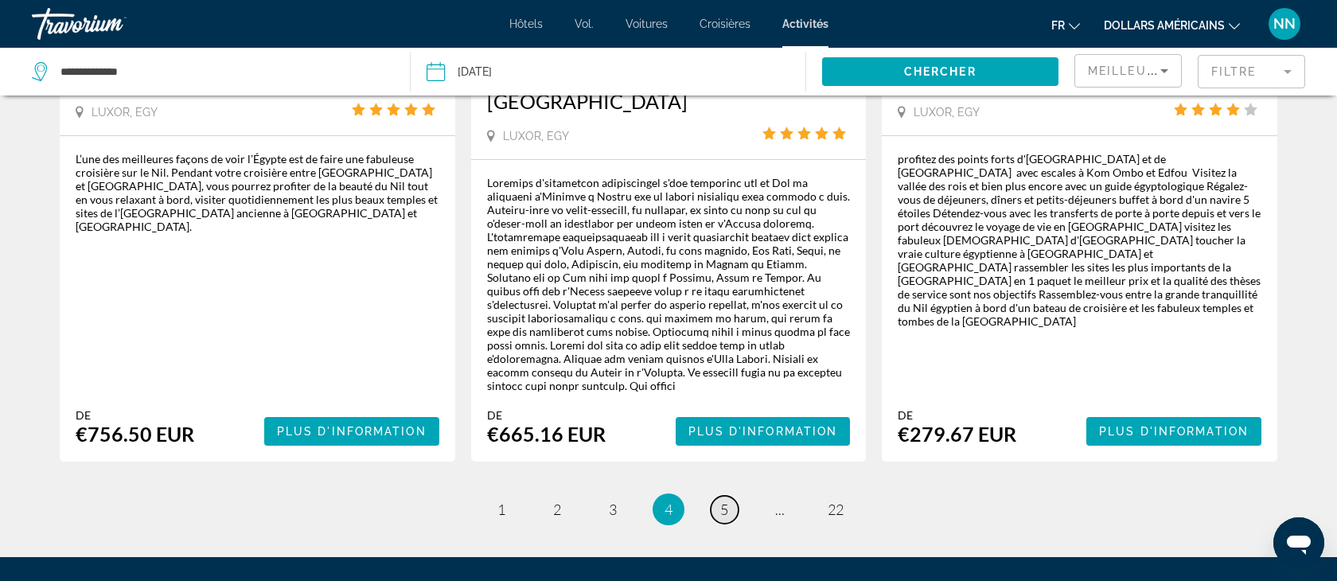
click at [721, 501] on span "5" at bounding box center [724, 510] width 8 height 18
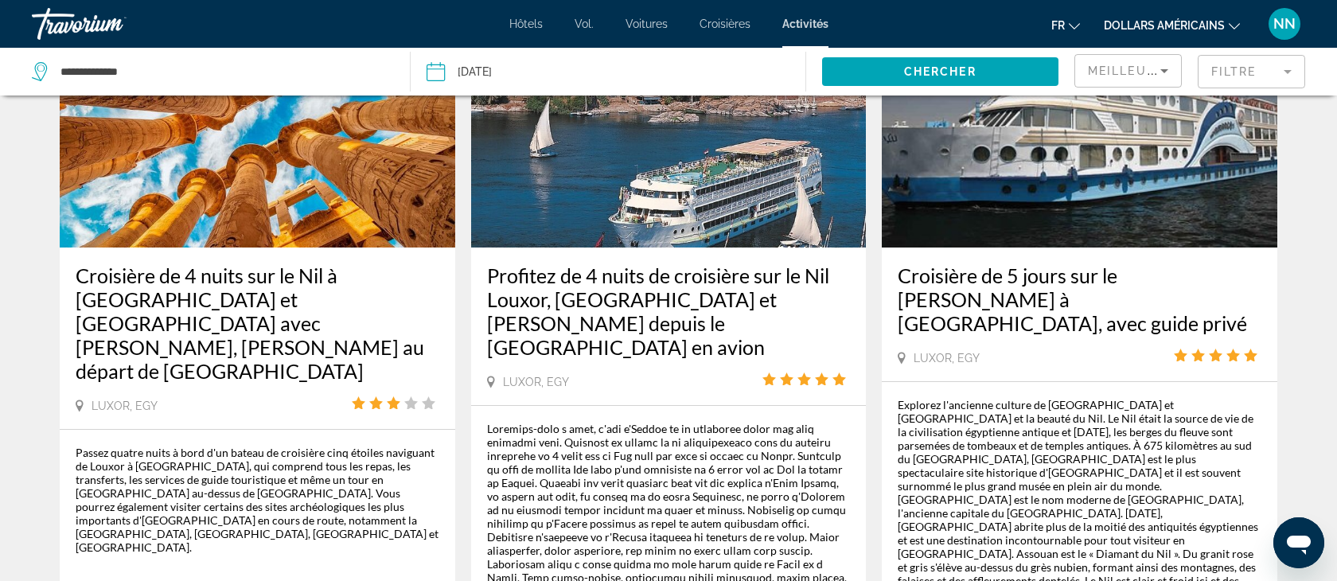
scroll to position [2508, 0]
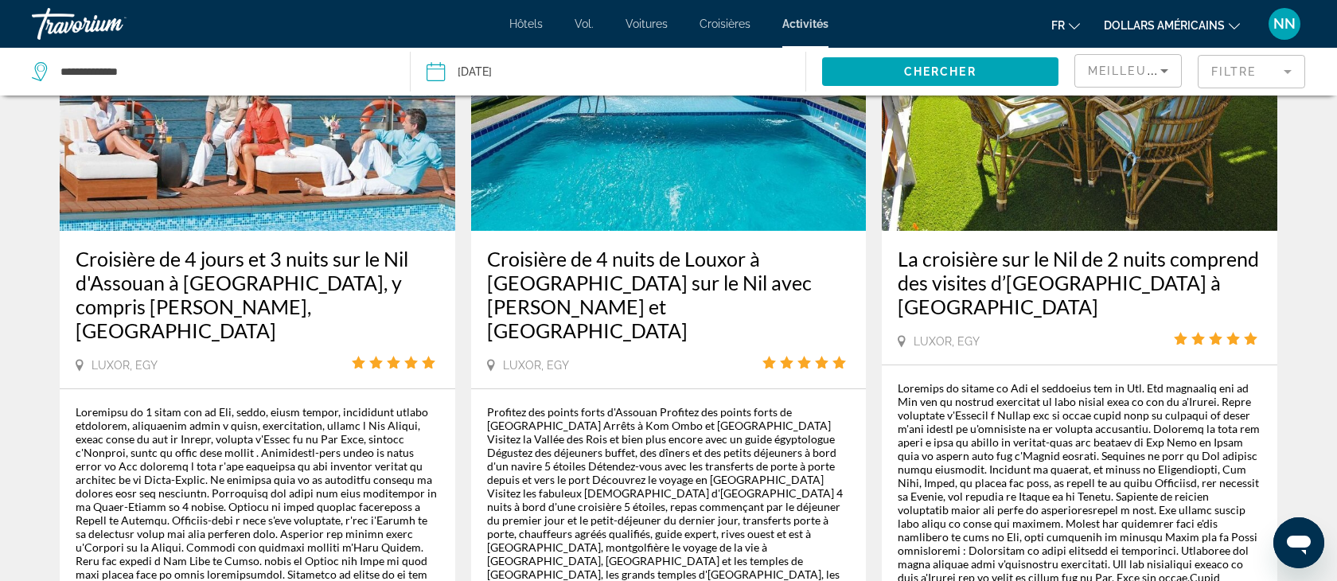
scroll to position [911, 0]
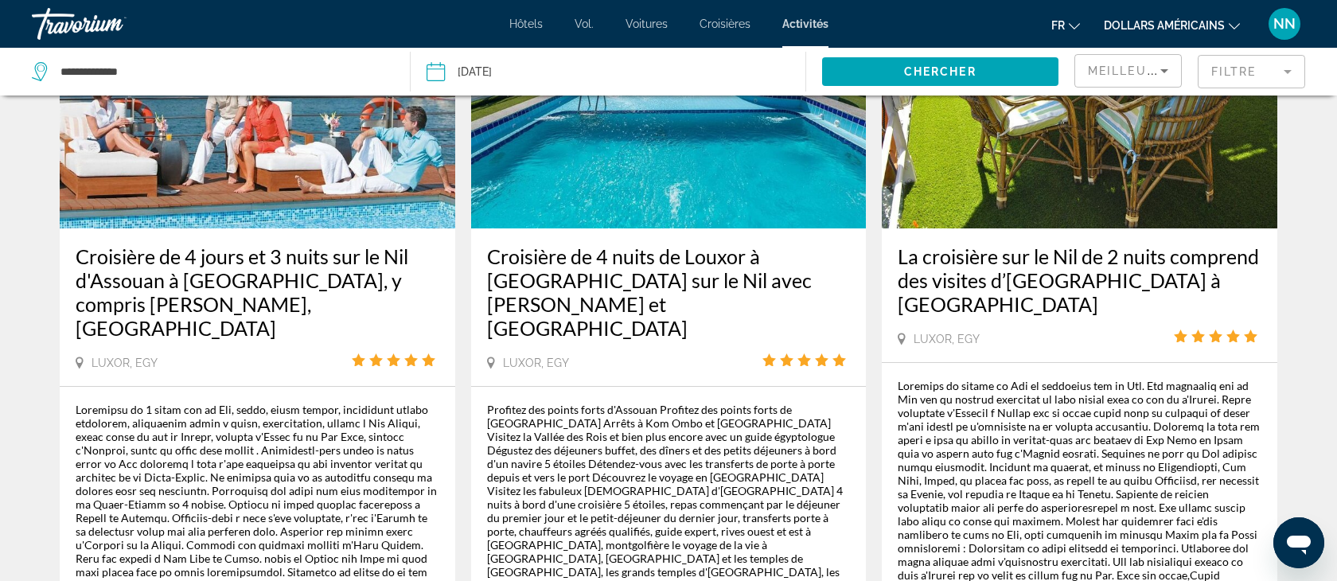
click at [587, 244] on h3 "Croisière de 4 nuits de Louxor à [GEOGRAPHIC_DATA] sur le Nil avec [PERSON_NAME…" at bounding box center [669, 292] width 364 height 96
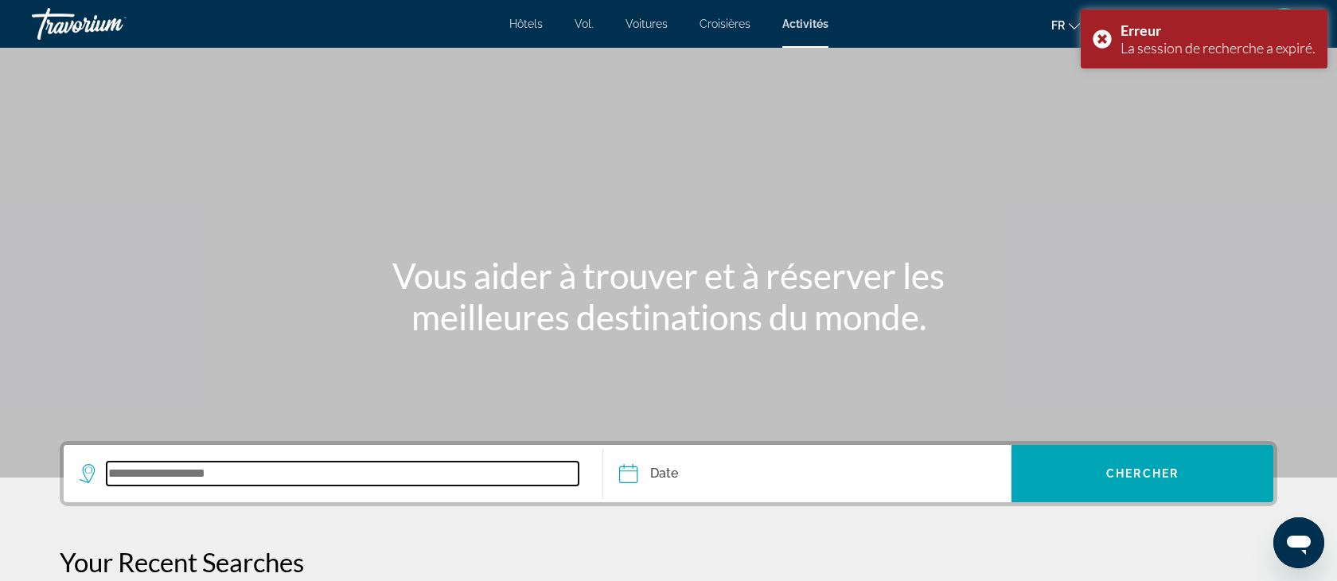
click at [160, 466] on input "Search widget" at bounding box center [343, 474] width 472 height 24
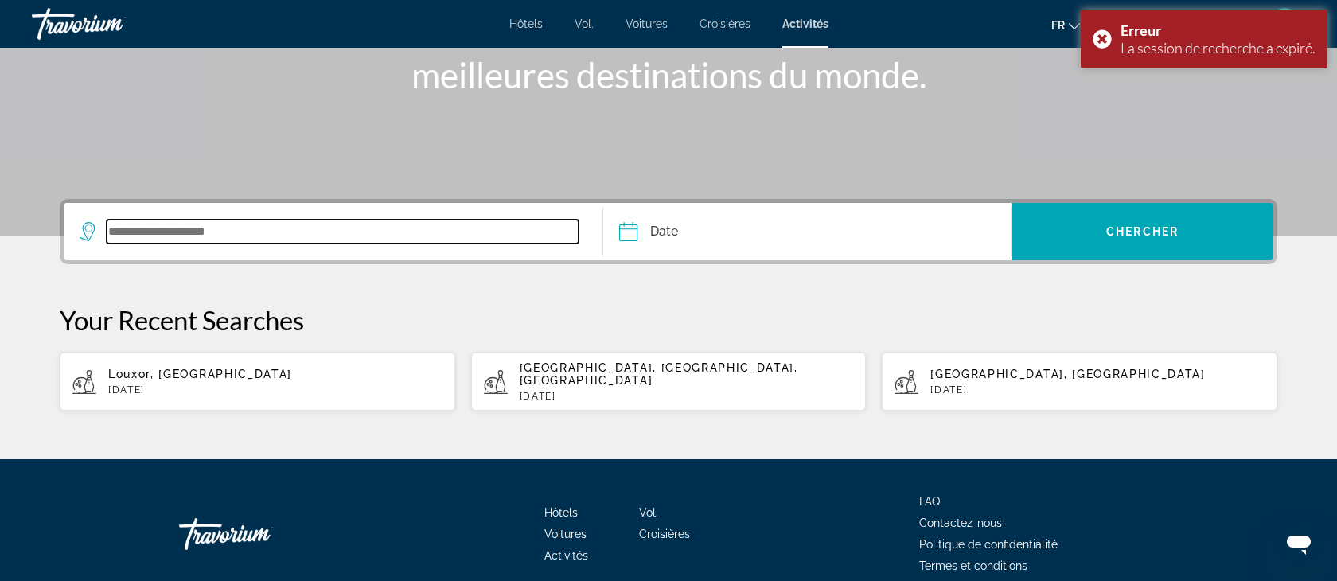
scroll to position [302, 0]
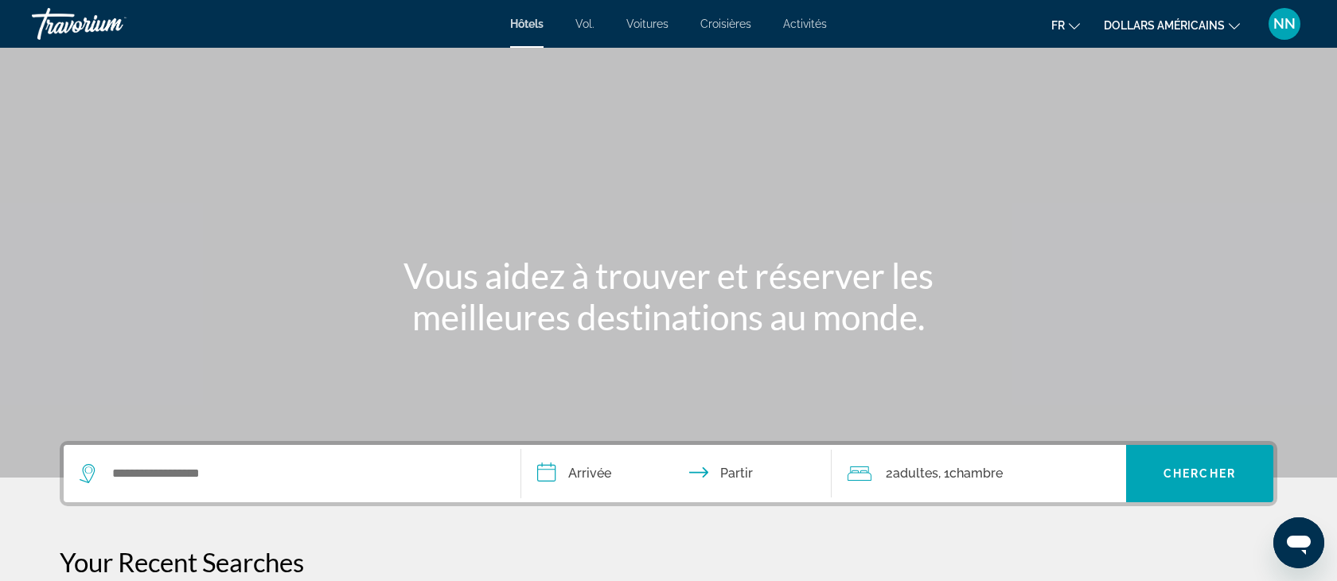
click at [806, 23] on font "Activités" at bounding box center [805, 24] width 44 height 13
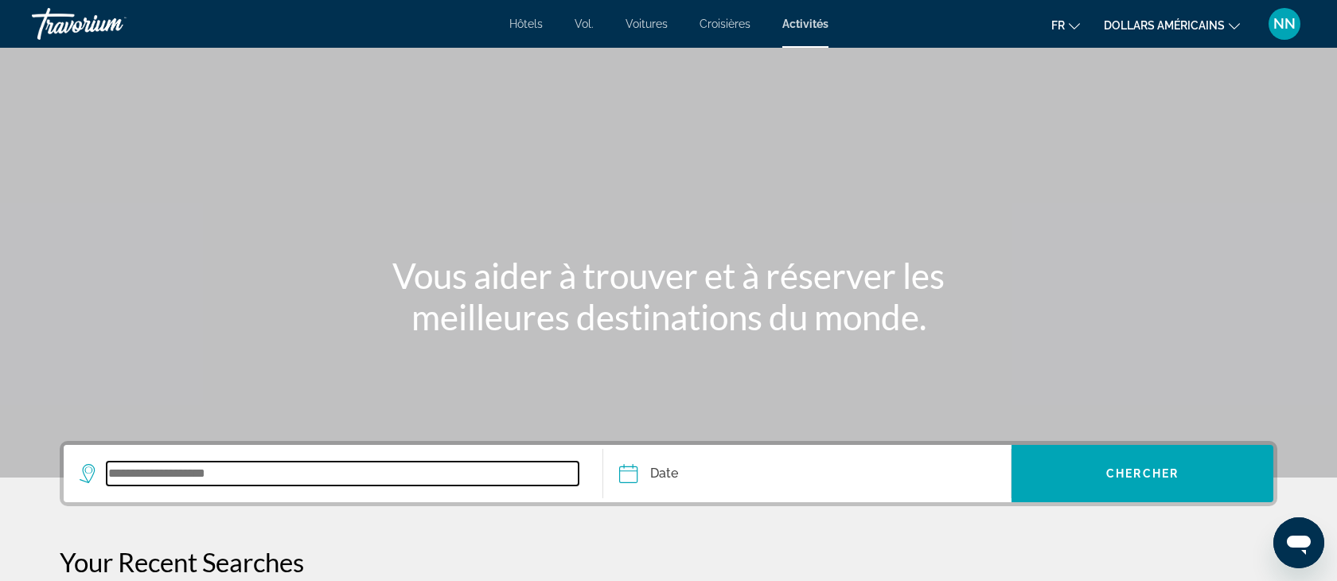
click at [173, 477] on input "Search widget" at bounding box center [343, 474] width 472 height 24
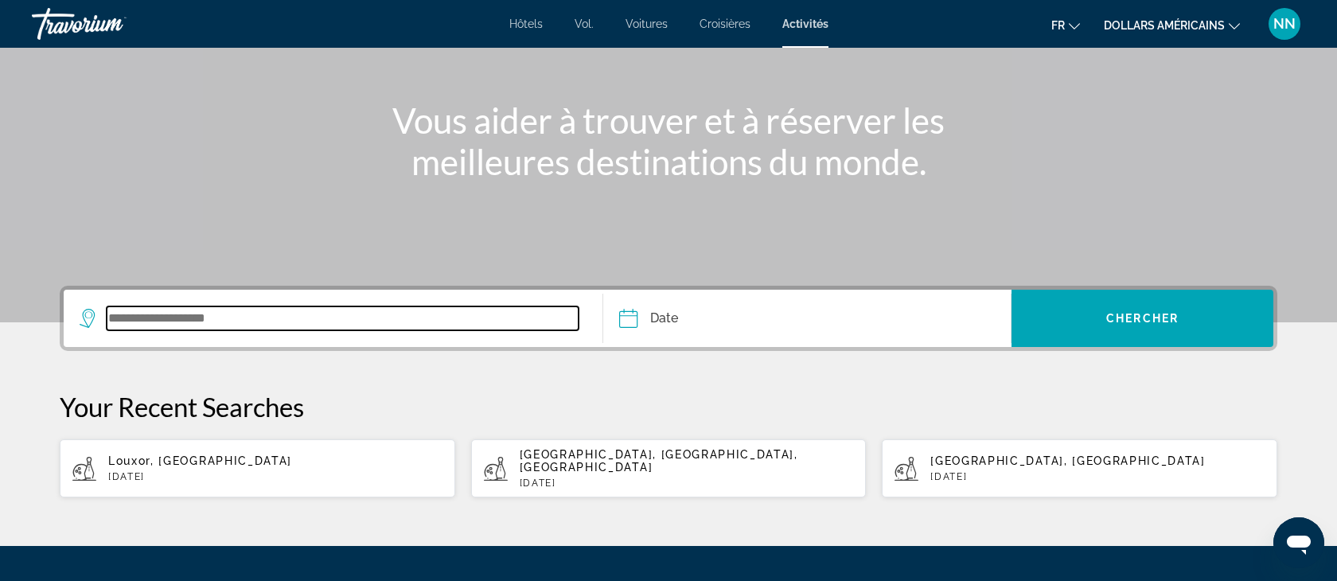
scroll to position [302, 0]
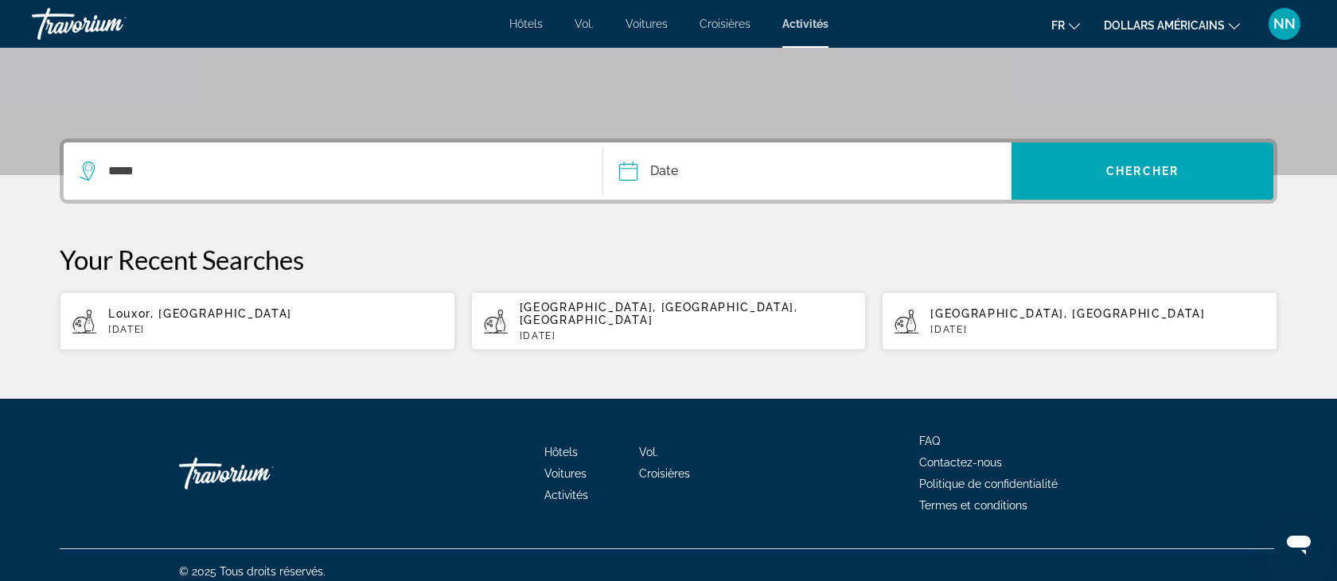
click at [179, 314] on div "Louxor, Égypte Sat, 18 Apr" at bounding box center [275, 321] width 334 height 28
type input "**********"
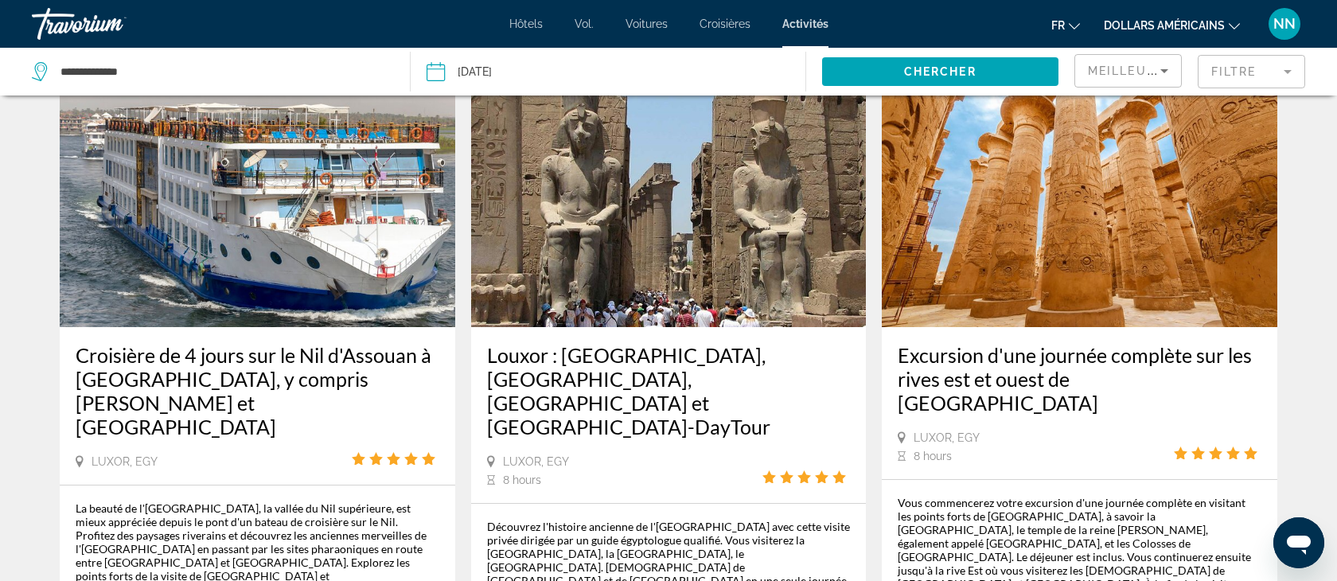
scroll to position [80, 0]
click at [1290, 69] on mat-form-field "Filtre" at bounding box center [1251, 71] width 107 height 33
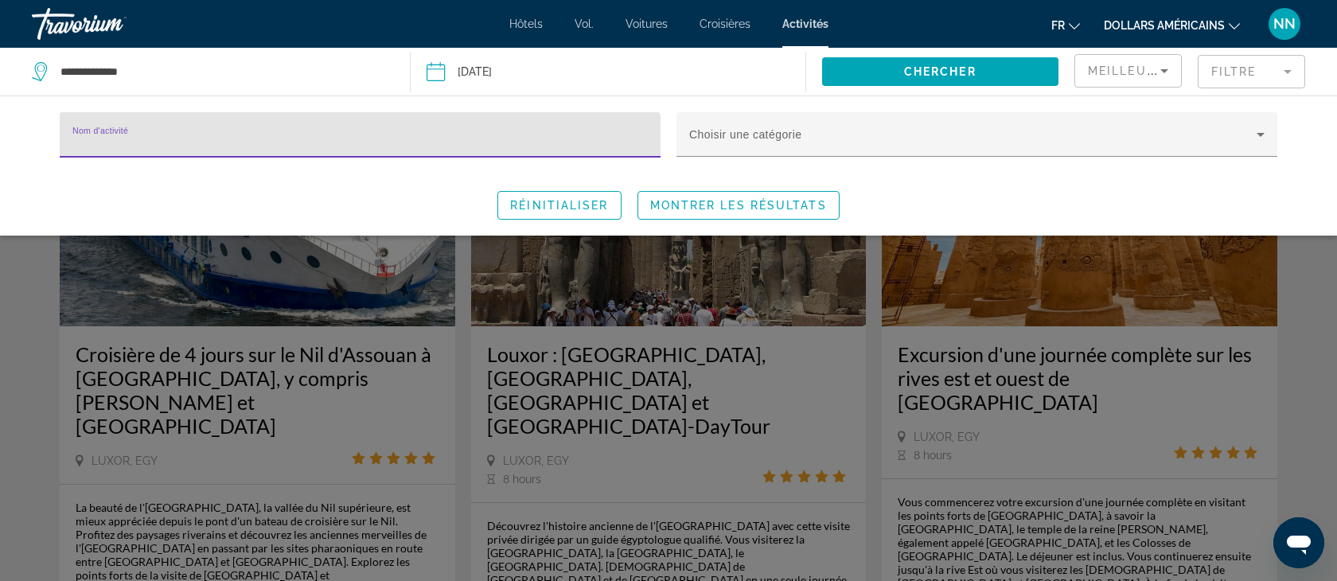
click at [125, 139] on input "Nom d'activité" at bounding box center [359, 141] width 575 height 19
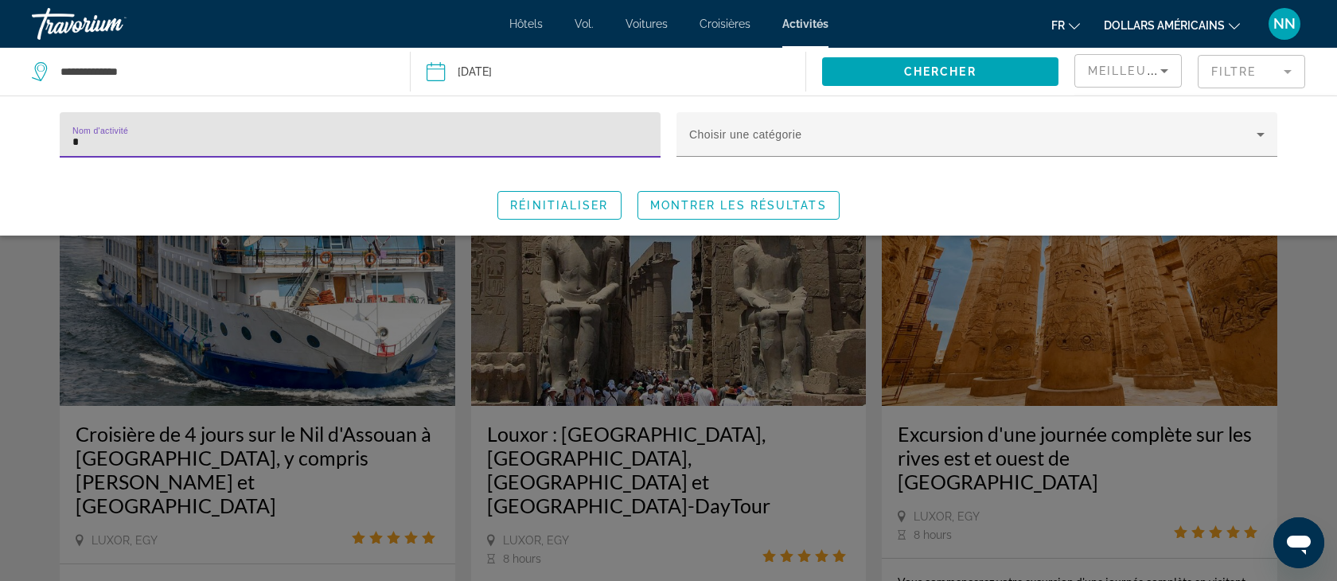
type input "*"
click at [194, 313] on div "Search widget" at bounding box center [668, 406] width 1337 height 350
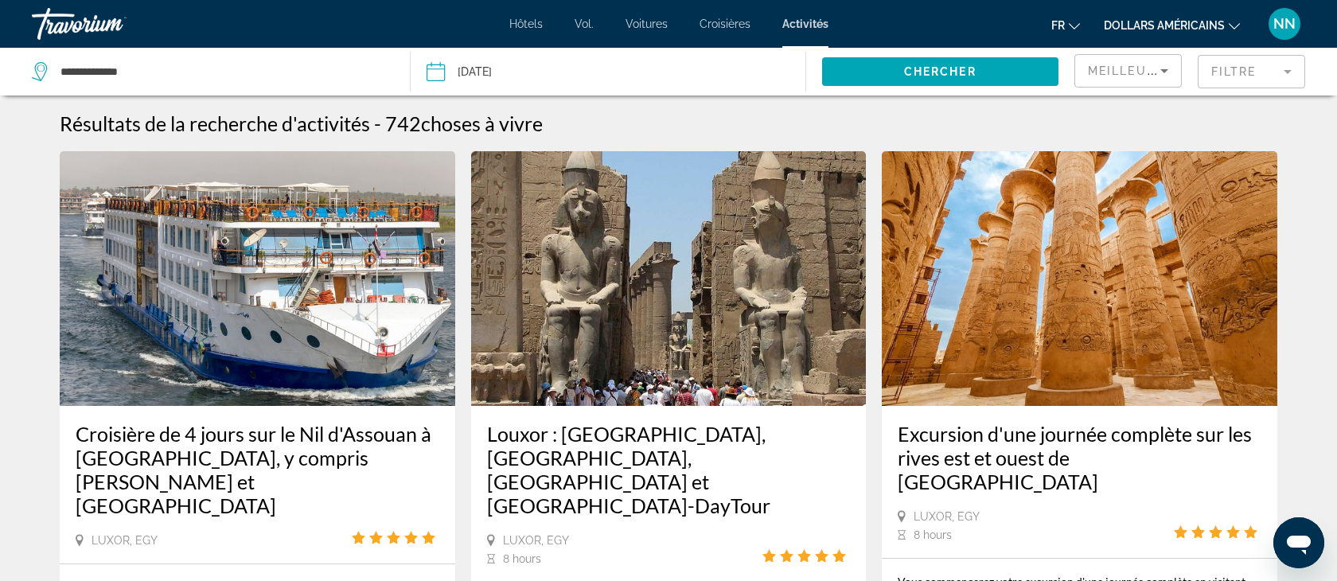
click at [1292, 73] on mat-form-field "Filtre" at bounding box center [1251, 71] width 107 height 33
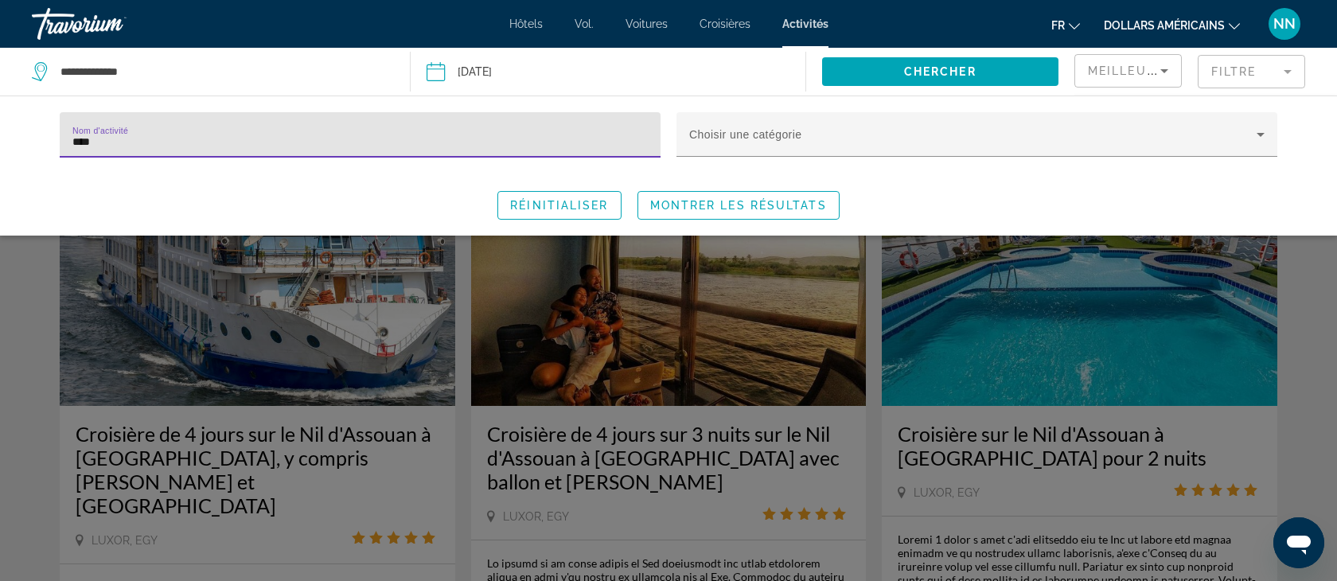
type input "****"
click at [130, 288] on div "Search widget" at bounding box center [668, 406] width 1337 height 350
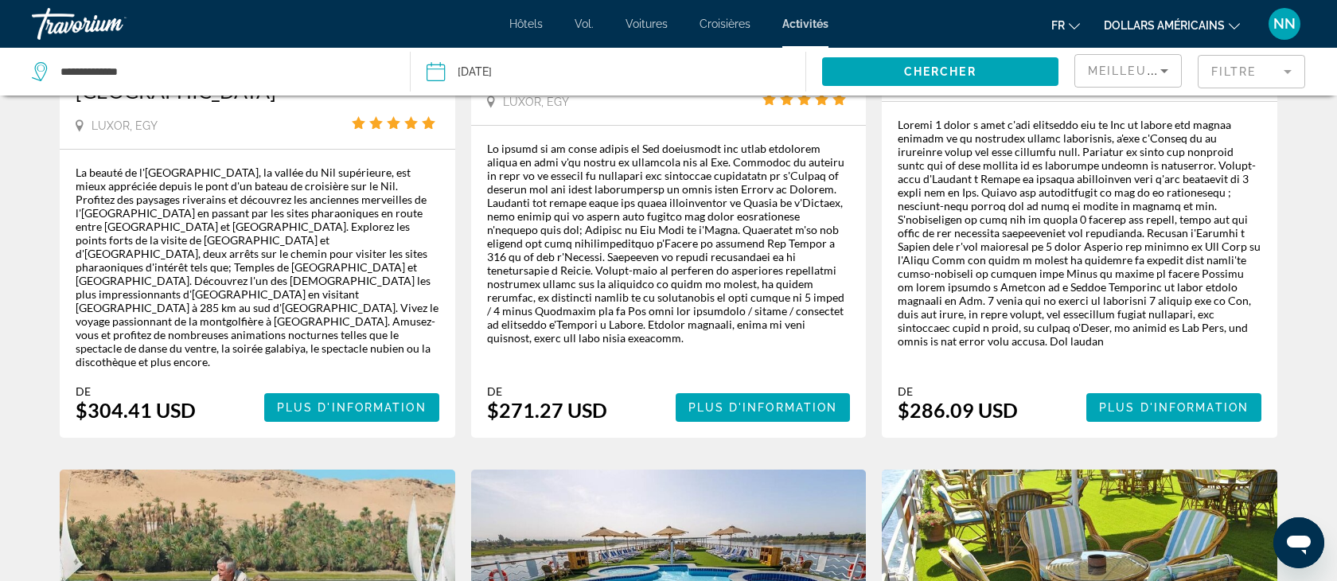
scroll to position [397, 0]
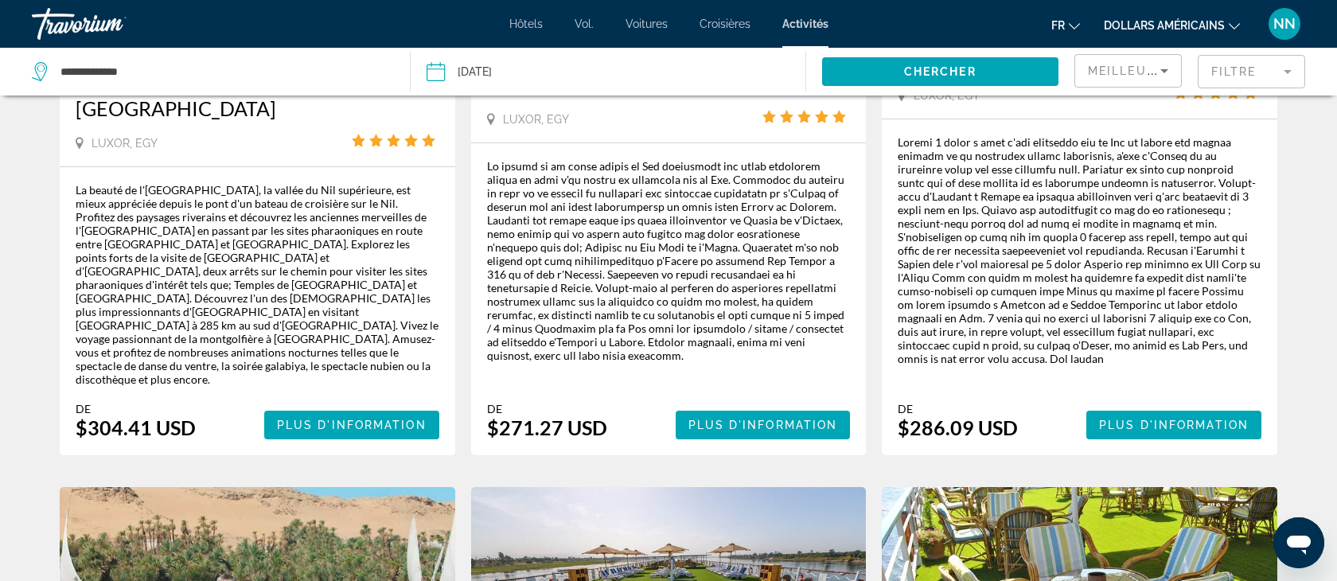
click at [1238, 27] on icon "Changer de devise" at bounding box center [1234, 26] width 11 height 11
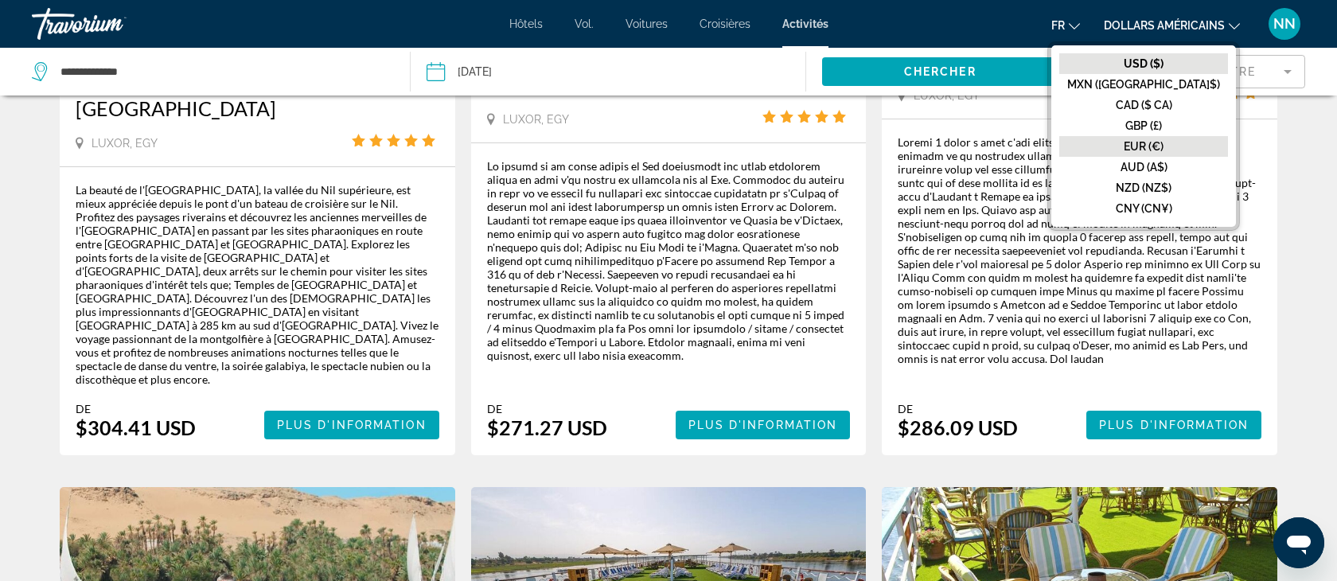
click at [1164, 141] on font "EUR (€)" at bounding box center [1144, 146] width 40 height 13
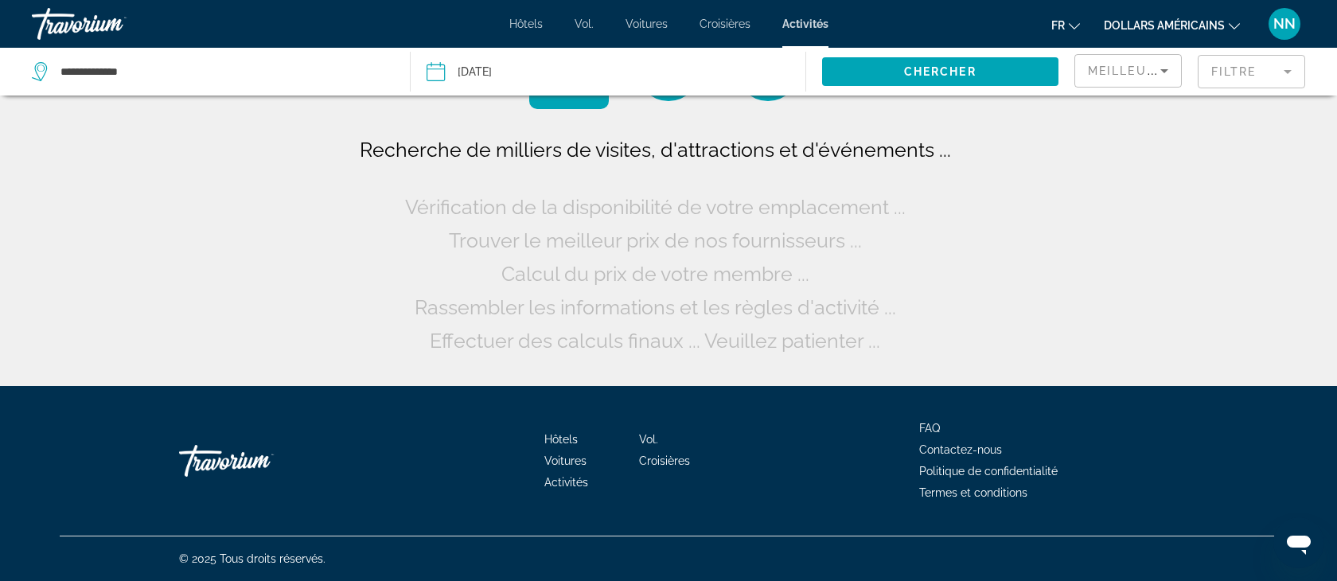
scroll to position [0, 0]
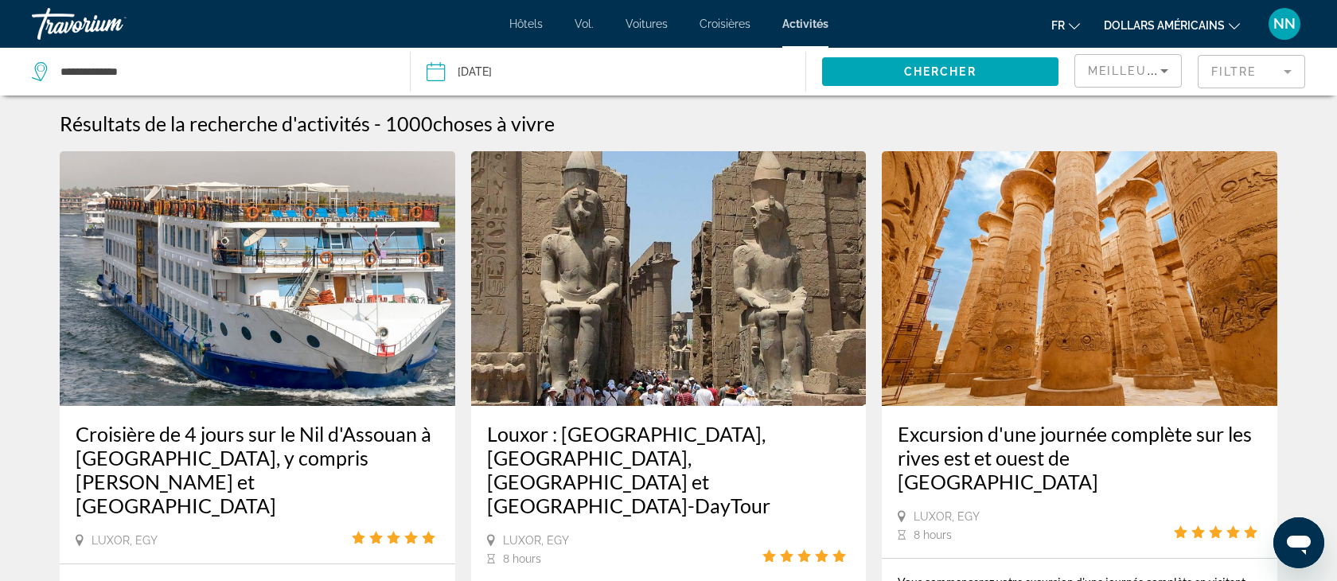
click at [1290, 64] on mat-form-field "Filtre" at bounding box center [1251, 71] width 107 height 33
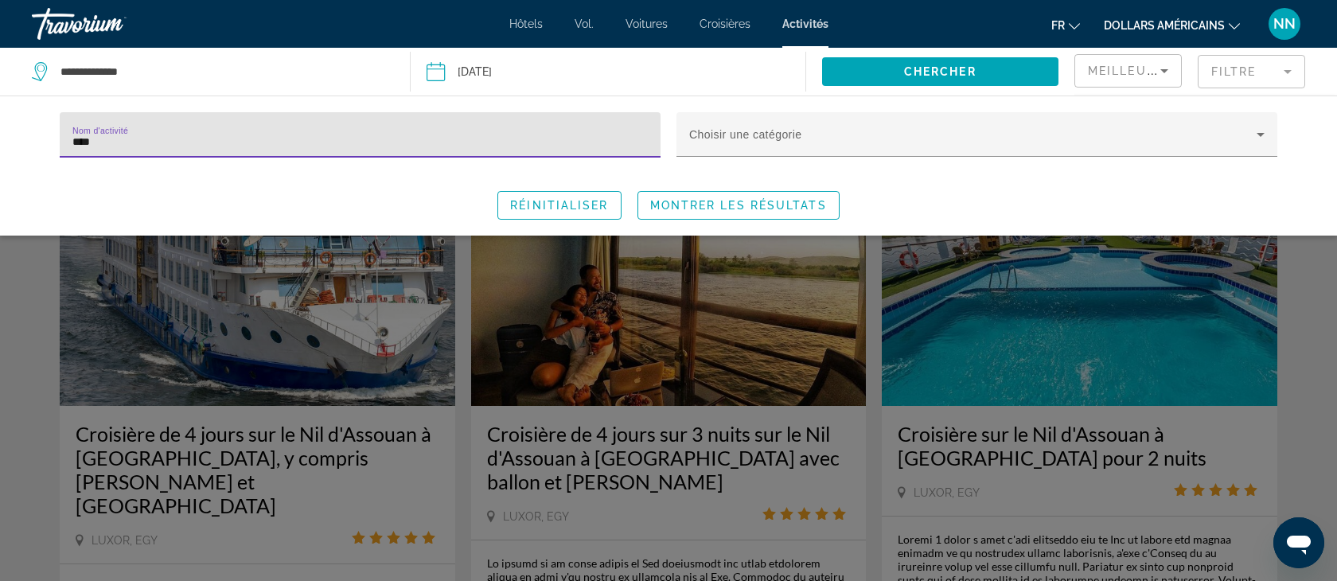
type input "****"
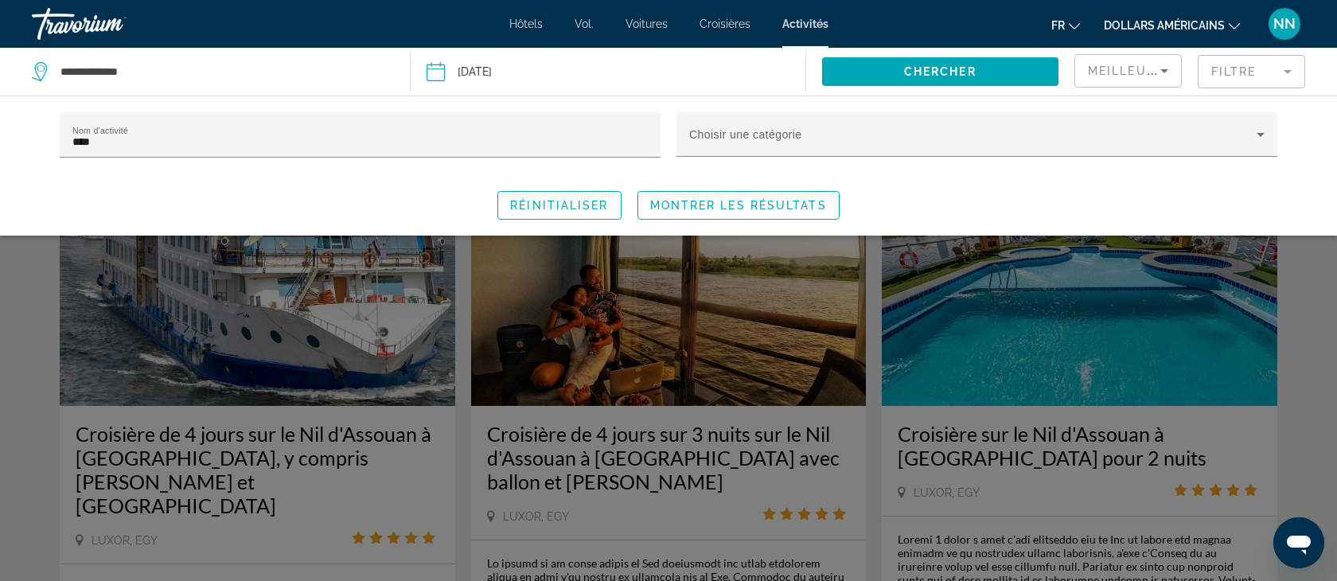
click at [554, 330] on div "Search widget" at bounding box center [668, 406] width 1337 height 350
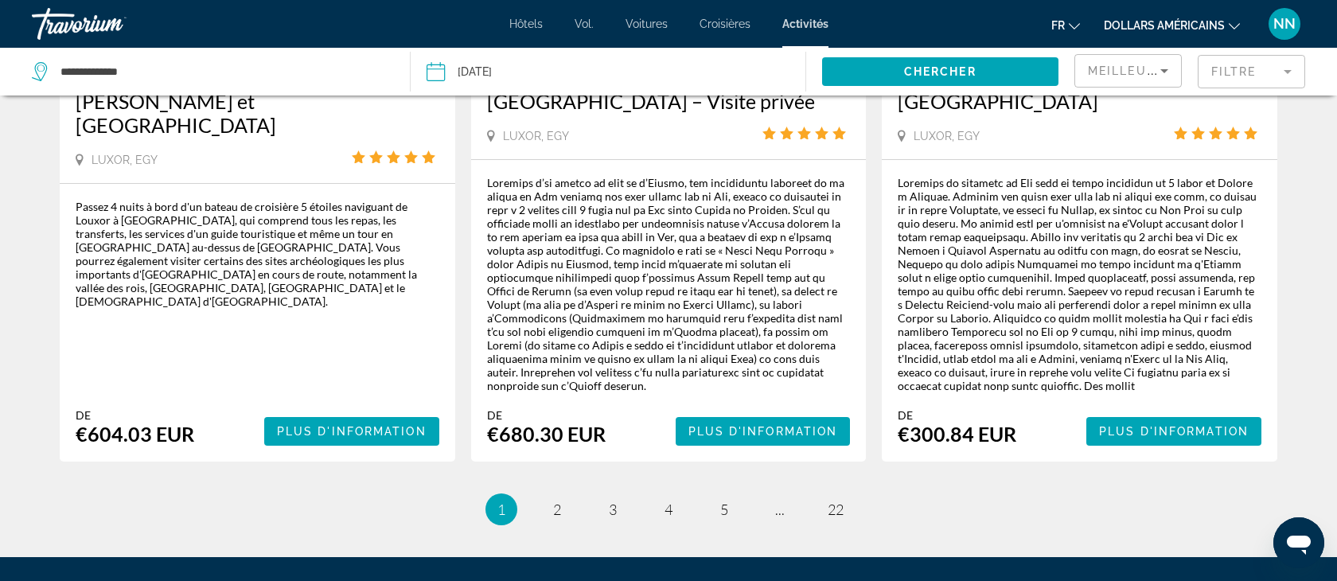
scroll to position [2659, 0]
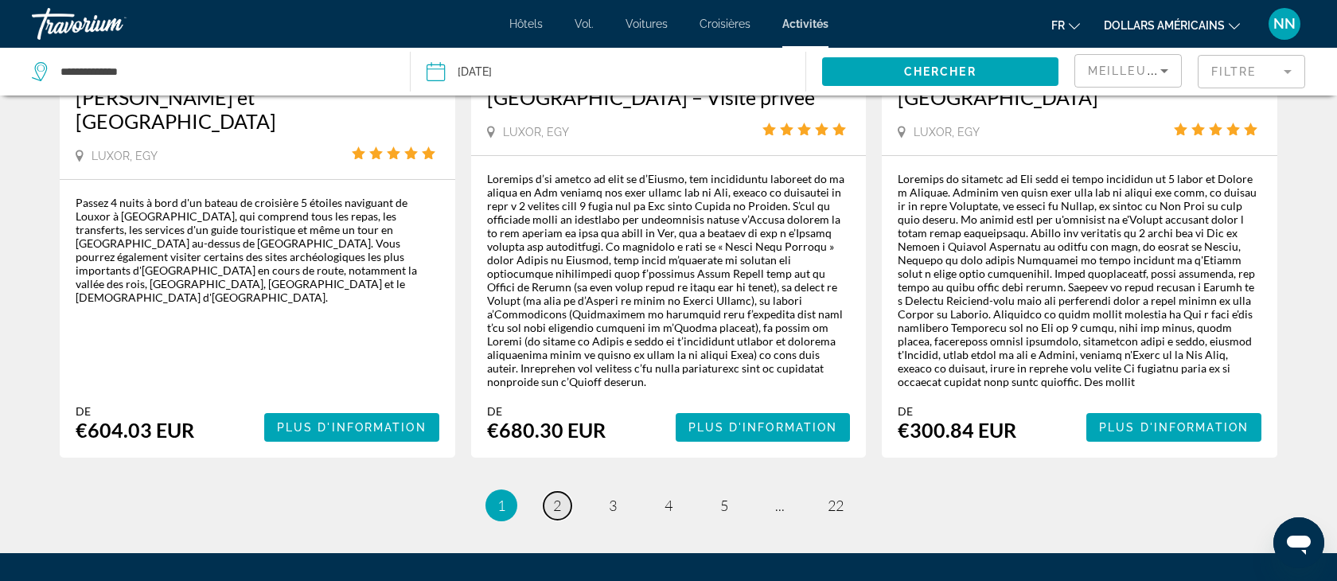
click at [563, 492] on link "page 2" at bounding box center [558, 506] width 28 height 28
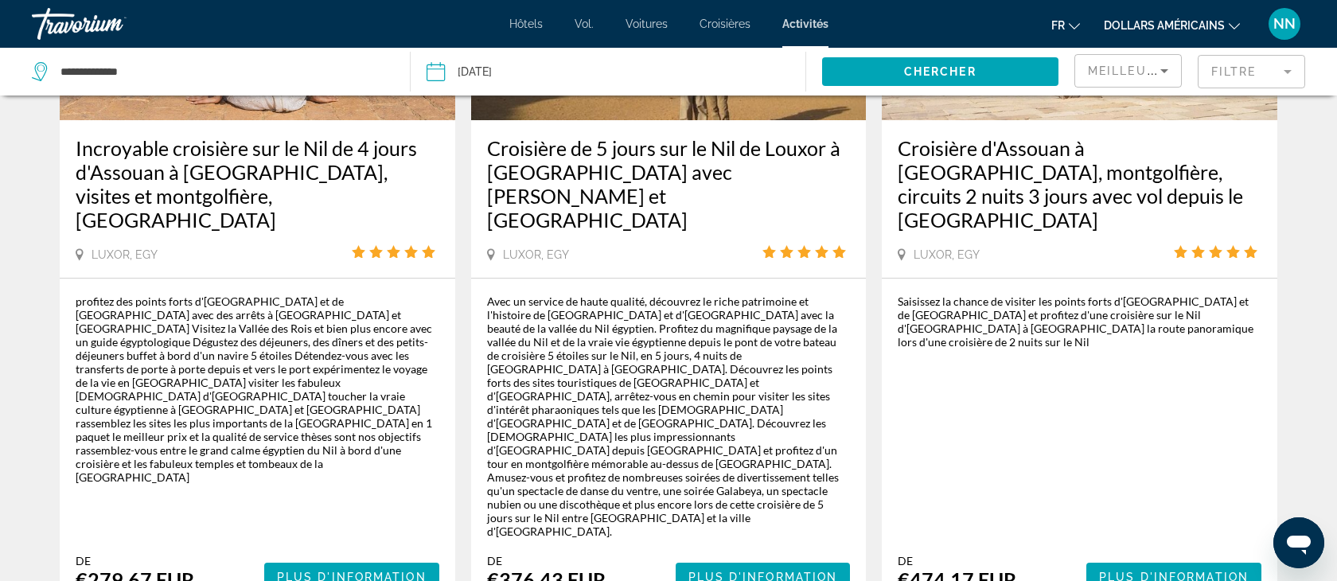
scroll to position [290, 0]
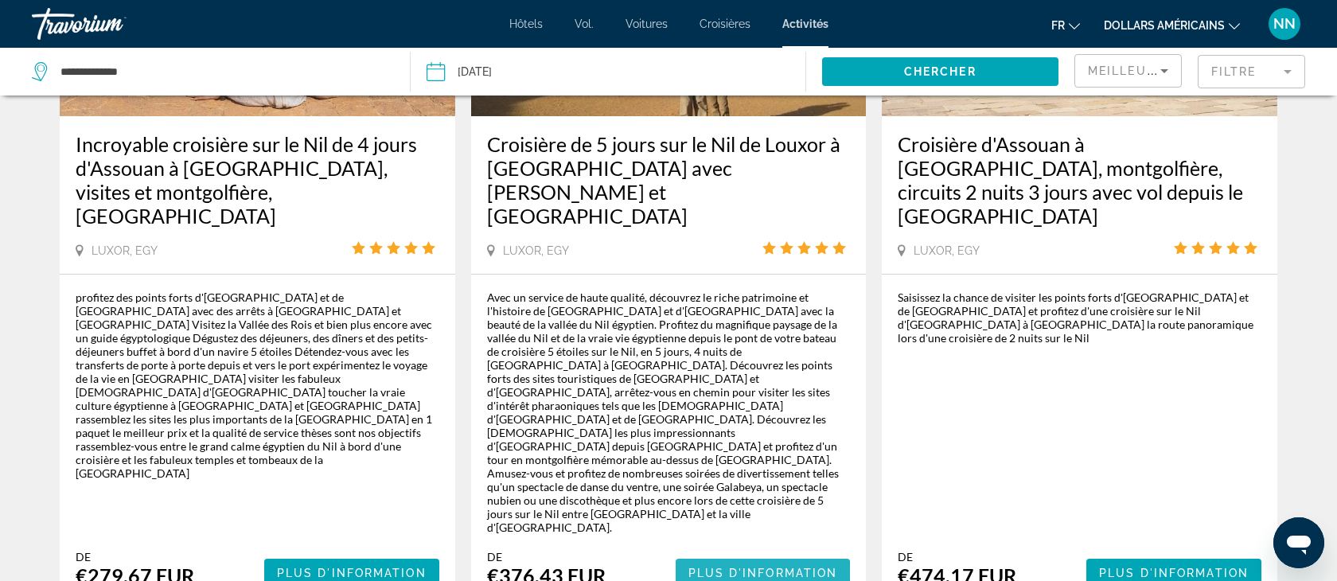
click at [747, 567] on span "Plus d'information" at bounding box center [764, 573] width 150 height 13
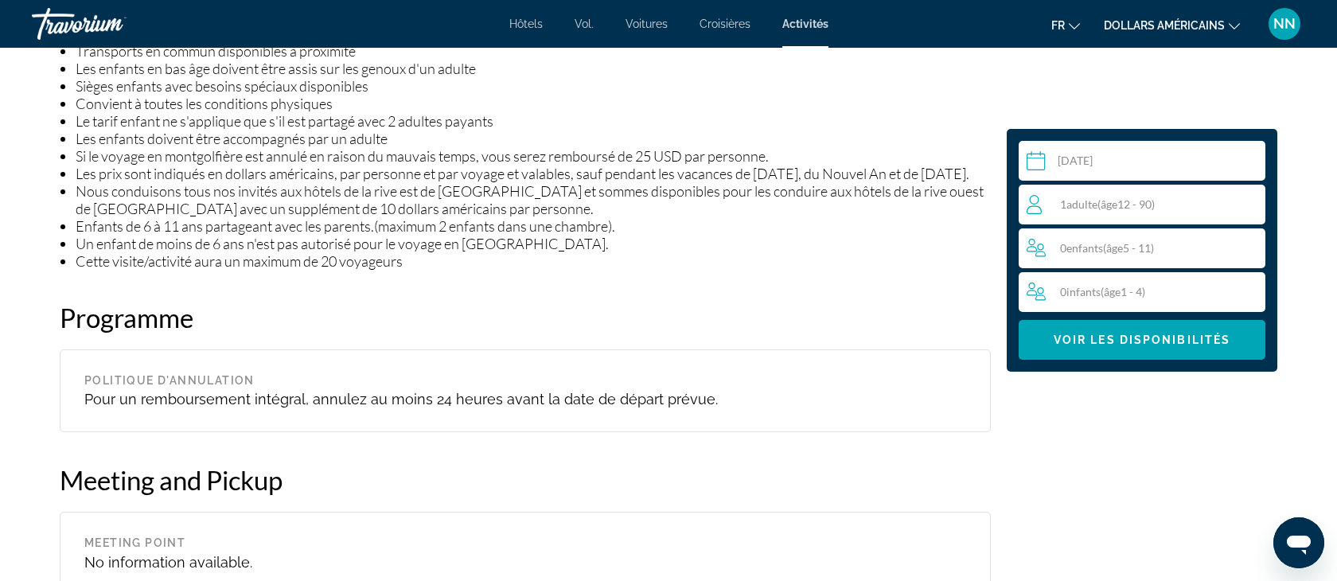
scroll to position [1616, 0]
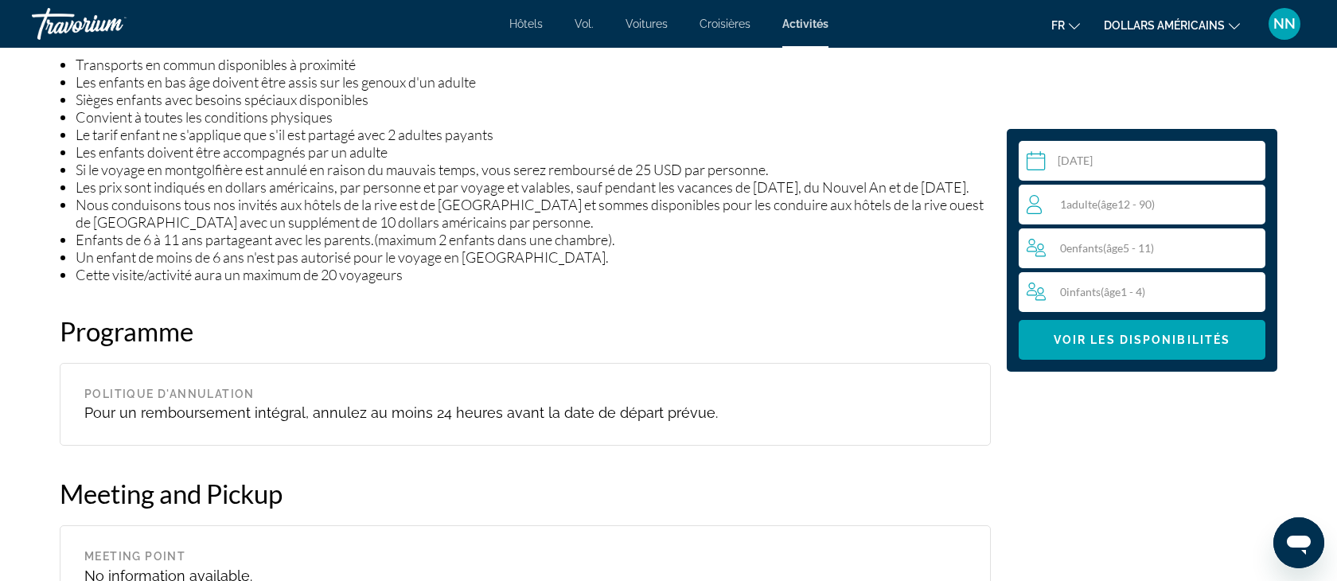
click at [1102, 202] on span "( âge 12 - 90)" at bounding box center [1126, 204] width 57 height 14
click at [1250, 201] on icon "Increment adults" at bounding box center [1250, 204] width 14 height 14
click at [1250, 248] on icon "Increment children" at bounding box center [1250, 247] width 14 height 19
click at [1137, 341] on span "Voir les disponibilités" at bounding box center [1142, 340] width 177 height 13
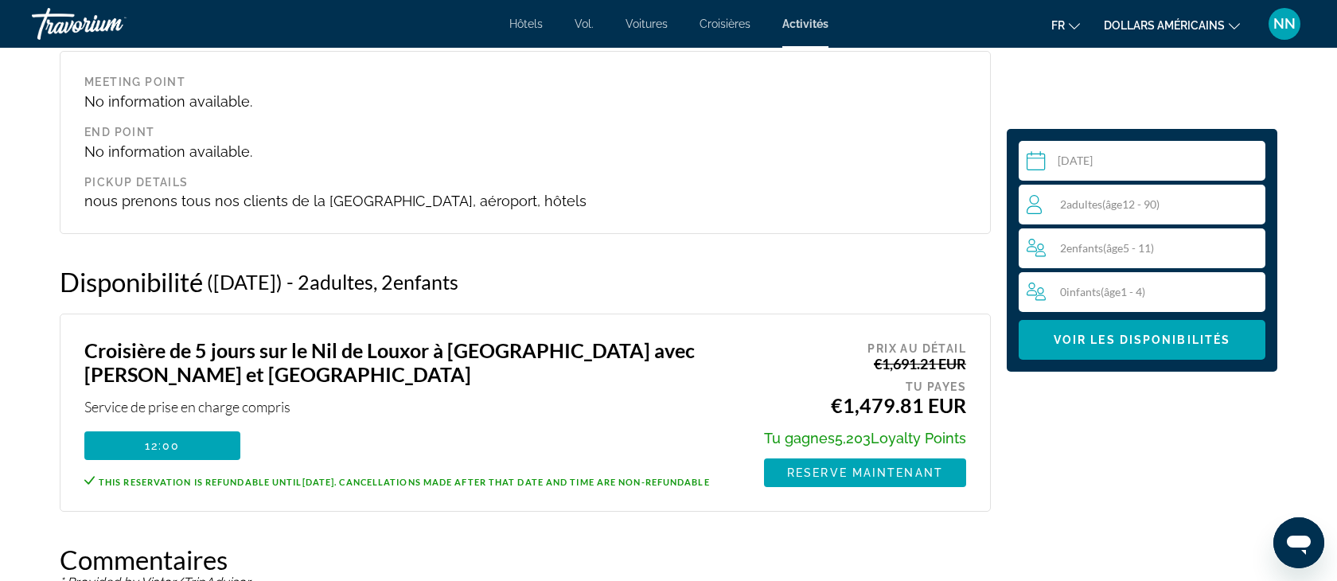
scroll to position [2109, 0]
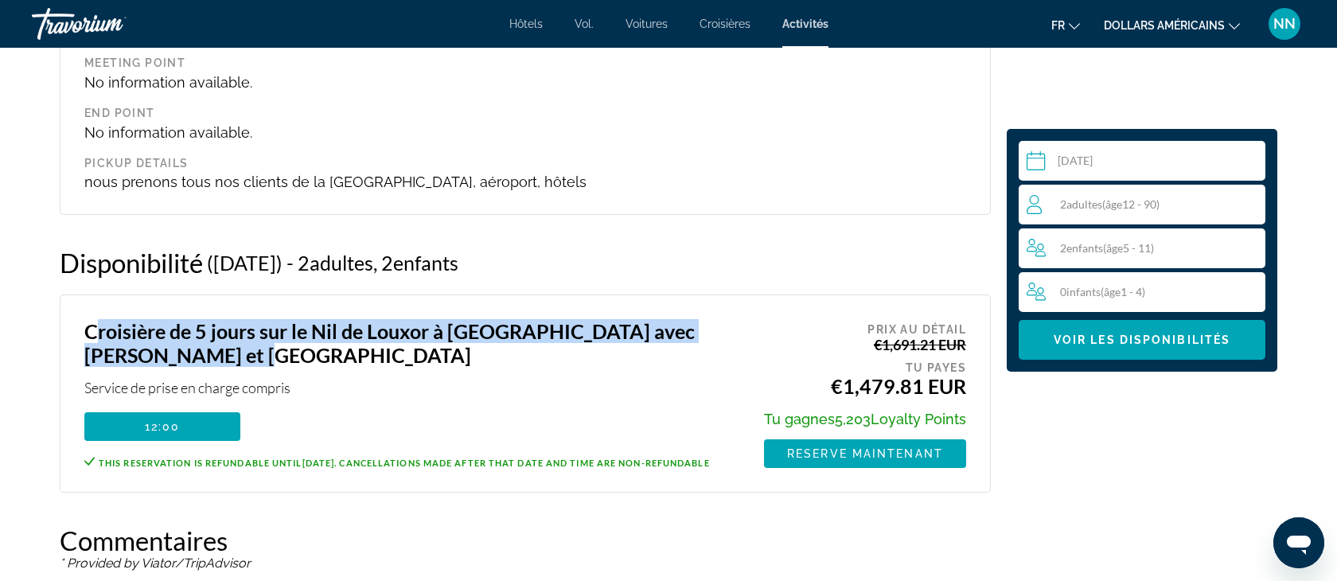
drag, startPoint x: 201, startPoint y: 334, endPoint x: 65, endPoint y: 321, distance: 136.8
click at [64, 320] on div "Croisière de 5 jours sur le Nil de Louxor à Assouan avec montgolfière et Abou S…" at bounding box center [525, 394] width 931 height 198
copy h3 "Croisière de 5 jours sur le Nil de Louxor à [GEOGRAPHIC_DATA] avec [PERSON_NAME…"
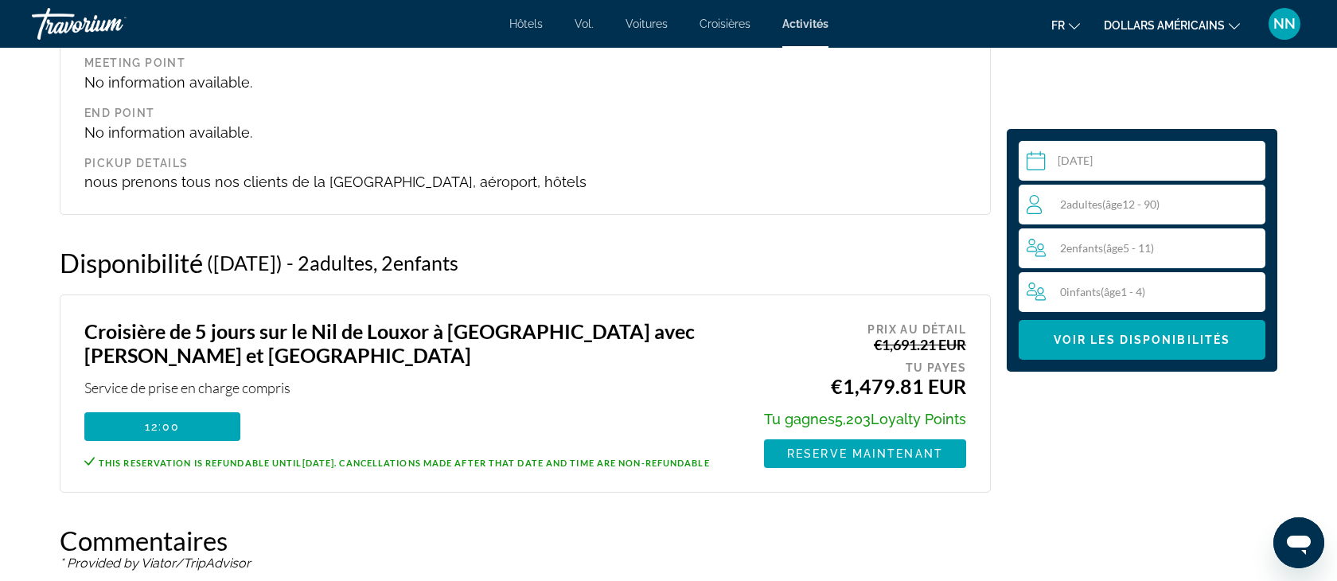
click at [486, 480] on div "Aperçu Avec un service de haute qualité, découvrez le riche patrimoine et l'his…" at bounding box center [525, 169] width 947 height 3346
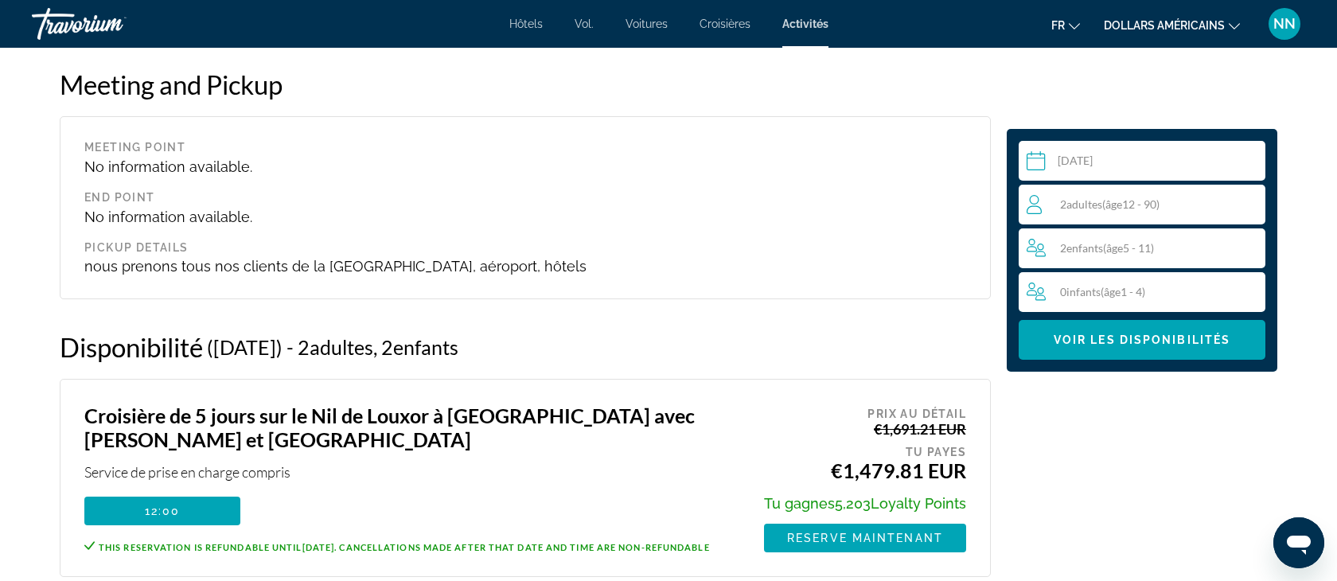
scroll to position [2022, 0]
